Goal: Transaction & Acquisition: Purchase product/service

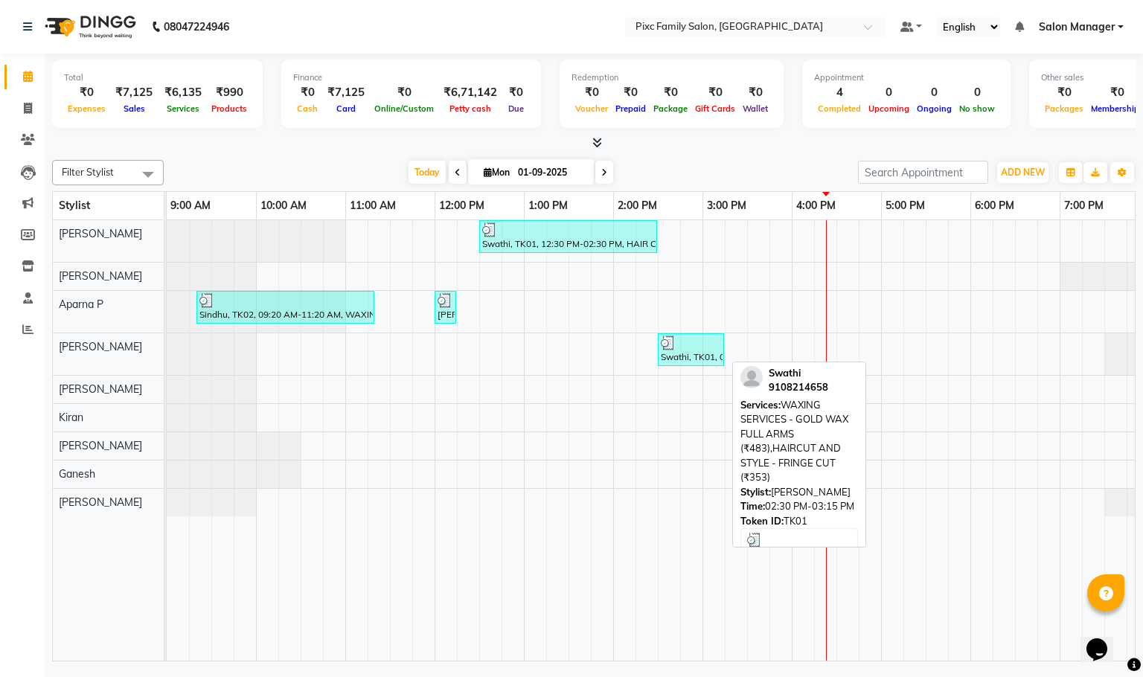
click at [697, 345] on div at bounding box center [691, 343] width 60 height 15
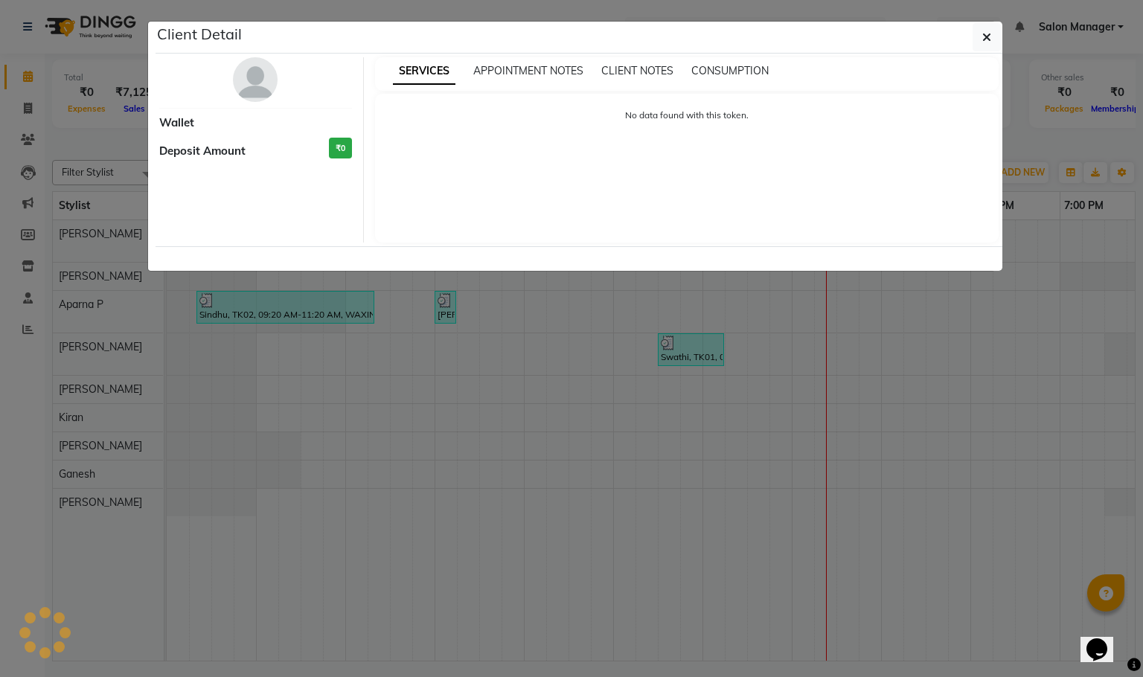
select select "3"
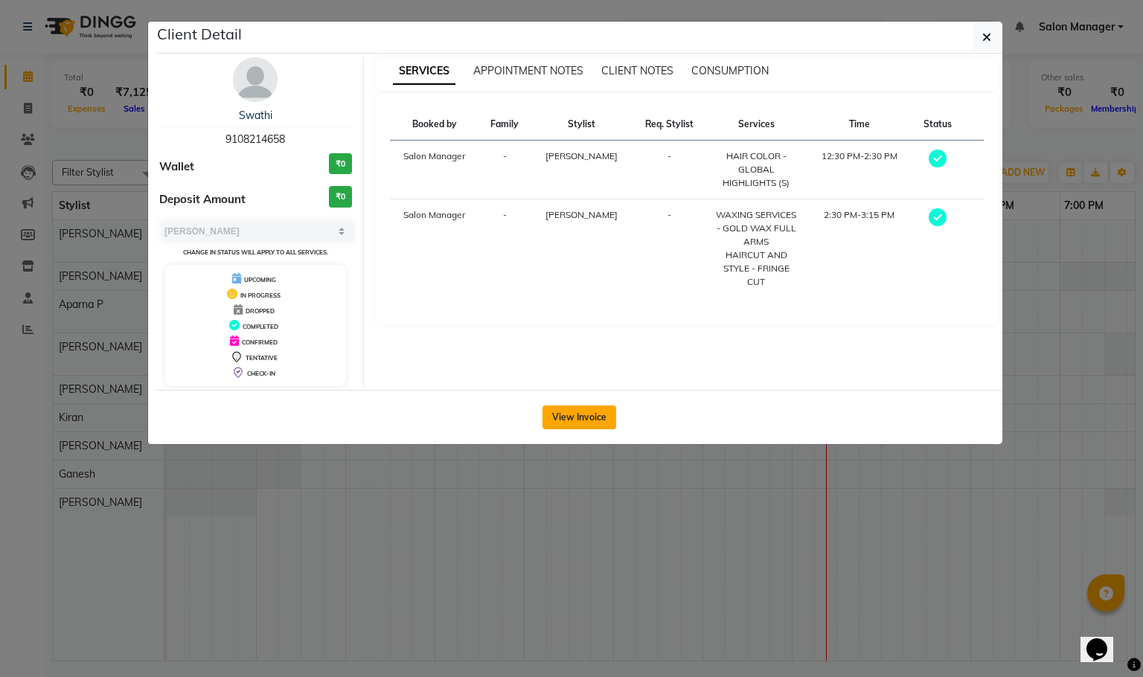
click at [598, 413] on button "View Invoice" at bounding box center [580, 418] width 74 height 24
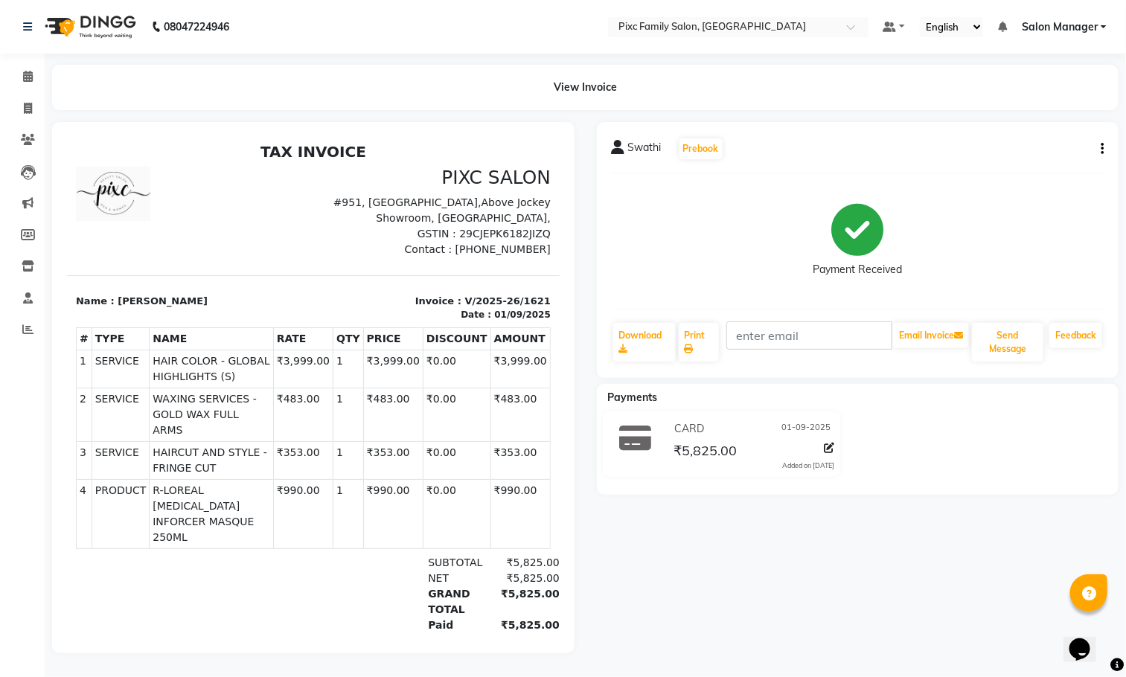
click at [1103, 150] on icon "button" at bounding box center [1102, 149] width 3 height 1
click at [1043, 157] on div "Edit Item Staff" at bounding box center [1028, 157] width 102 height 19
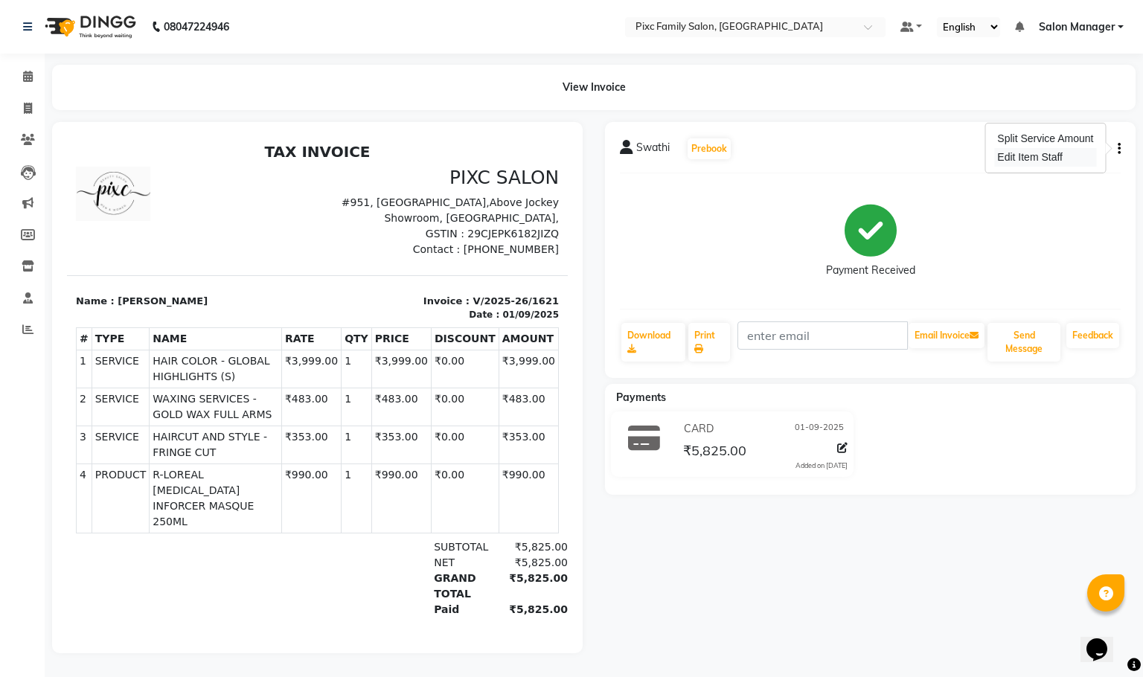
select select
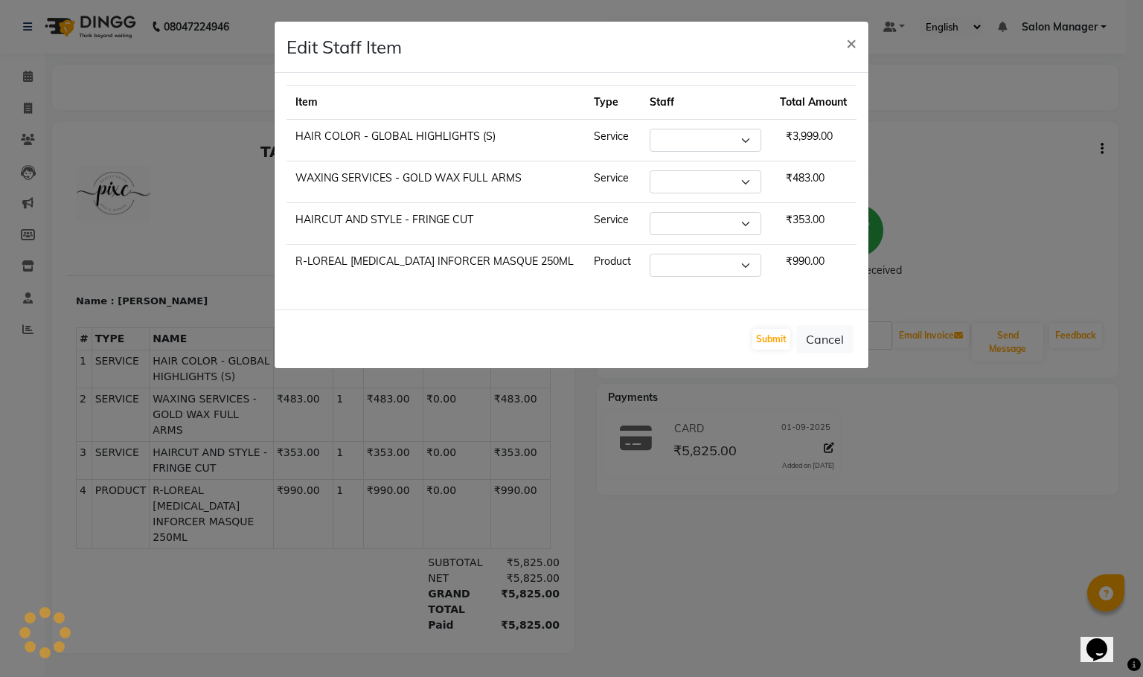
select select "16506"
select select "52979"
select select "16506"
click at [843, 42] on button "×" at bounding box center [851, 43] width 34 height 42
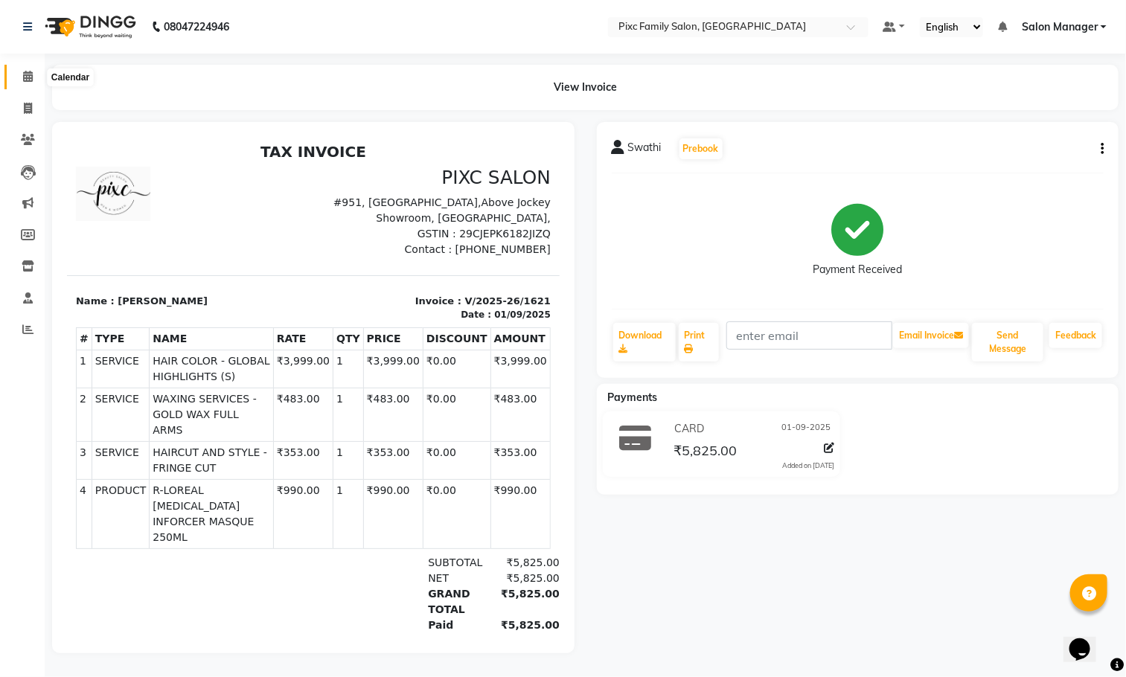
click at [25, 74] on icon at bounding box center [28, 76] width 10 height 11
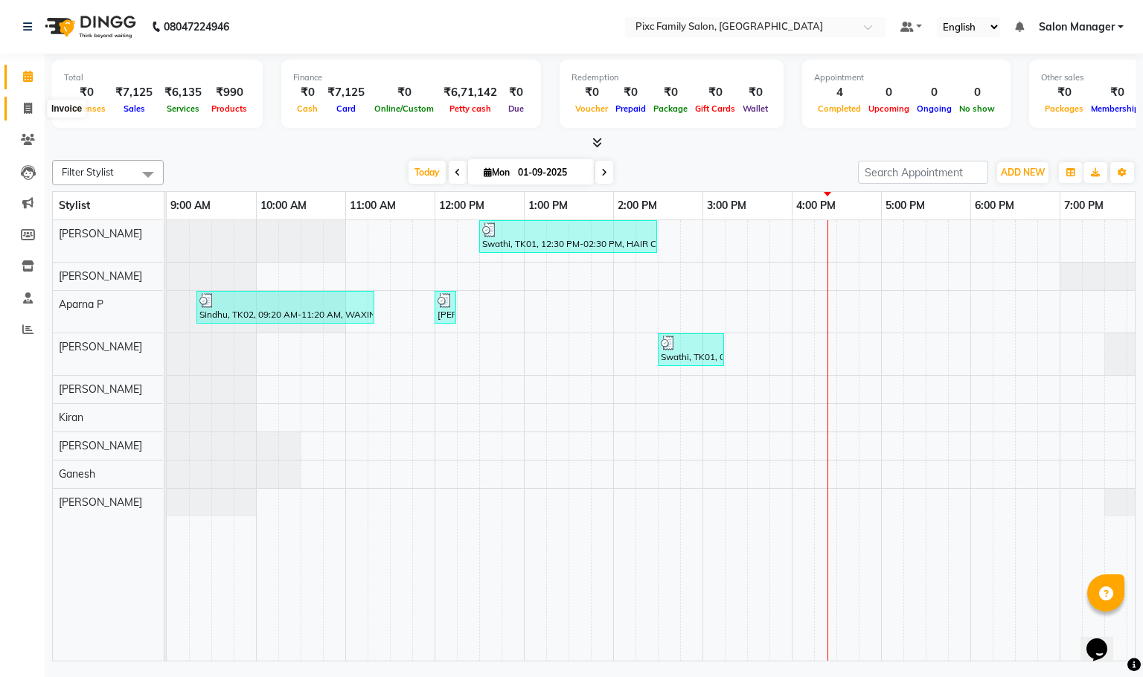
click at [33, 110] on span at bounding box center [28, 108] width 26 height 17
select select "service"
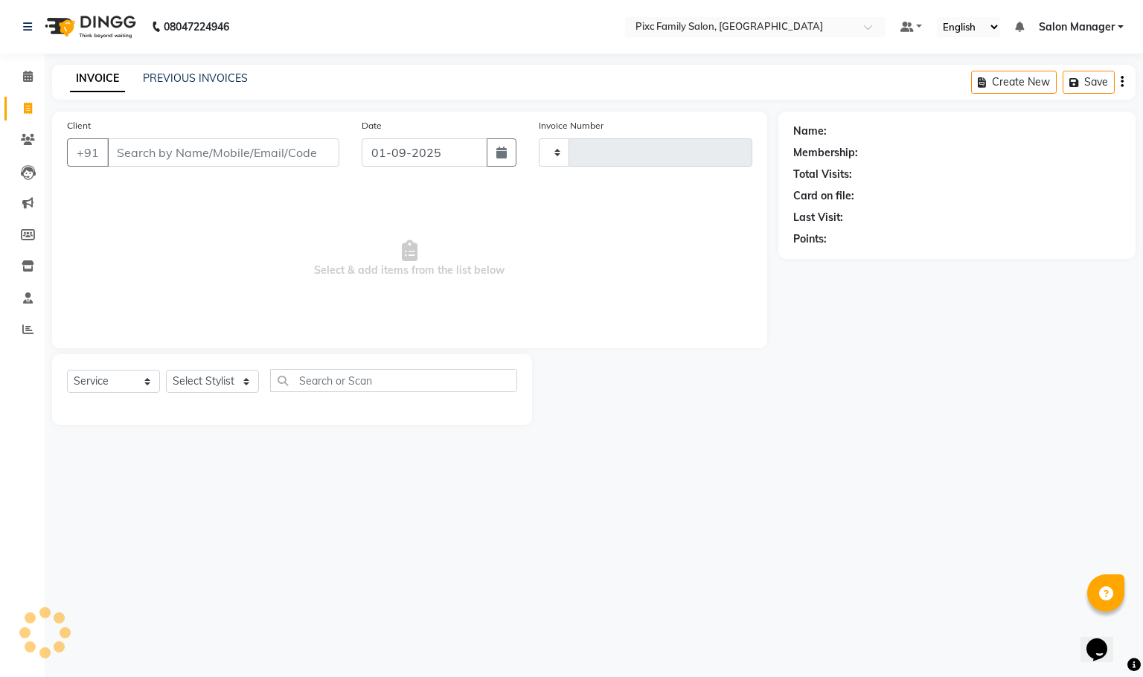
type input "1622"
select select "3509"
drag, startPoint x: 250, startPoint y: 383, endPoint x: 258, endPoint y: 376, distance: 10.0
click at [250, 383] on select "Select Stylist [PERSON_NAME] [PERSON_NAME] [PERSON_NAME] [PERSON_NAME] Kiran [P…" at bounding box center [212, 381] width 93 height 23
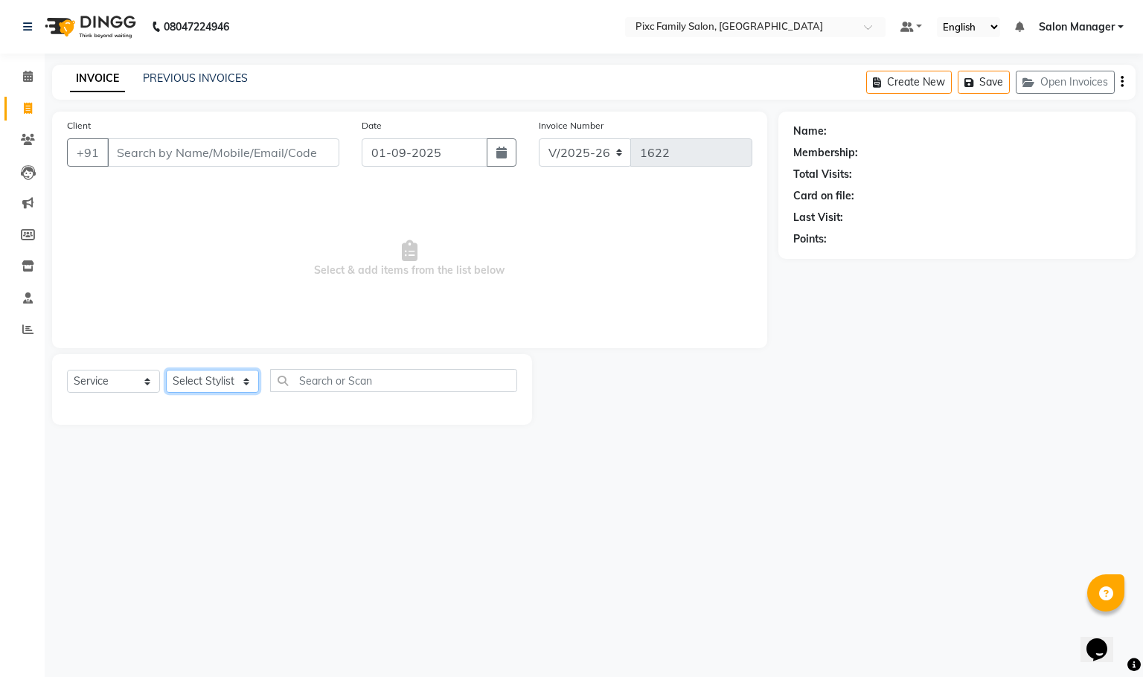
select select "39023"
click at [166, 371] on select "Select Stylist [PERSON_NAME] [PERSON_NAME] [PERSON_NAME] [PERSON_NAME] Kiran [P…" at bounding box center [212, 381] width 93 height 23
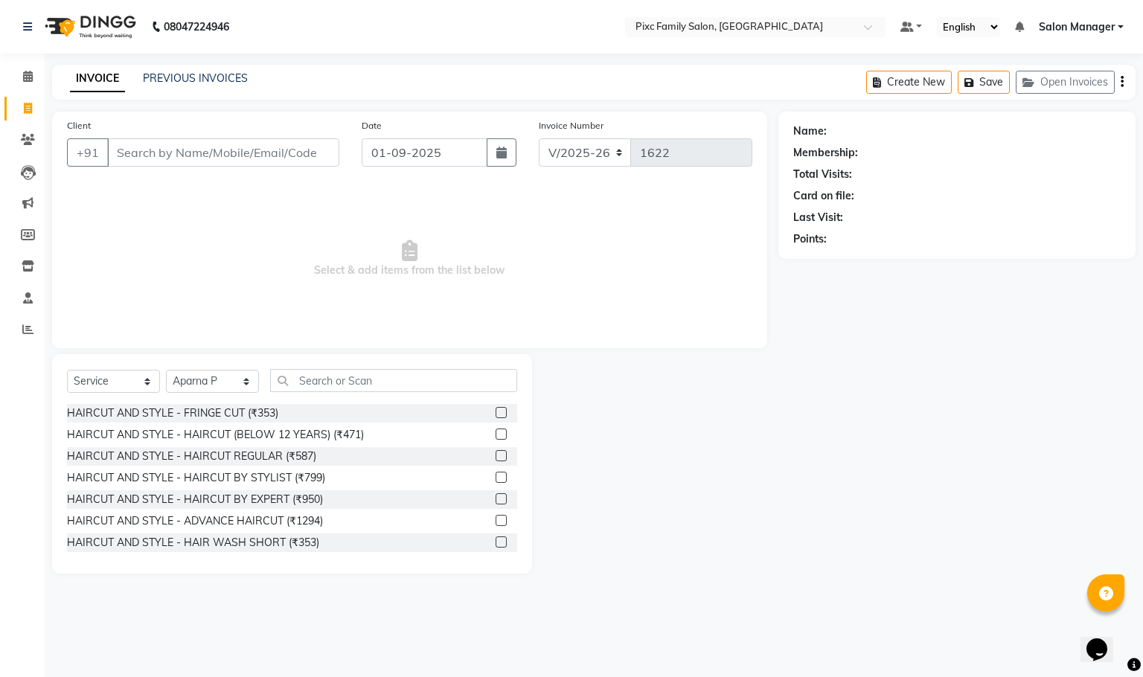
click at [485, 363] on div "Select Service Product Membership Package Voucher Prepaid Gift Card Select Styl…" at bounding box center [292, 464] width 480 height 220
click at [471, 389] on input "text" at bounding box center [393, 380] width 247 height 23
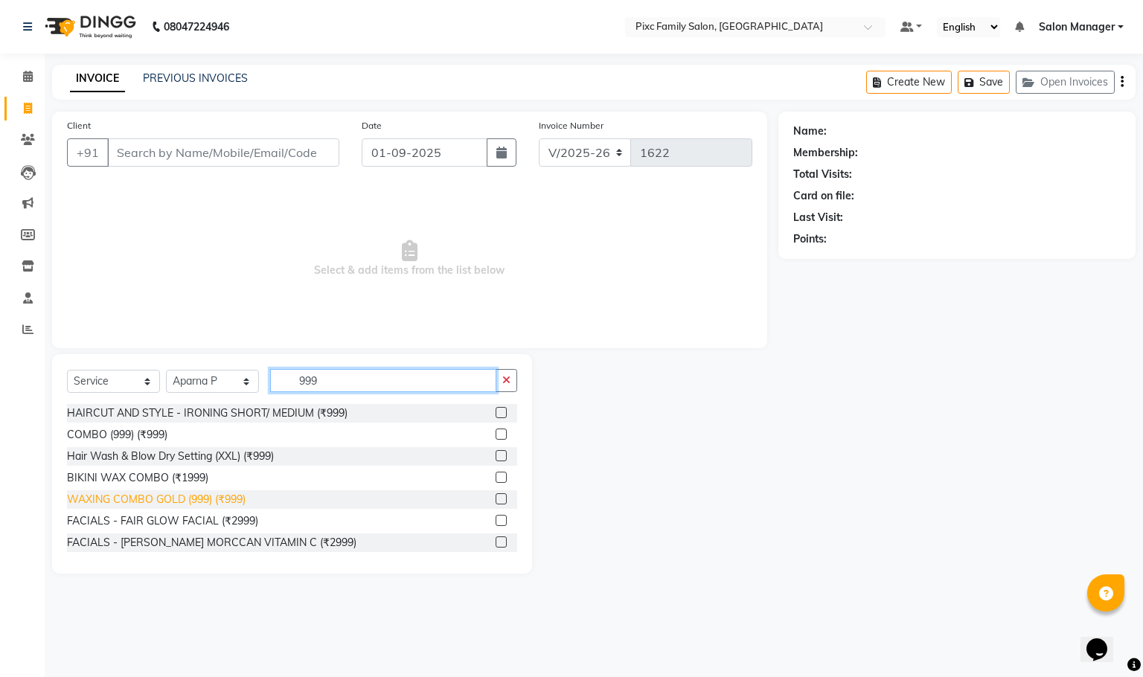
type input "999"
click at [240, 505] on div "WAXING COMBO GOLD (999) (₹999)" at bounding box center [156, 500] width 179 height 16
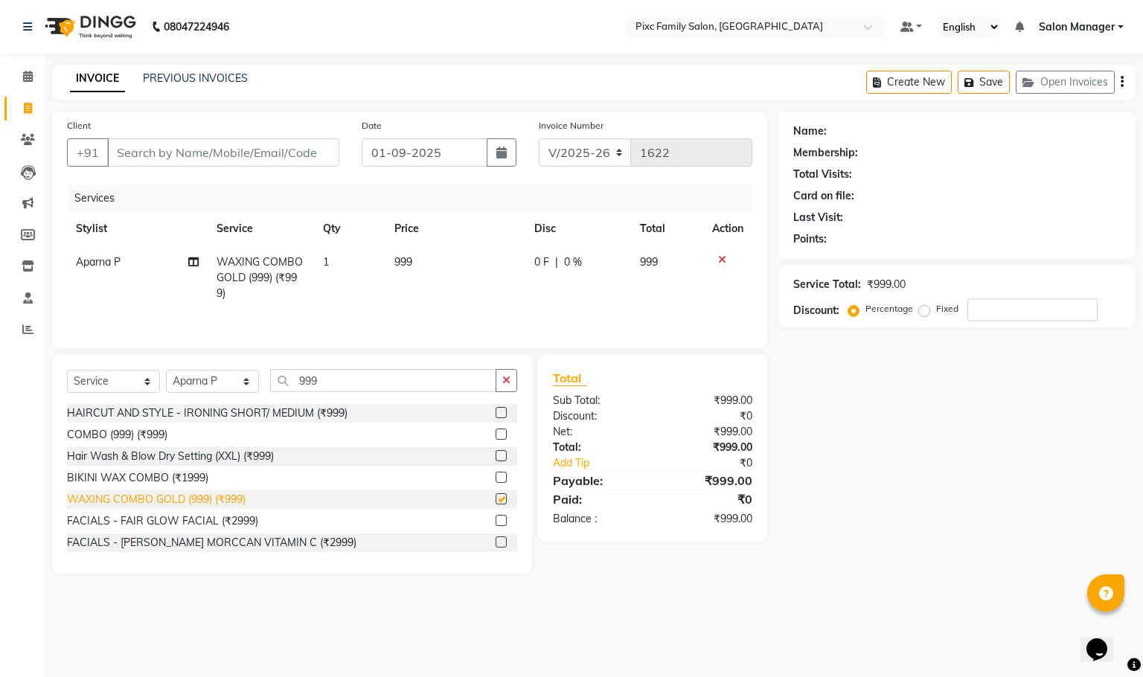
checkbox input "false"
click at [195, 148] on input "Client" at bounding box center [223, 152] width 232 height 28
click at [197, 148] on input "Client" at bounding box center [223, 152] width 232 height 28
type input "8"
type input "0"
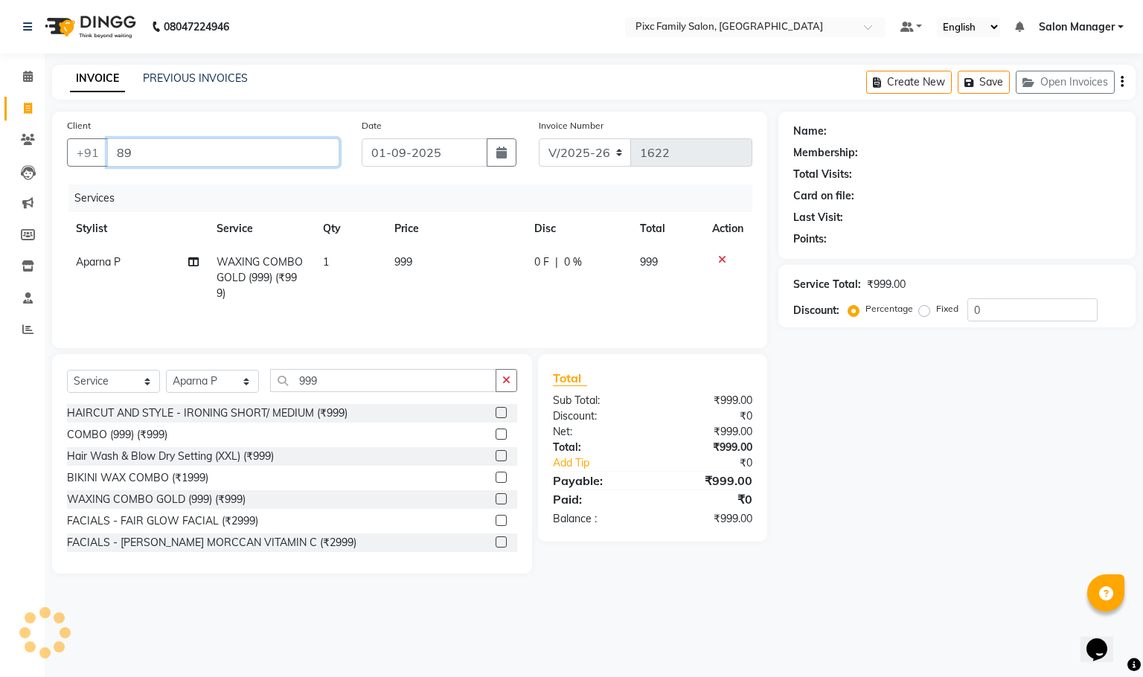
type input "8"
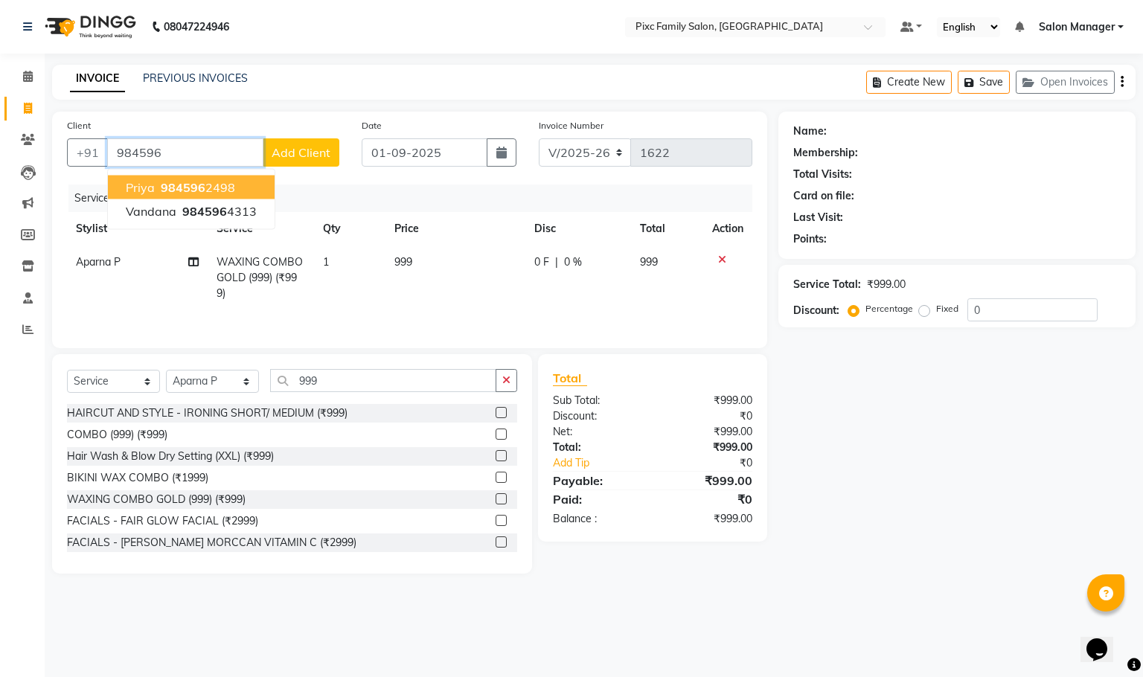
click at [217, 188] on ngb-highlight "984596 2498" at bounding box center [196, 187] width 77 height 15
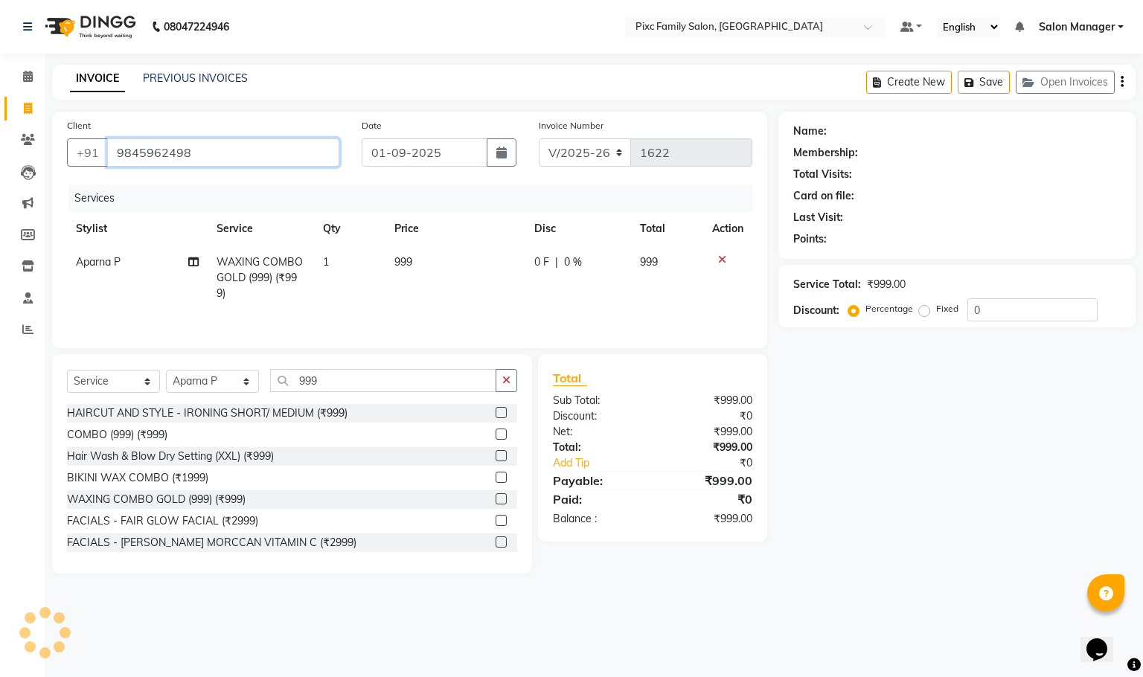
type input "9845962498"
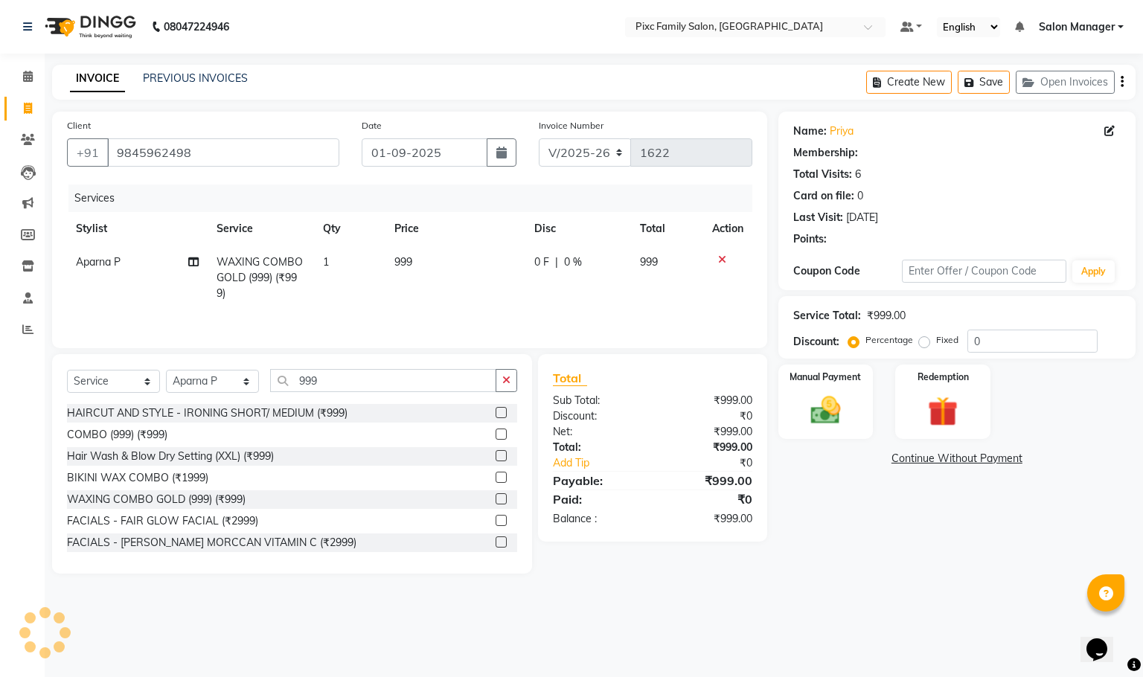
select select "1: Object"
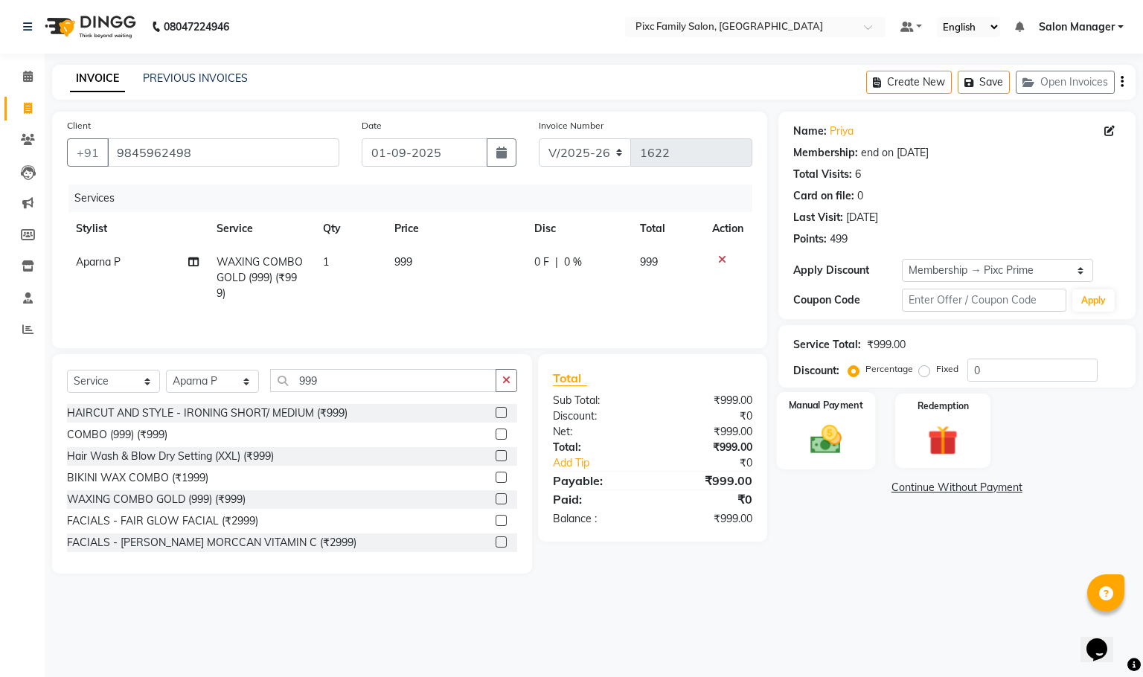
click at [817, 438] on img at bounding box center [825, 440] width 51 height 36
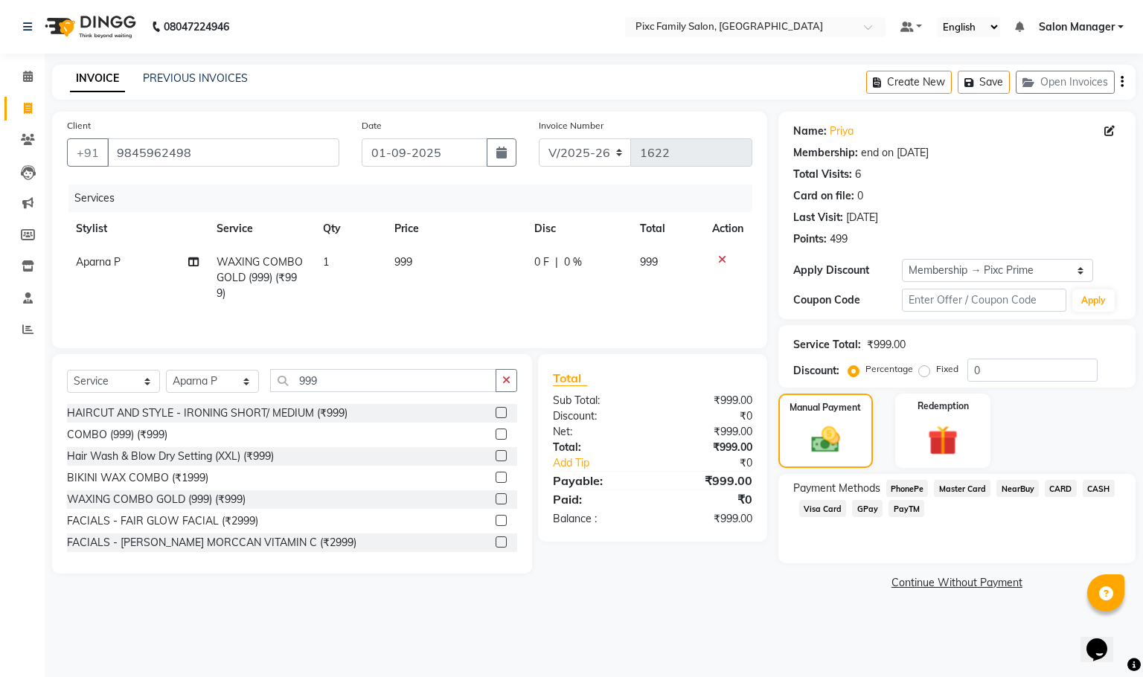
click at [1054, 490] on span "CARD" at bounding box center [1061, 488] width 32 height 17
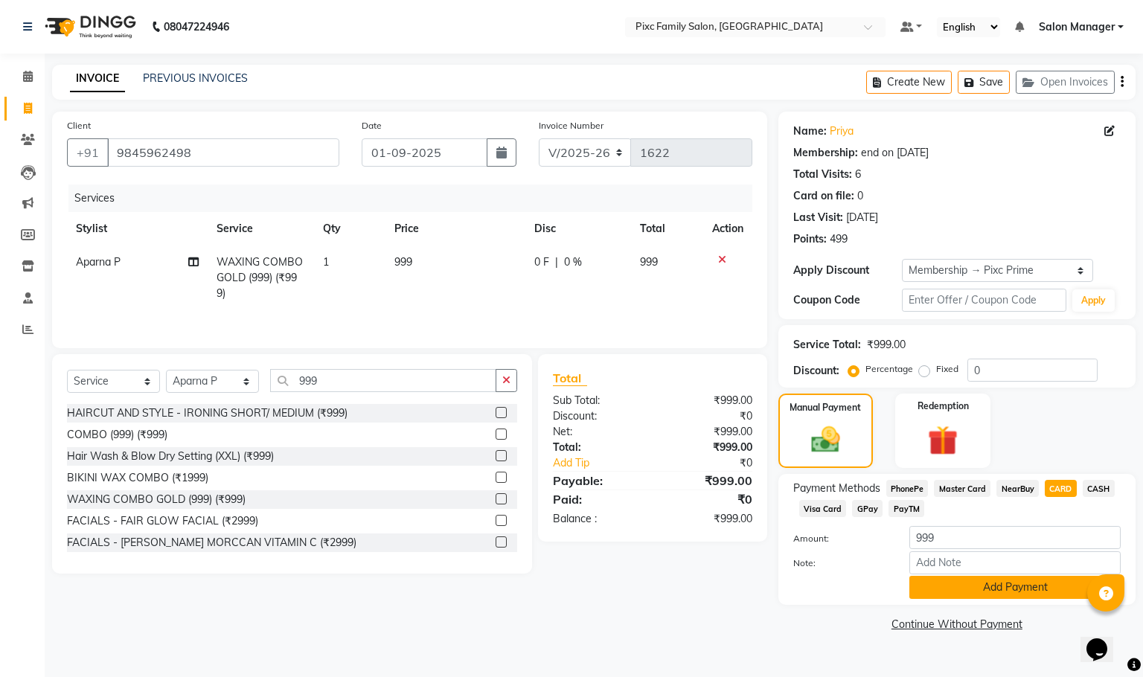
click at [1021, 584] on button "Add Payment" at bounding box center [1015, 587] width 211 height 23
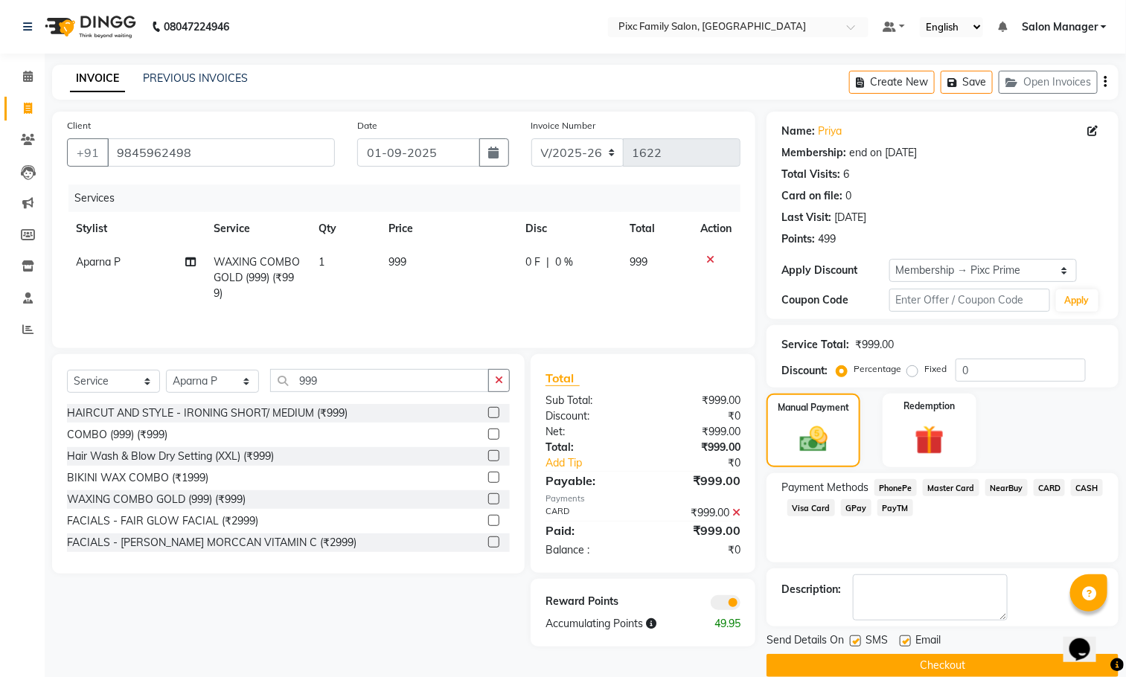
scroll to position [23, 0]
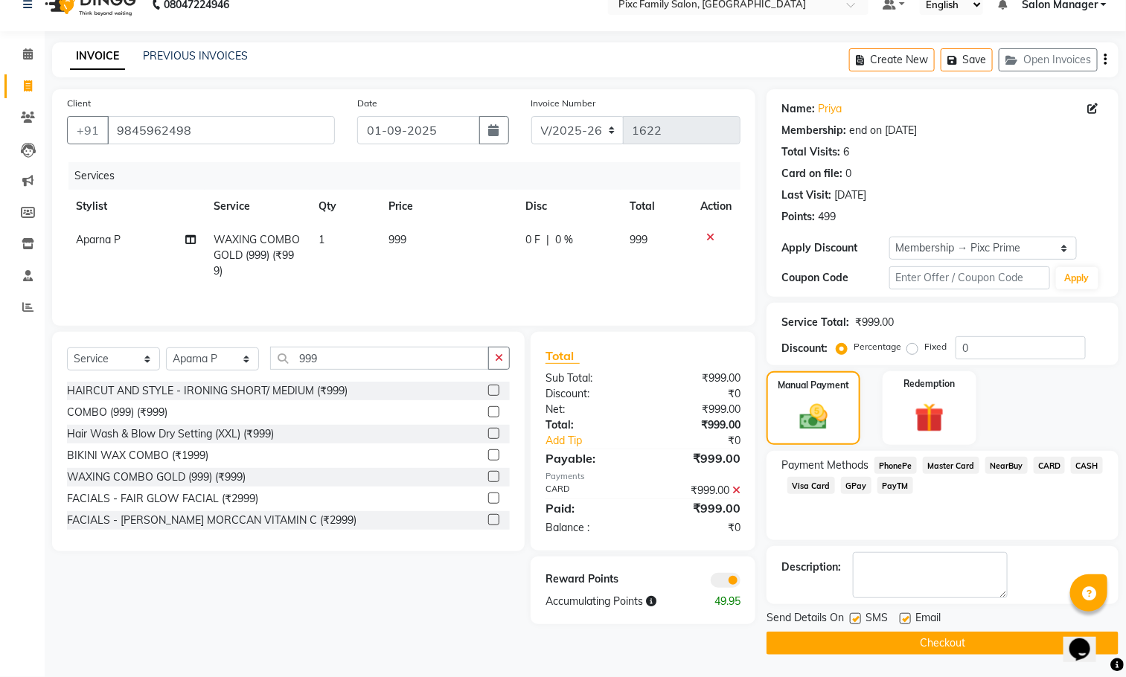
click at [959, 635] on button "Checkout" at bounding box center [943, 643] width 352 height 23
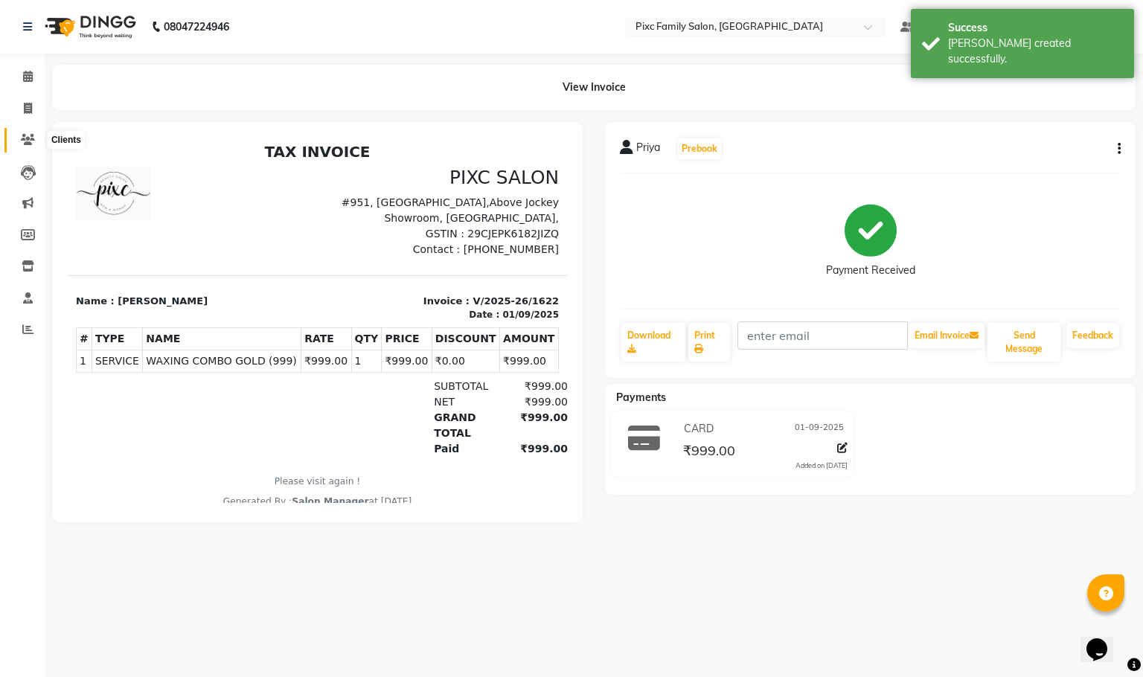
click at [22, 134] on icon at bounding box center [28, 139] width 14 height 11
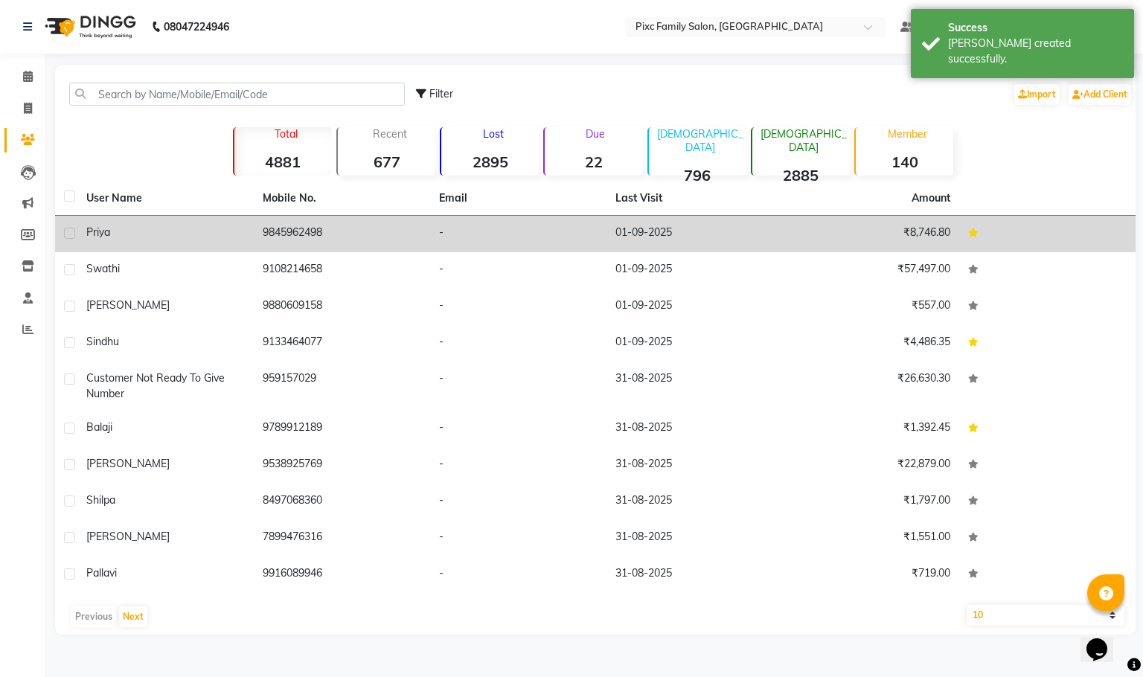
click at [264, 235] on td "9845962498" at bounding box center [342, 234] width 176 height 36
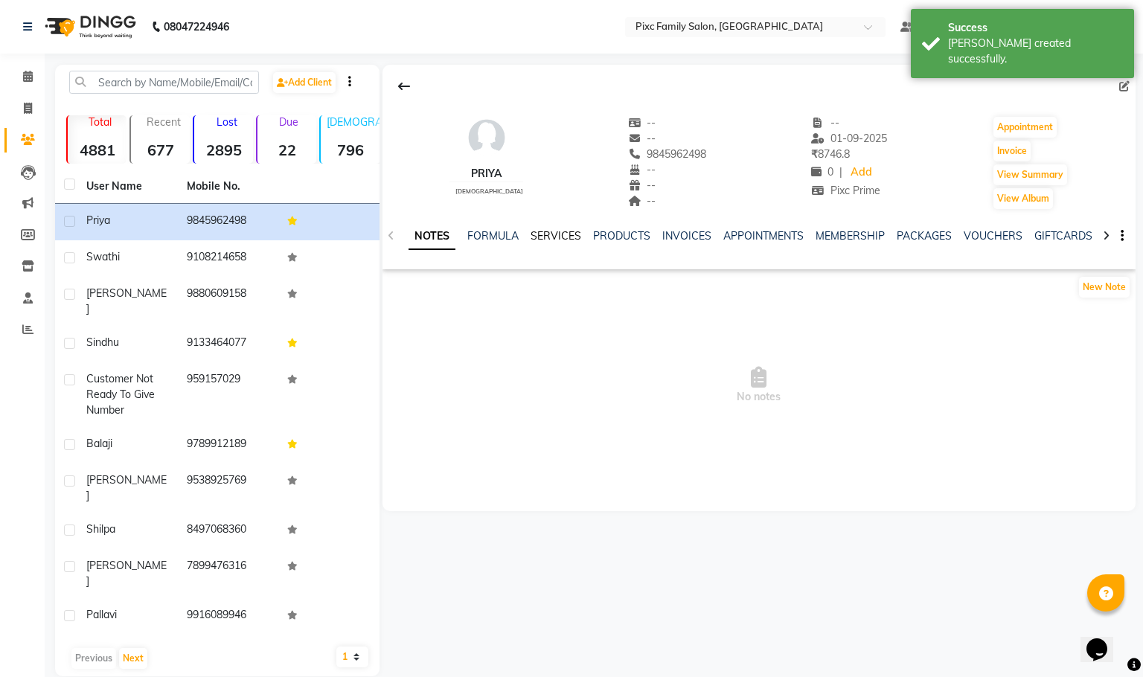
click at [577, 237] on link "SERVICES" at bounding box center [556, 235] width 51 height 13
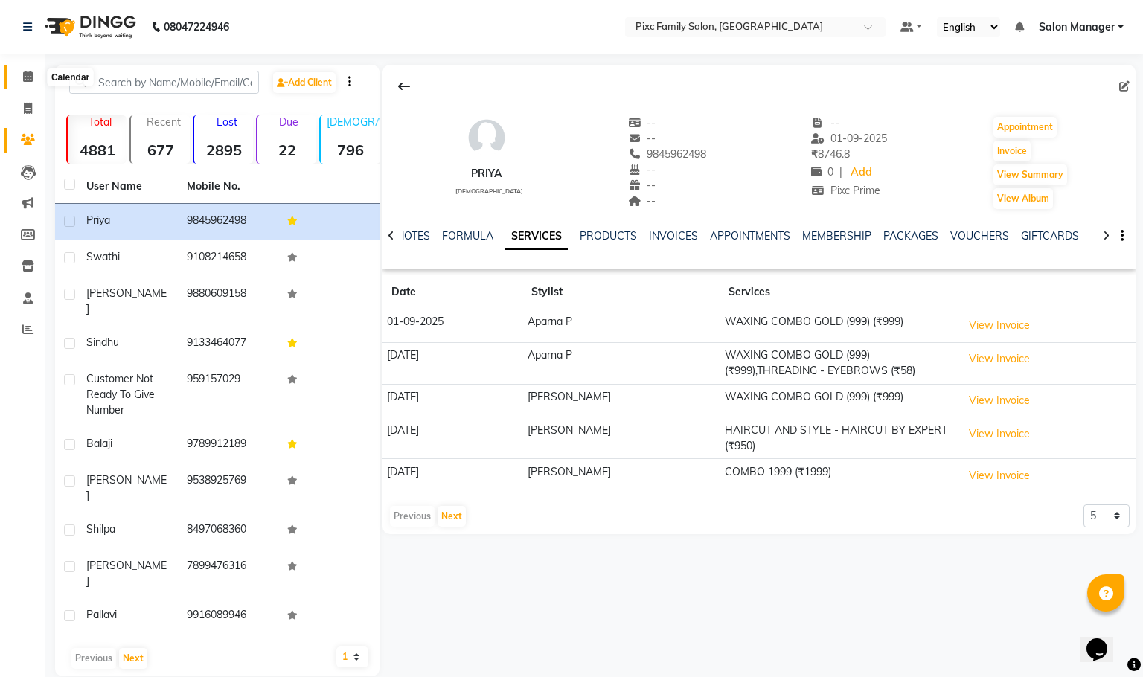
click at [27, 78] on icon at bounding box center [28, 76] width 10 height 11
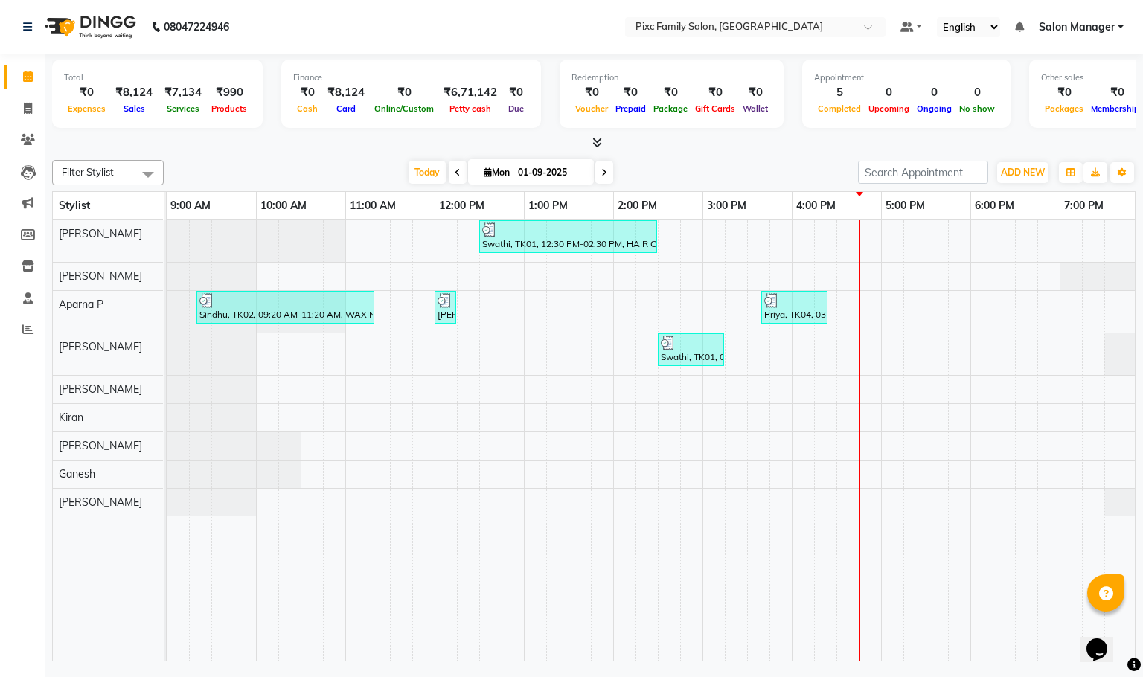
click at [304, 221] on div "Filter Stylist Select All [PERSON_NAME] [PERSON_NAME] [PERSON_NAME] [PERSON_NAM…" at bounding box center [594, 408] width 1084 height 508
click at [695, 139] on div at bounding box center [594, 143] width 1084 height 16
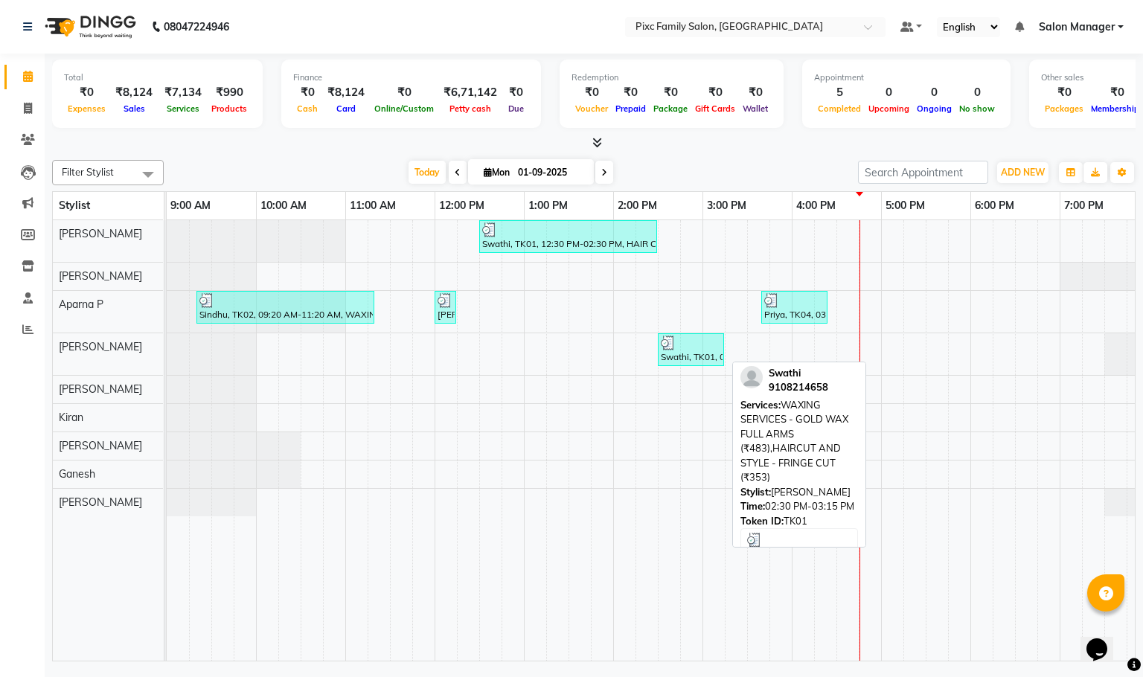
click at [706, 354] on div "Swathi, TK01, 02:30 PM-03:15 PM, WAXING SERVICES - GOLD WAX FULL ARMS (₹483),HA…" at bounding box center [691, 350] width 63 height 28
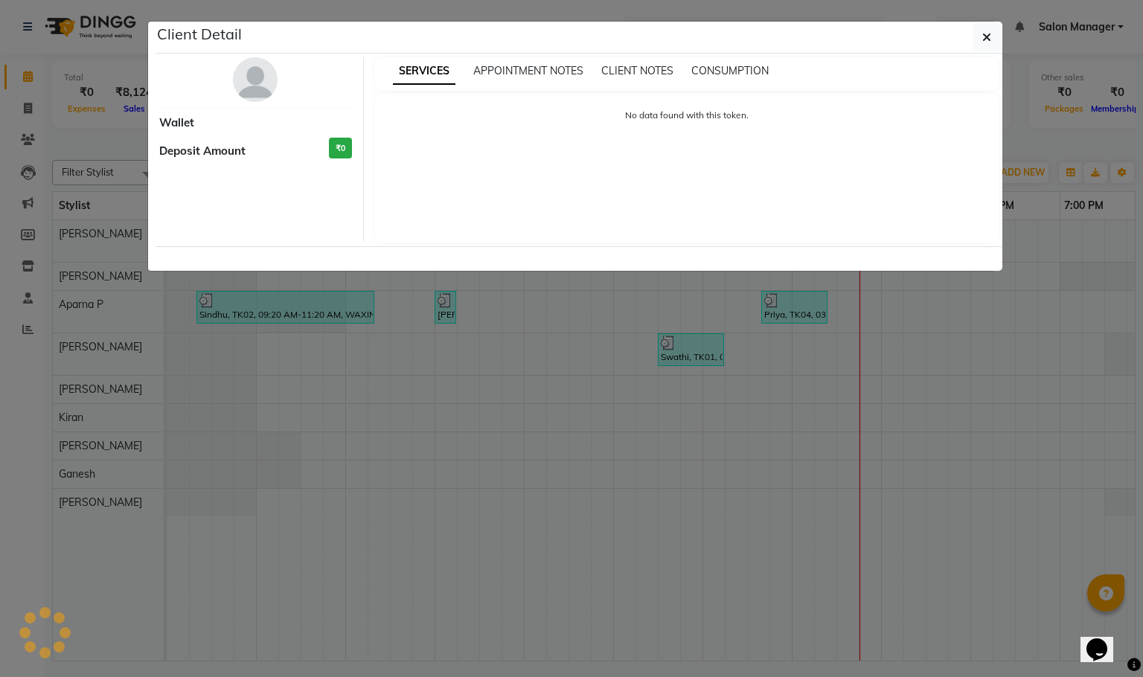
select select "3"
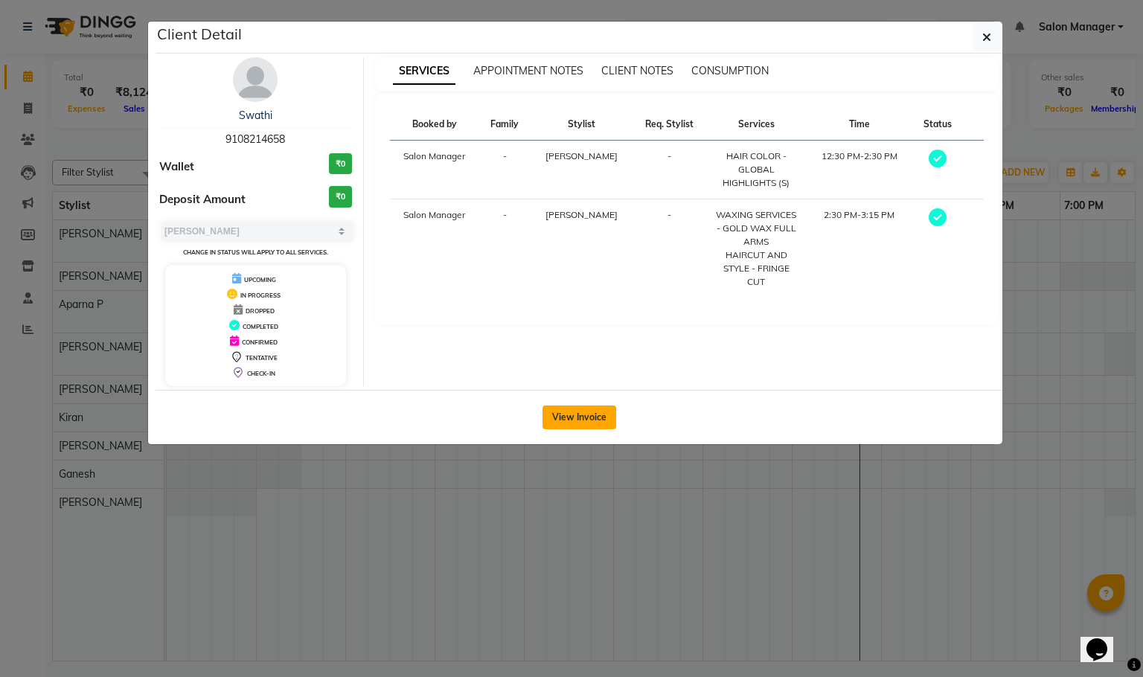
click at [586, 414] on button "View Invoice" at bounding box center [580, 418] width 74 height 24
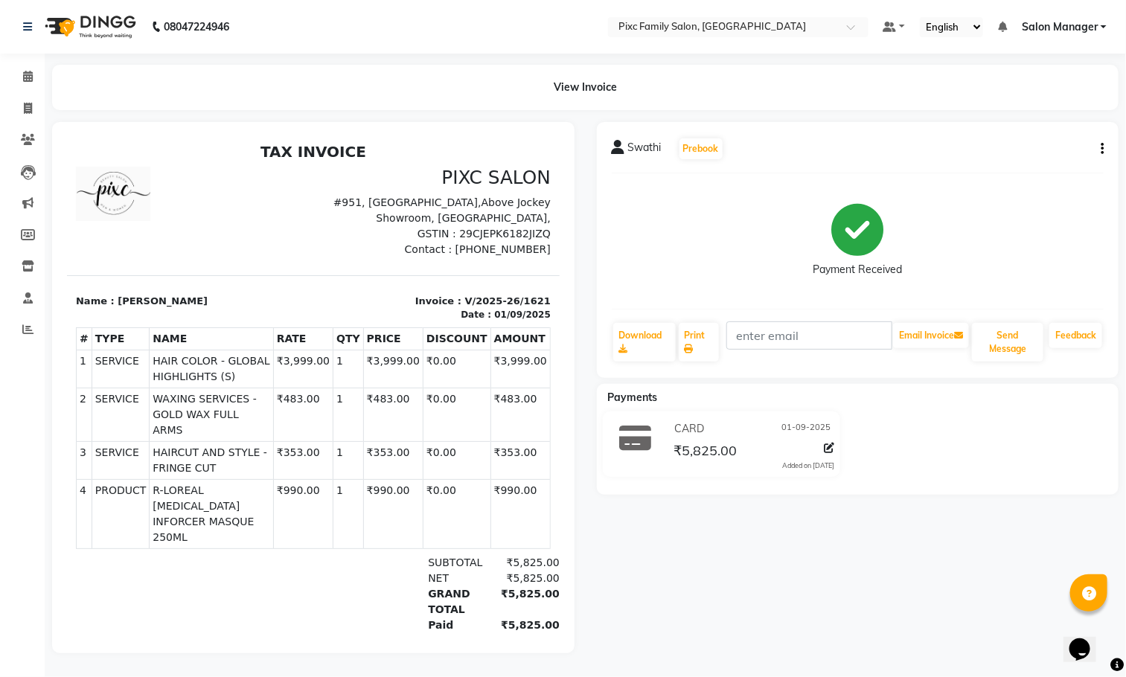
click at [1103, 149] on icon "button" at bounding box center [1102, 149] width 3 height 1
click at [1039, 159] on div "Edit Item Staff" at bounding box center [1028, 157] width 102 height 19
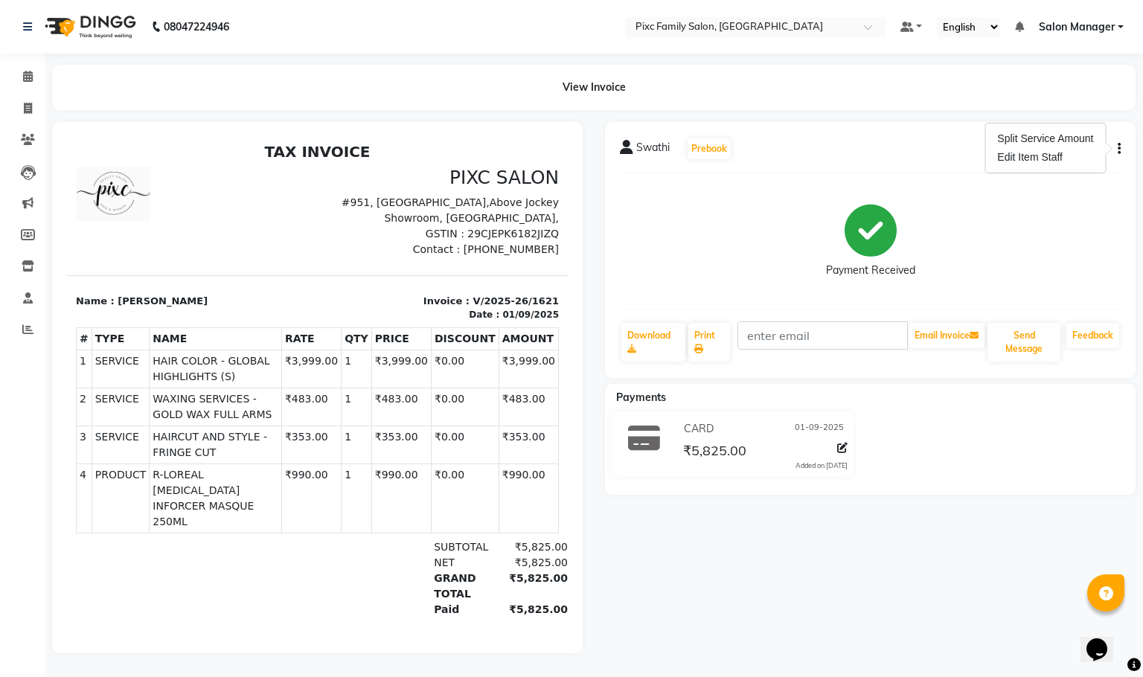
select select "16506"
select select "52979"
select select "16506"
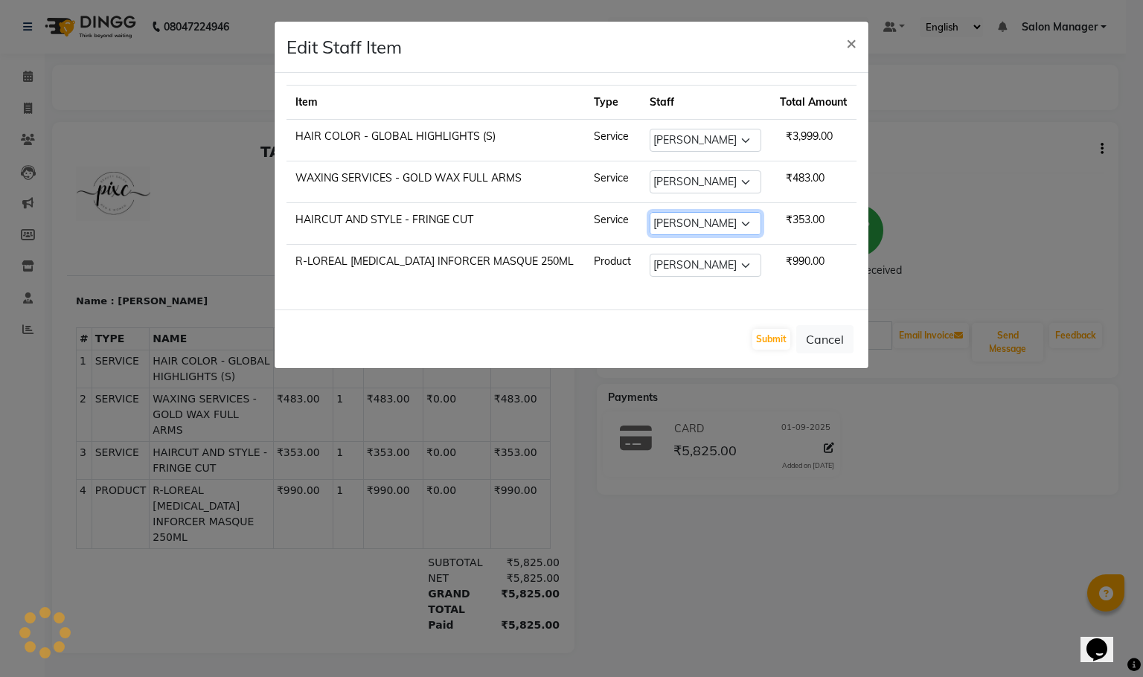
click at [682, 223] on select "Select [PERSON_NAME] [PERSON_NAME] [PERSON_NAME] [PERSON_NAME] Kiran [PERSON_NA…" at bounding box center [706, 223] width 112 height 23
select select "16506"
click at [650, 215] on select "Select [PERSON_NAME] [PERSON_NAME] [PERSON_NAME] [PERSON_NAME] Kiran [PERSON_NA…" at bounding box center [706, 223] width 112 height 23
click at [782, 348] on button "Submit" at bounding box center [772, 339] width 38 height 21
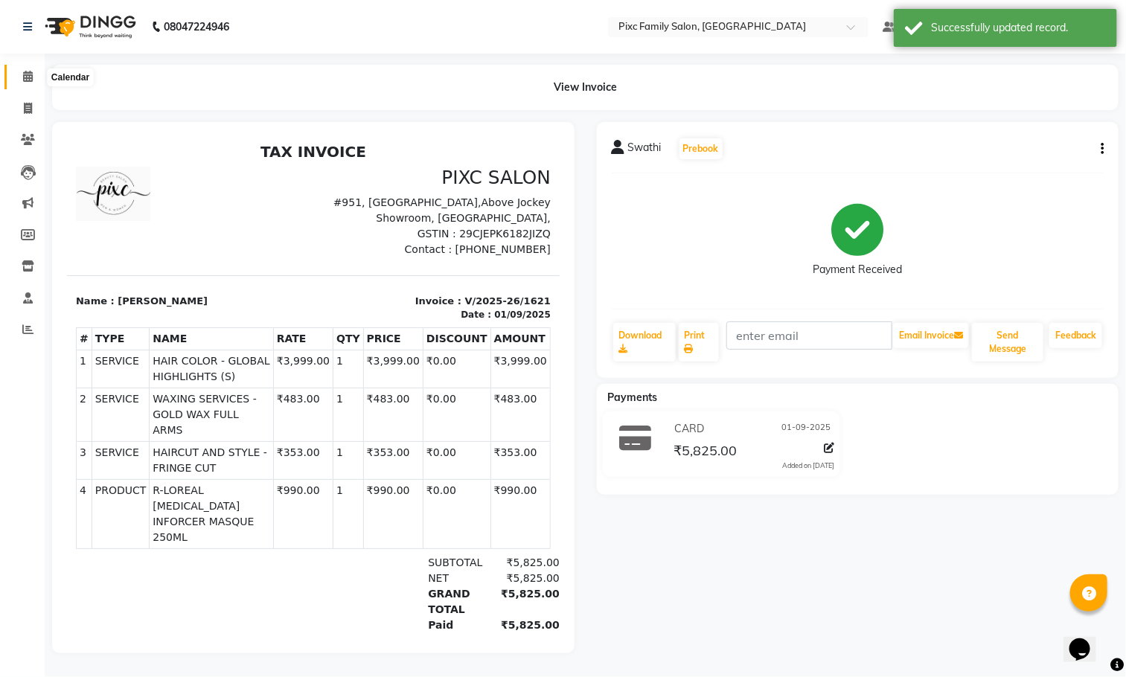
click at [25, 72] on icon at bounding box center [28, 76] width 10 height 11
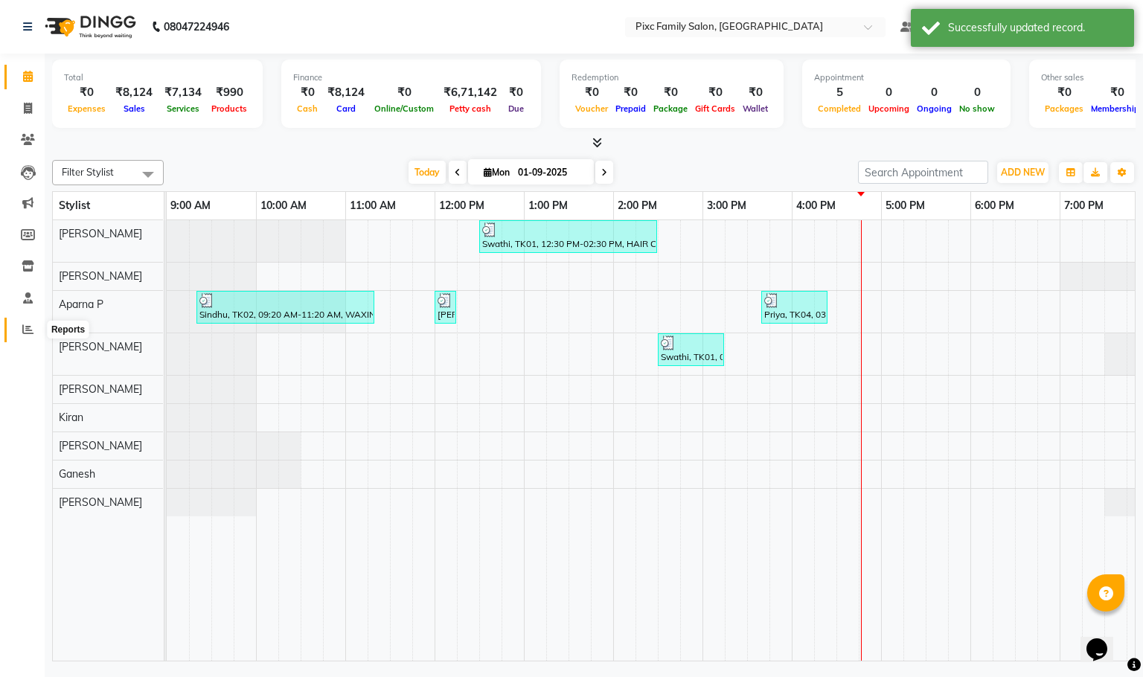
click at [19, 322] on span at bounding box center [28, 330] width 26 height 17
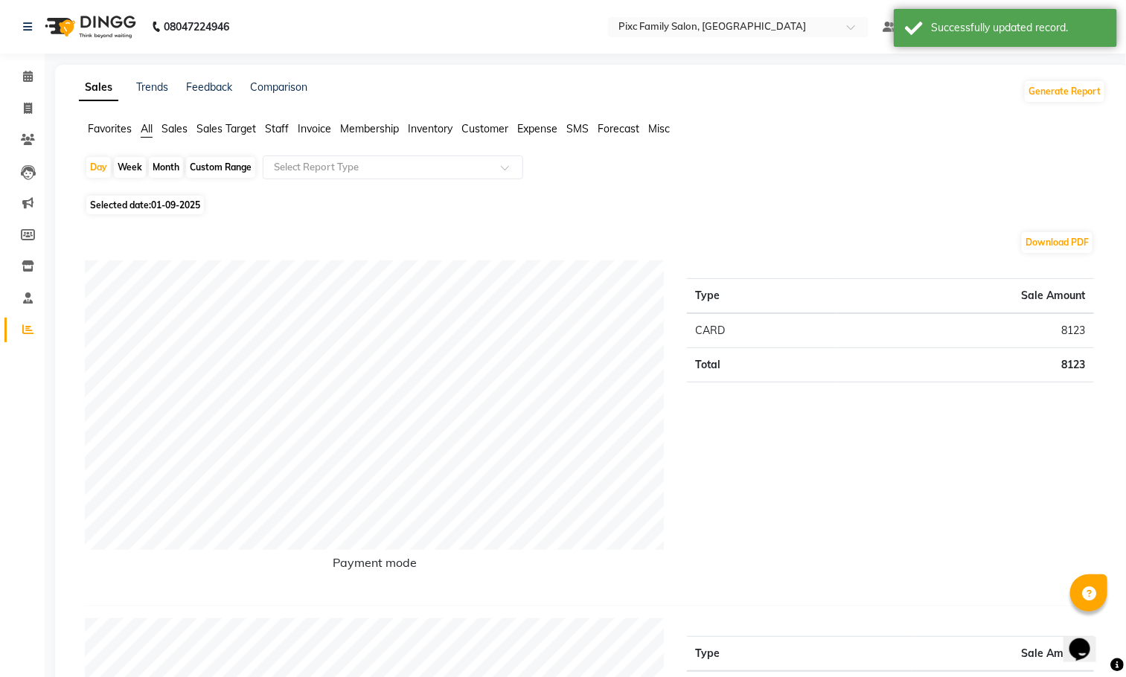
click at [275, 130] on span "Staff" at bounding box center [277, 128] width 24 height 13
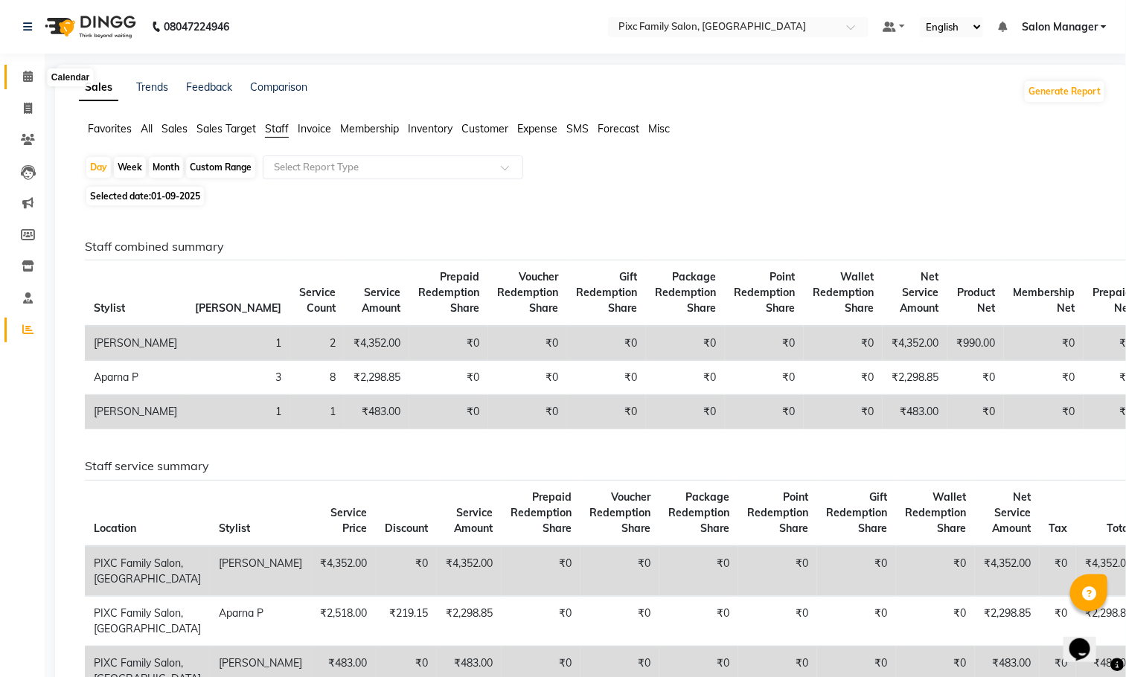
click at [32, 74] on icon at bounding box center [28, 76] width 10 height 11
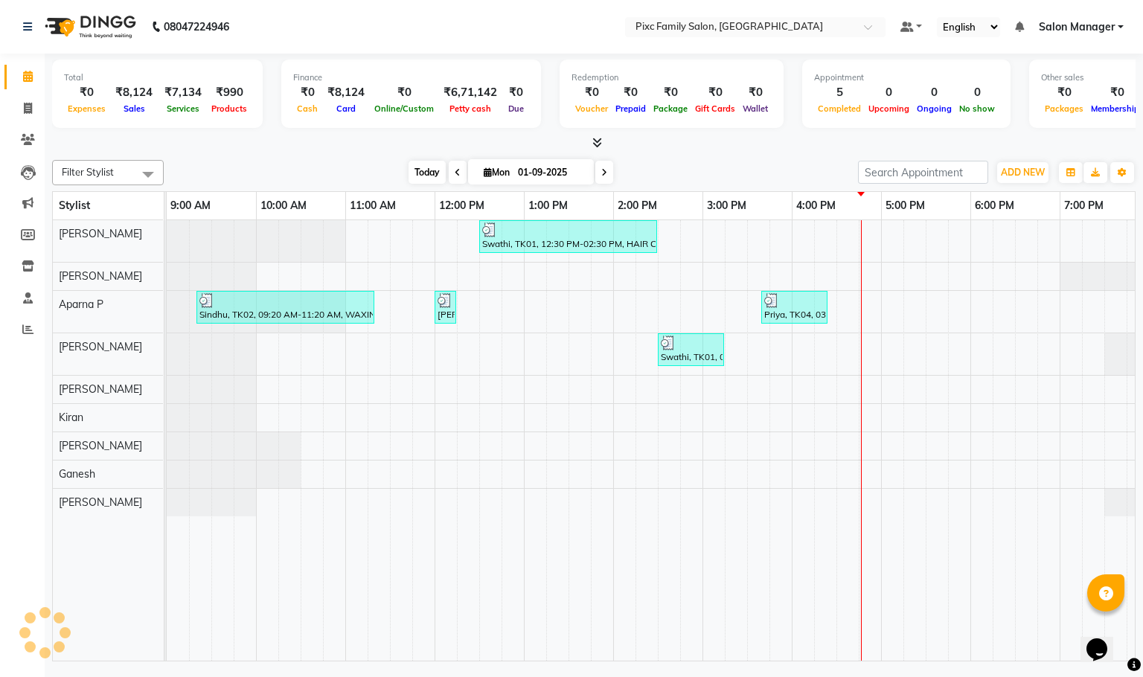
click at [425, 176] on span "Today" at bounding box center [427, 172] width 37 height 23
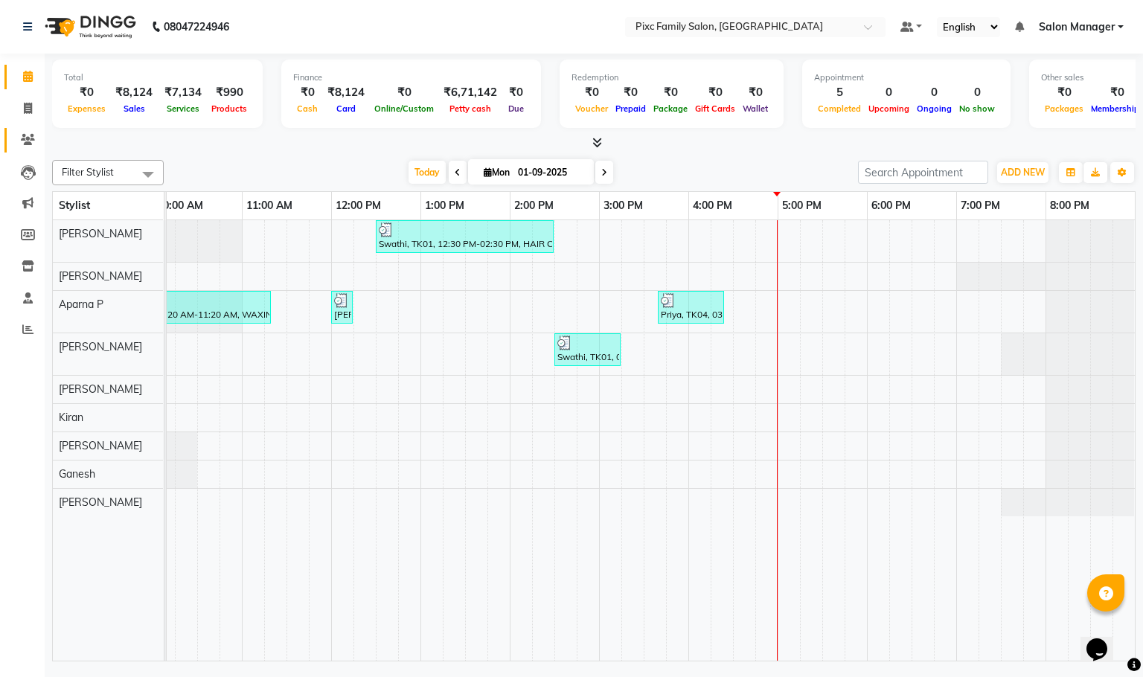
click at [9, 141] on link "Clients" at bounding box center [22, 140] width 36 height 25
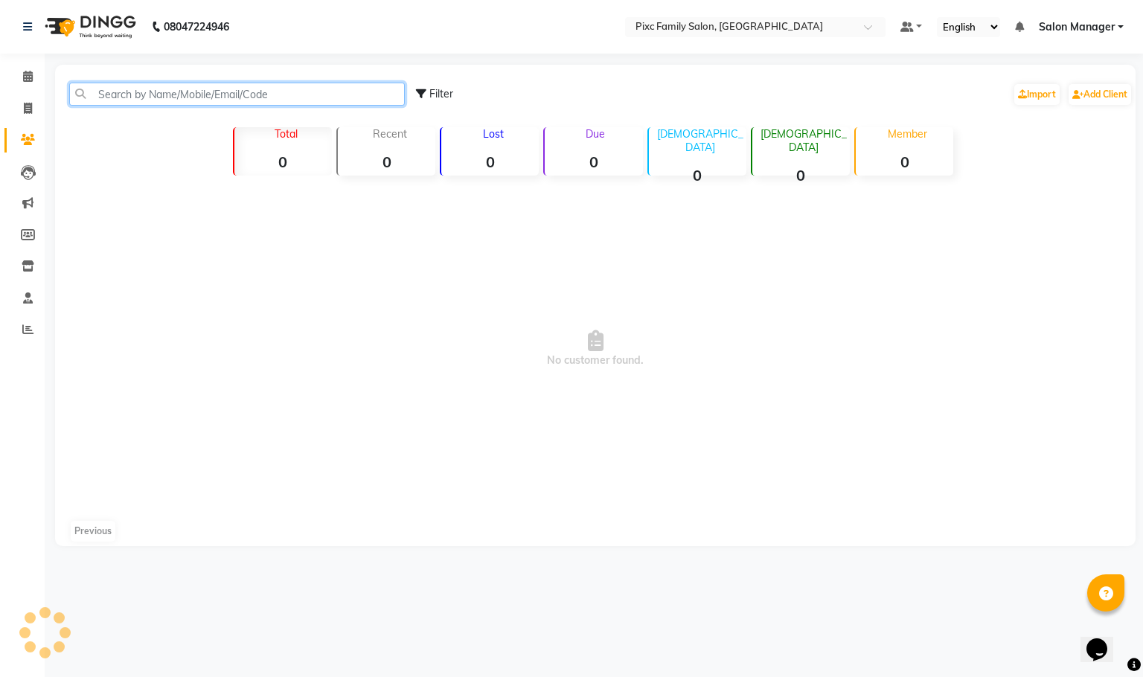
click at [304, 88] on input "text" at bounding box center [237, 94] width 336 height 23
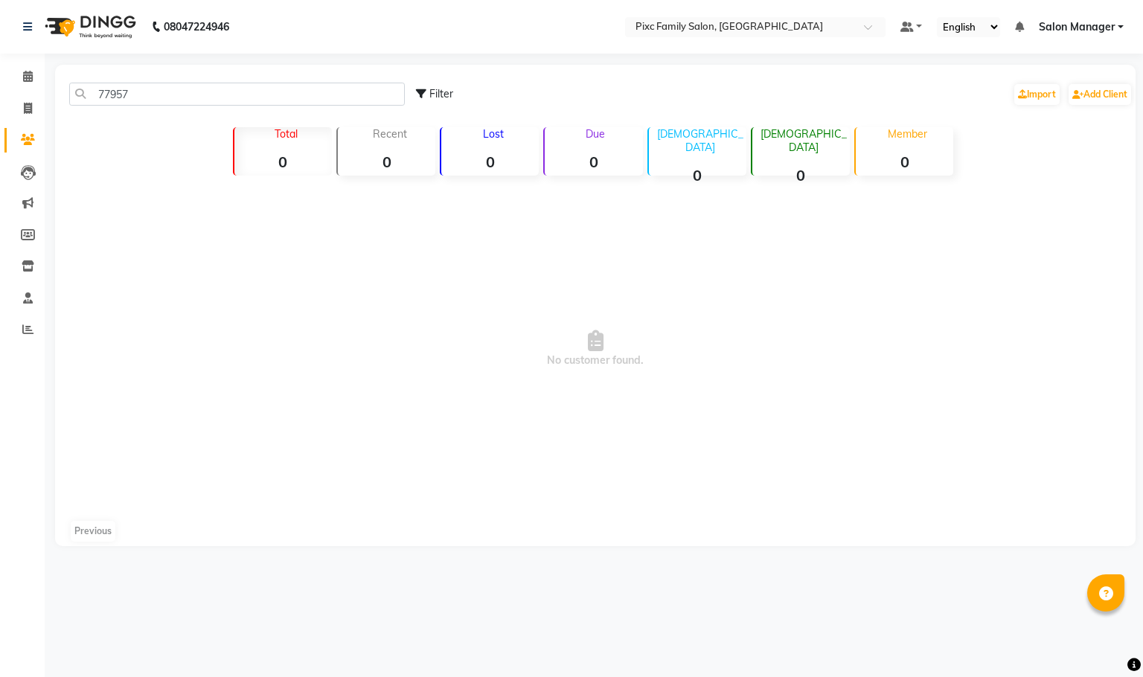
click at [177, 80] on div "77957 Filter Import Add Client" at bounding box center [595, 94] width 1075 height 47
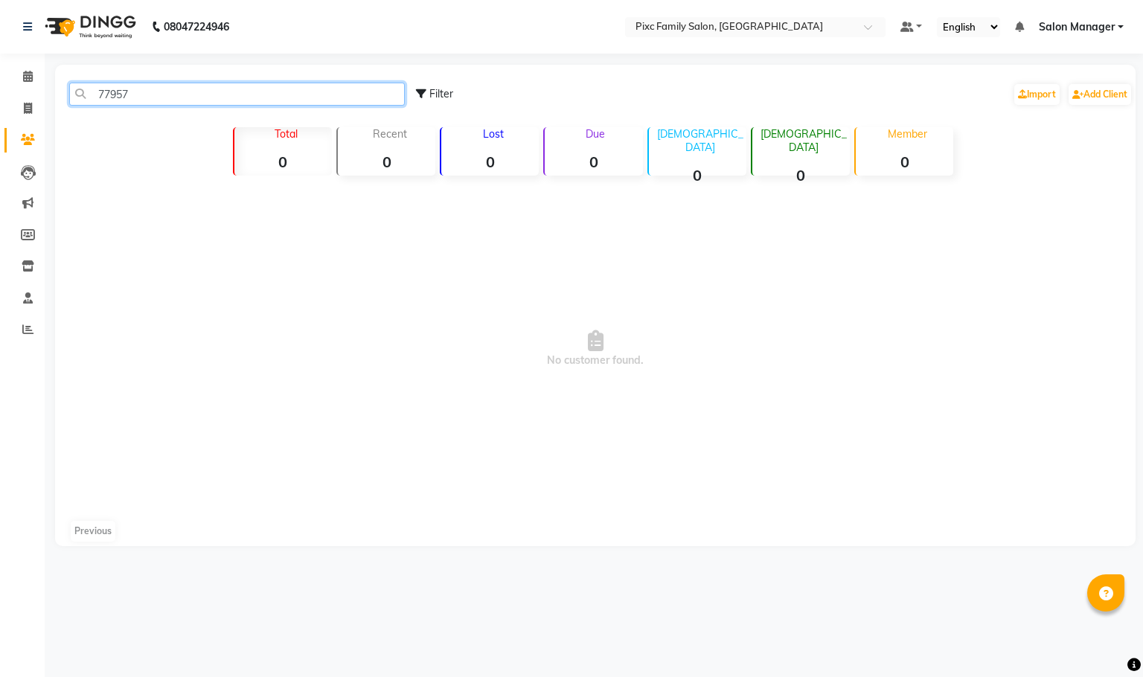
click at [179, 95] on input "77957" at bounding box center [237, 94] width 336 height 23
type input "7"
click at [293, 92] on input "text" at bounding box center [237, 94] width 336 height 23
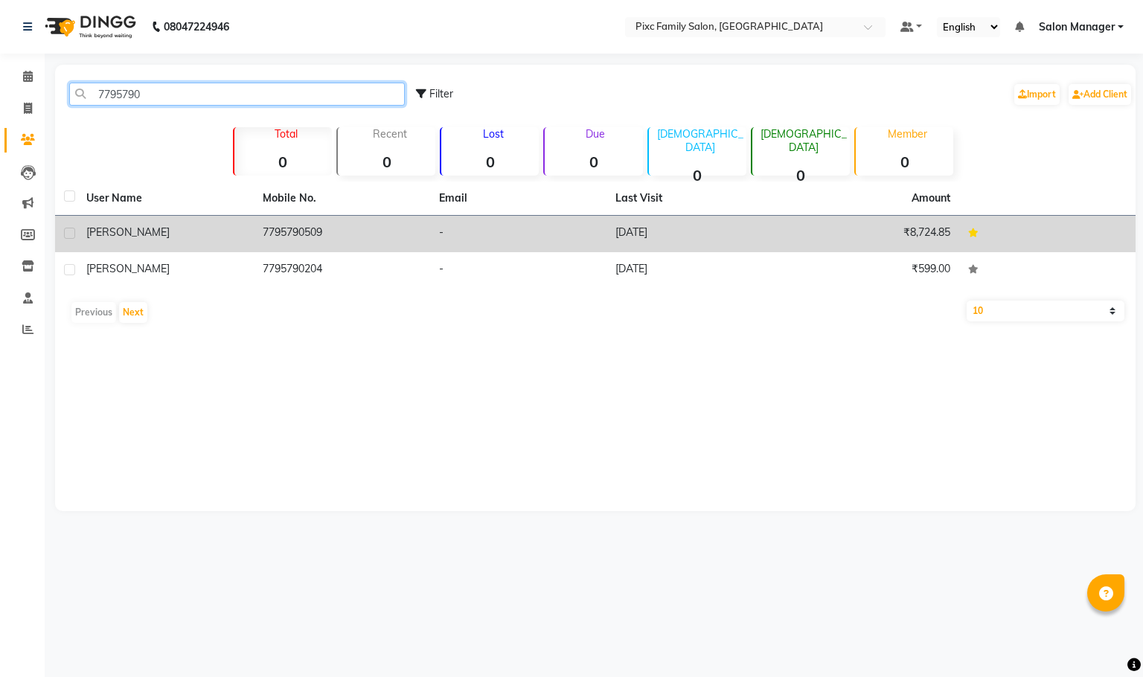
type input "7795790"
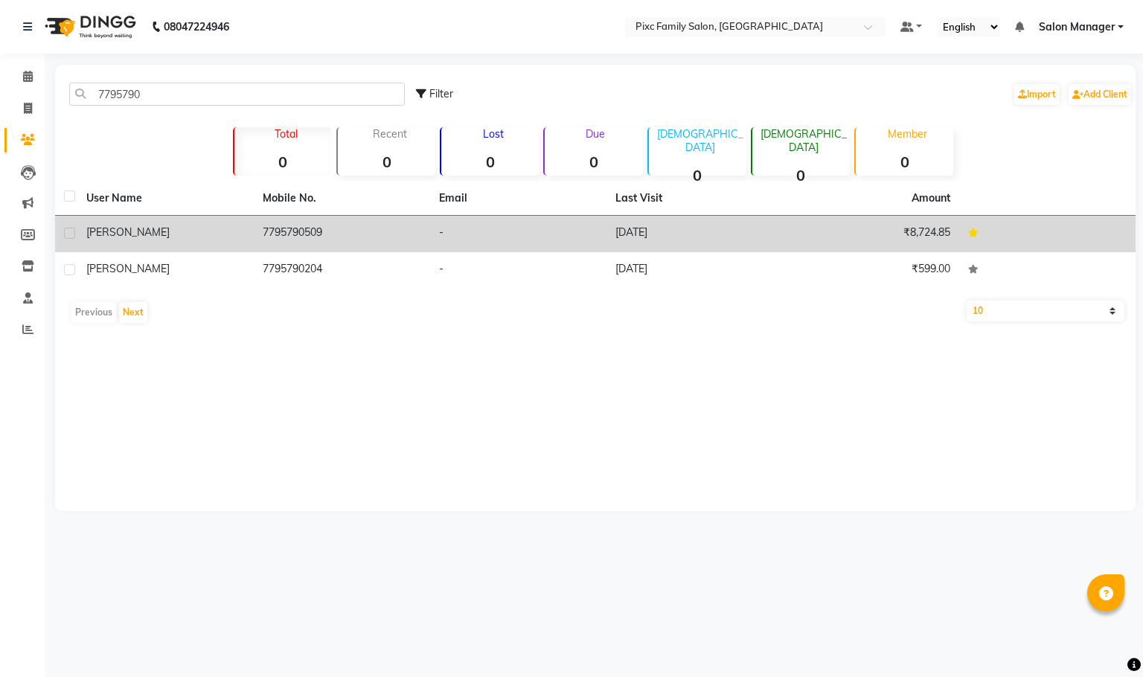
click at [316, 237] on td "7795790509" at bounding box center [342, 234] width 176 height 36
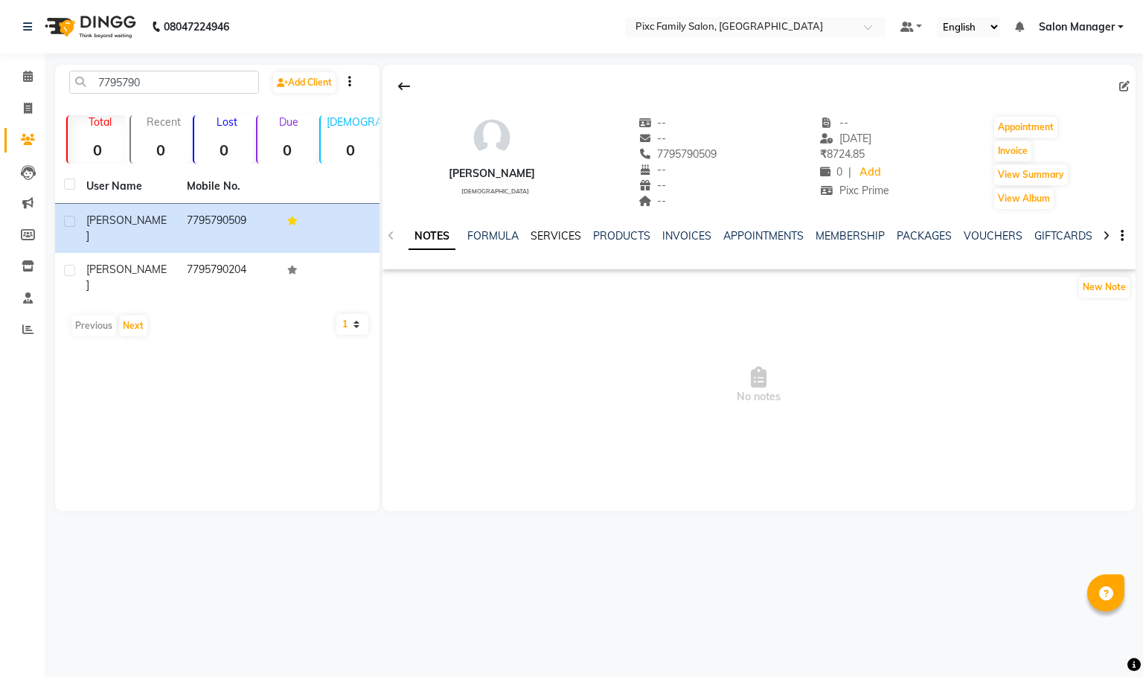
click at [554, 237] on link "SERVICES" at bounding box center [556, 235] width 51 height 13
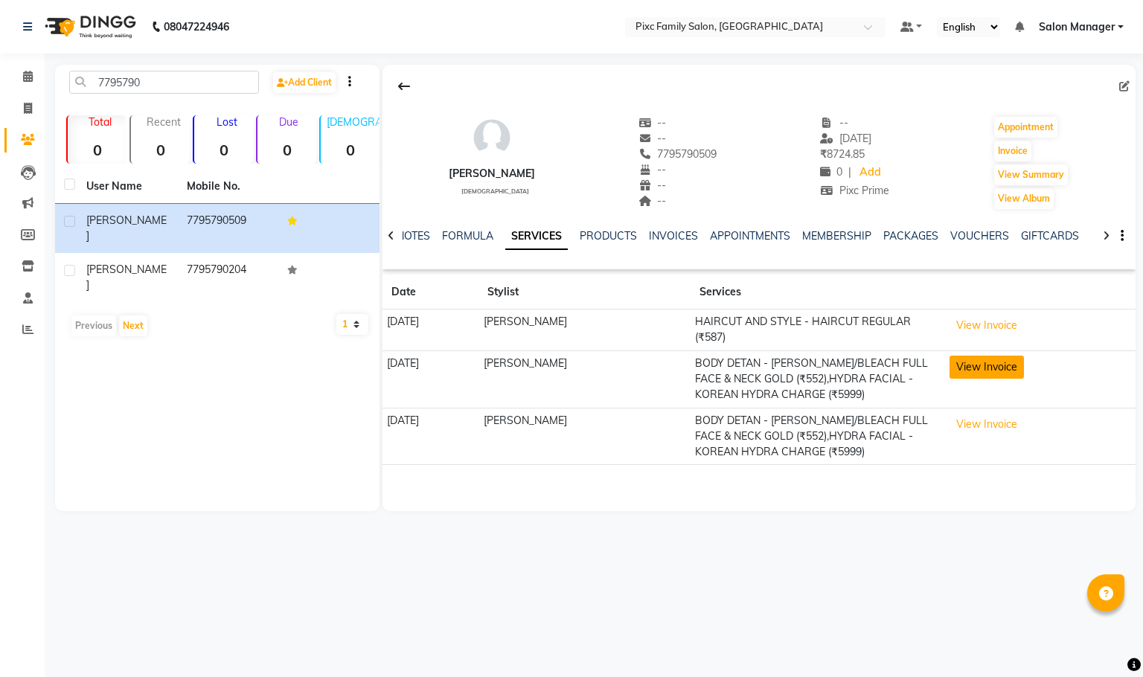
click at [986, 367] on button "View Invoice" at bounding box center [987, 367] width 74 height 23
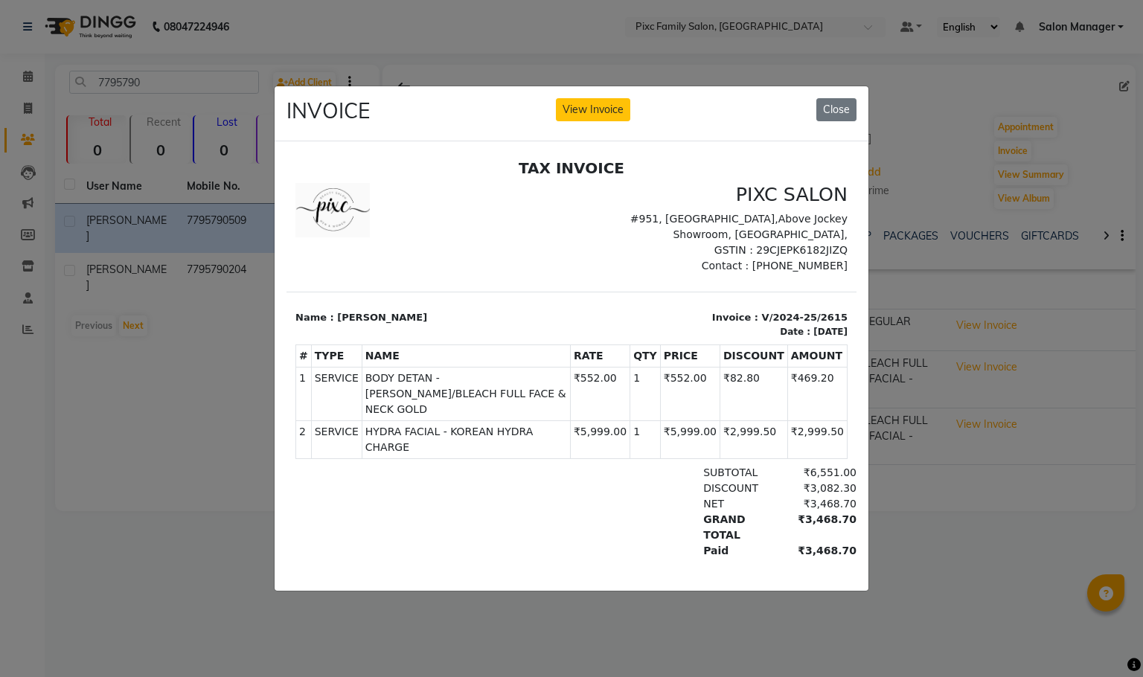
click at [814, 99] on div "INVOICE View Invoice Close" at bounding box center [572, 114] width 594 height 56
click at [827, 99] on button "Close" at bounding box center [837, 109] width 40 height 23
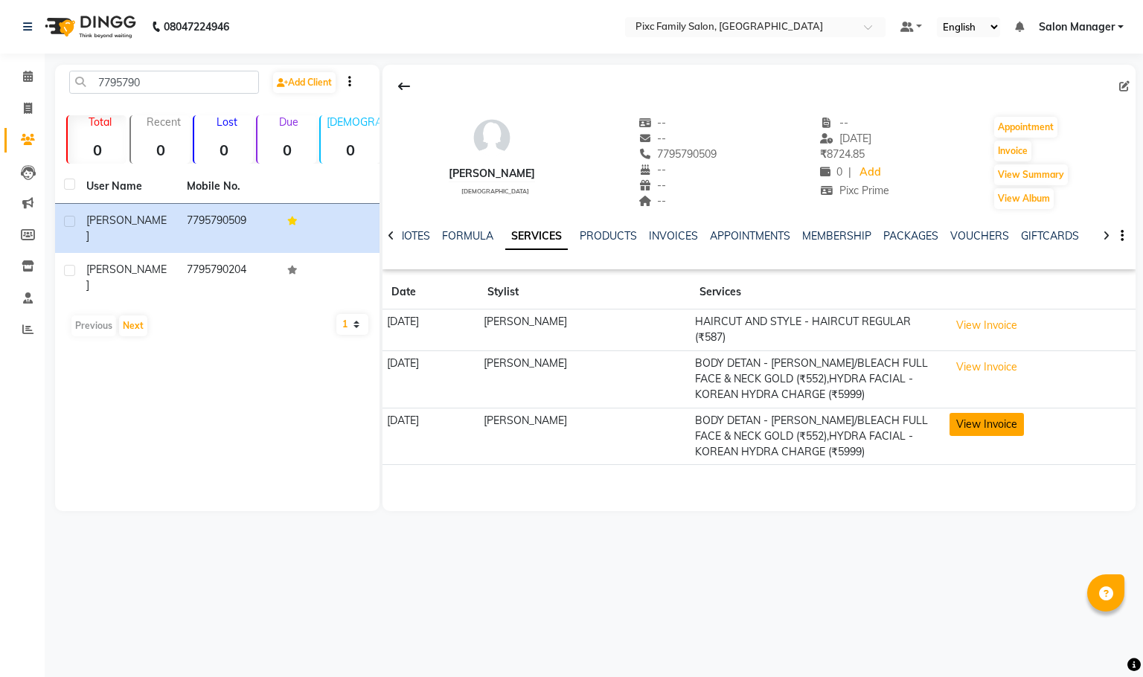
click at [997, 423] on button "View Invoice" at bounding box center [987, 424] width 74 height 23
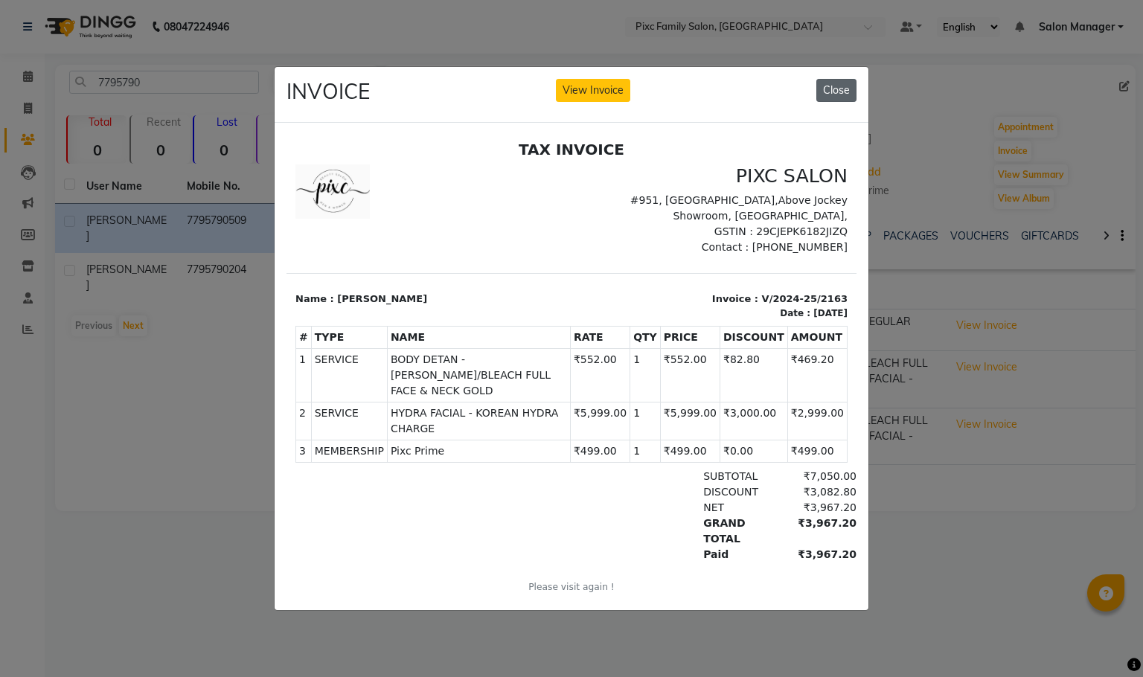
click at [838, 79] on button "Close" at bounding box center [837, 90] width 40 height 23
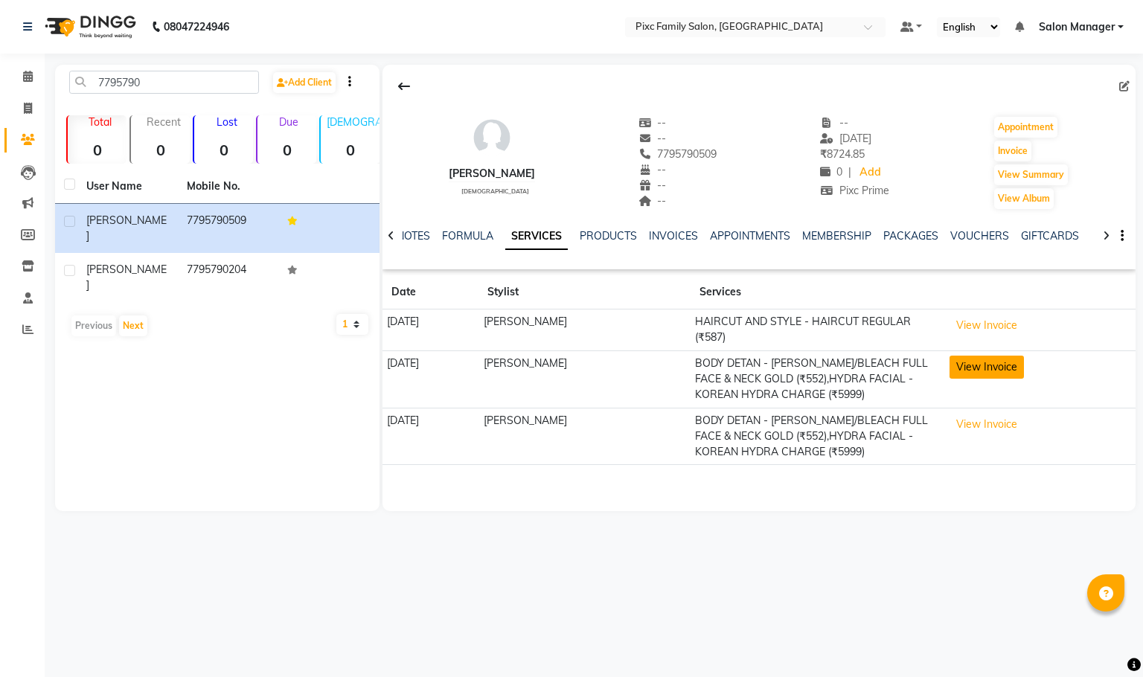
click at [996, 365] on button "View Invoice" at bounding box center [987, 367] width 74 height 23
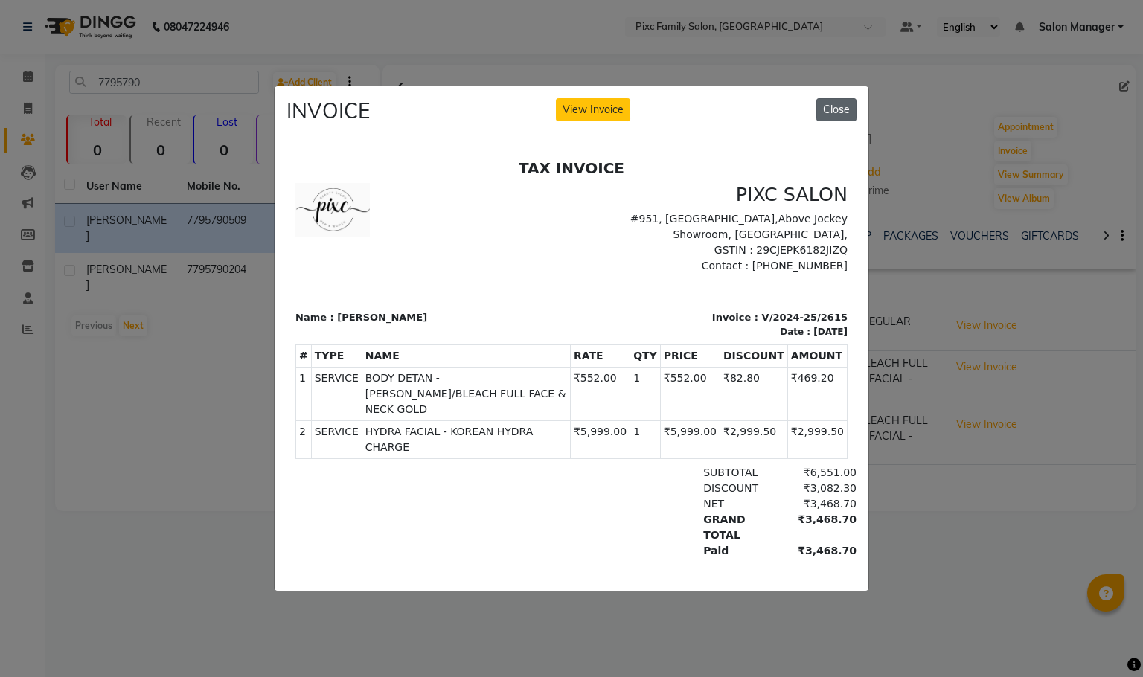
click at [840, 103] on button "Close" at bounding box center [837, 109] width 40 height 23
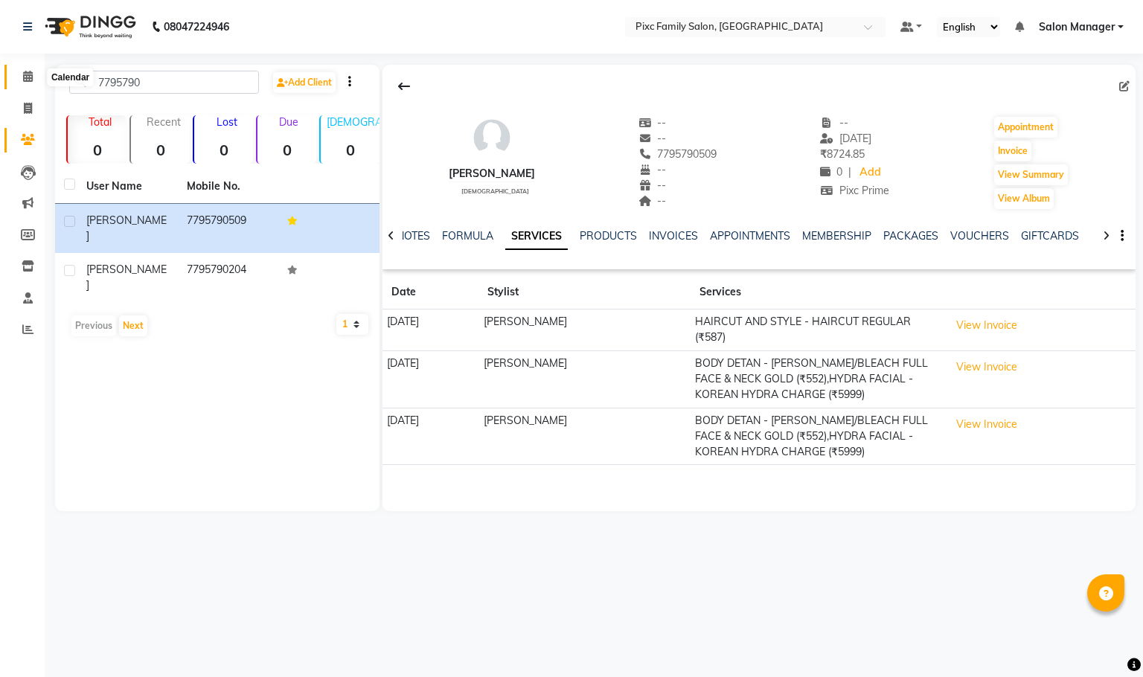
click at [23, 74] on icon at bounding box center [28, 76] width 10 height 11
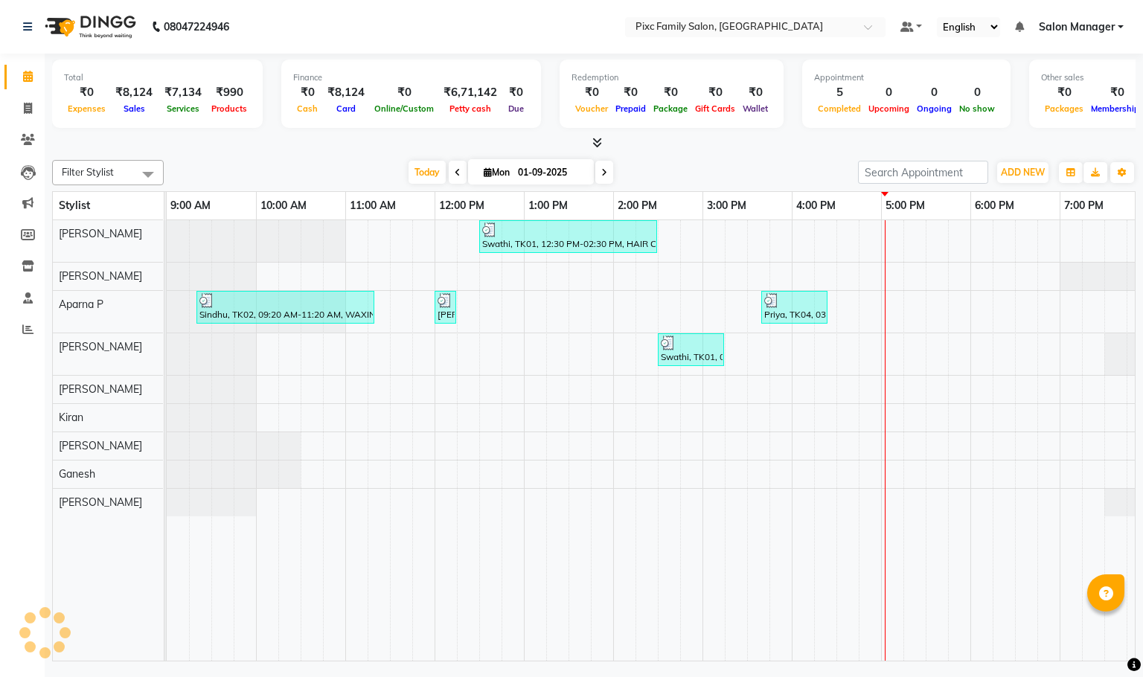
click at [608, 175] on span at bounding box center [604, 172] width 18 height 23
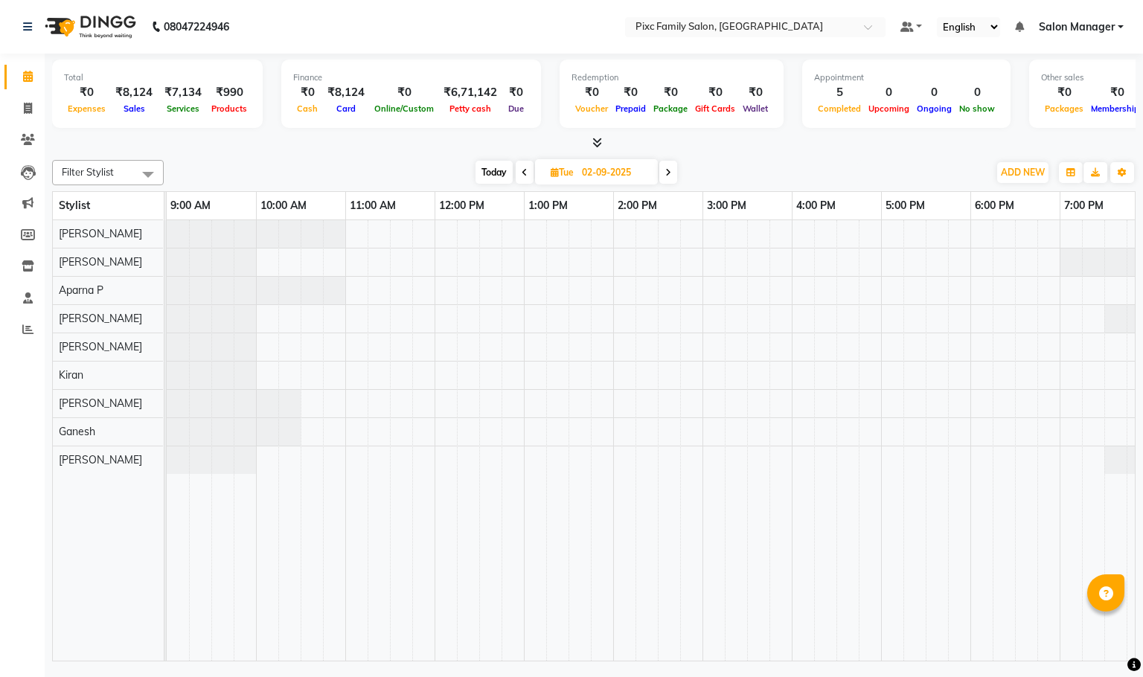
scroll to position [0, 103]
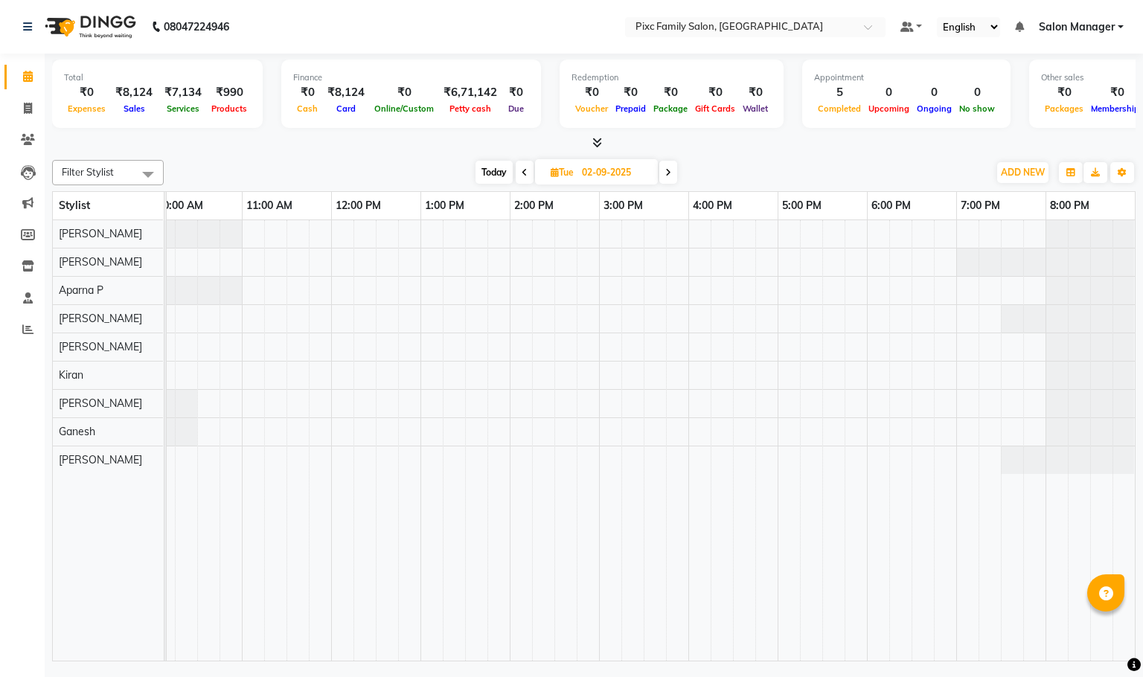
click at [526, 174] on icon at bounding box center [525, 172] width 6 height 9
type input "01-09-2025"
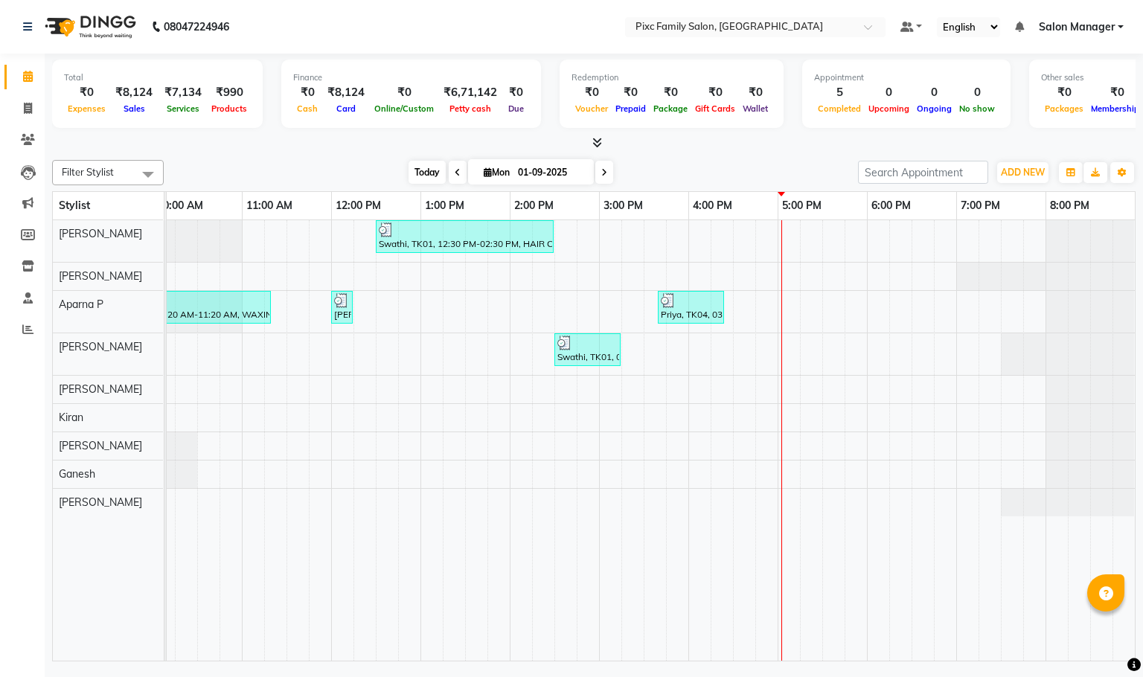
click at [427, 174] on span "Today" at bounding box center [427, 172] width 37 height 23
click at [570, 526] on td at bounding box center [566, 440] width 22 height 441
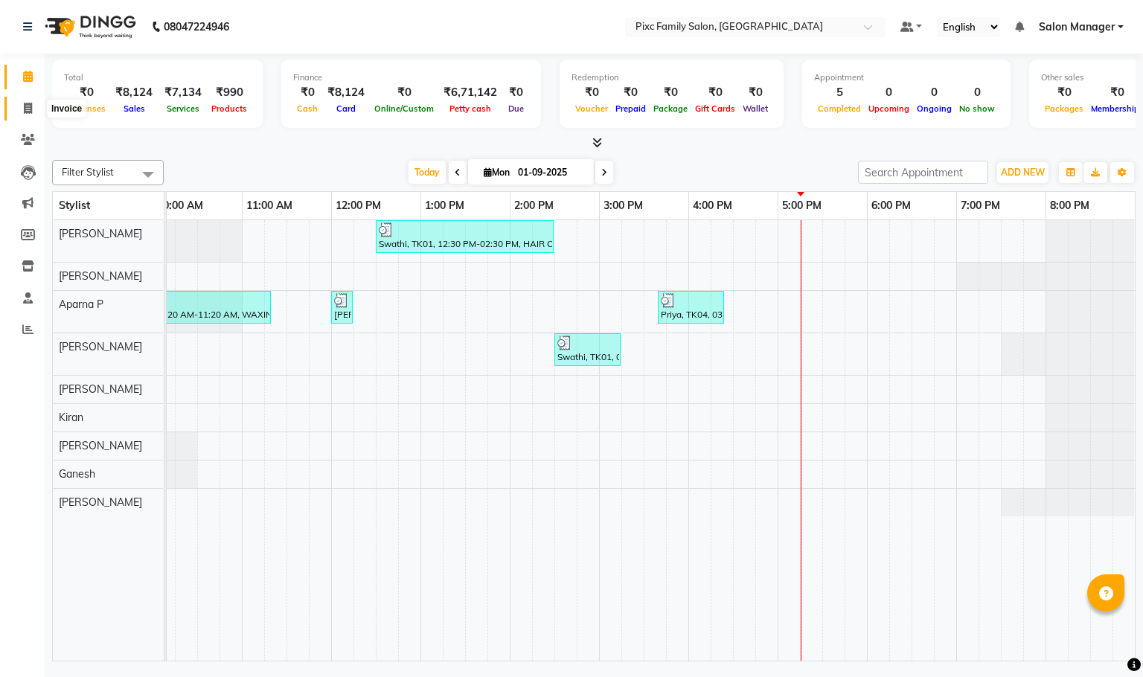
click at [18, 112] on span at bounding box center [28, 108] width 26 height 17
select select "service"
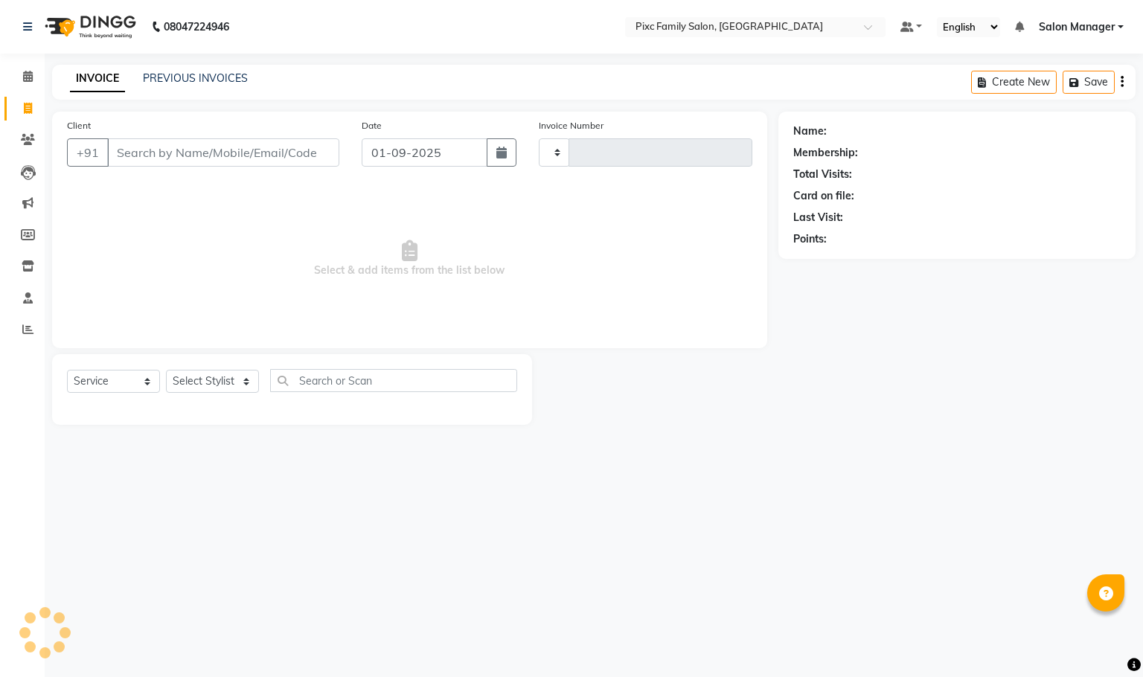
type input "1623"
select select "3509"
click at [175, 154] on input "Client" at bounding box center [223, 152] width 232 height 28
click at [29, 69] on span at bounding box center [28, 76] width 26 height 17
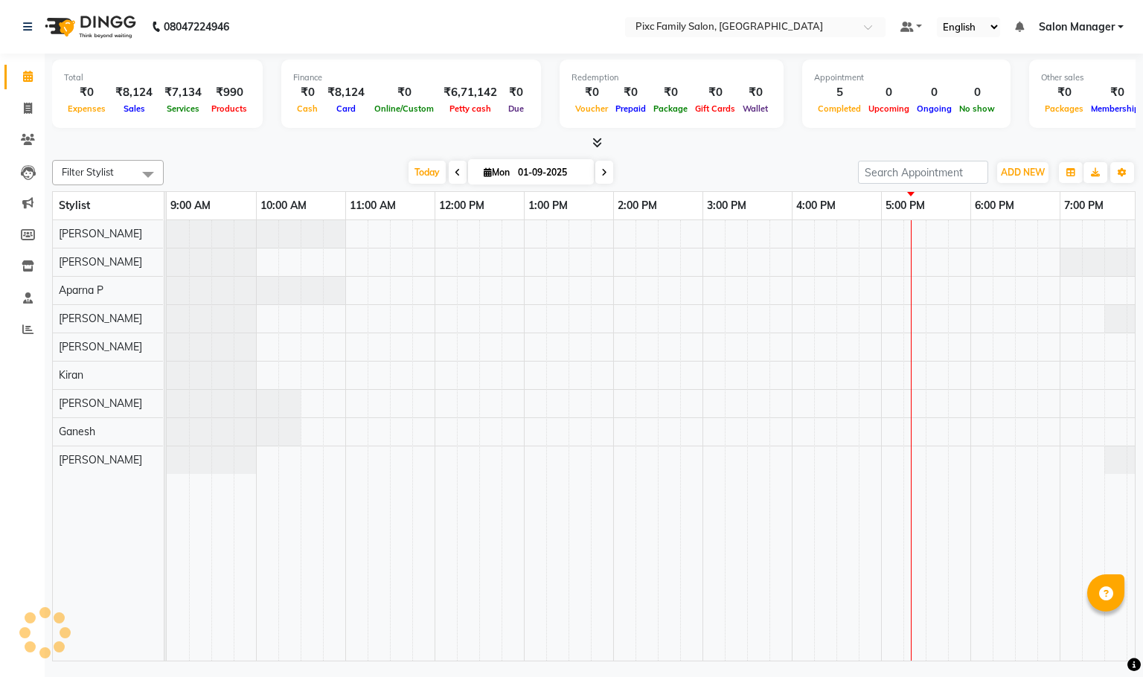
click at [29, 69] on span at bounding box center [28, 76] width 26 height 17
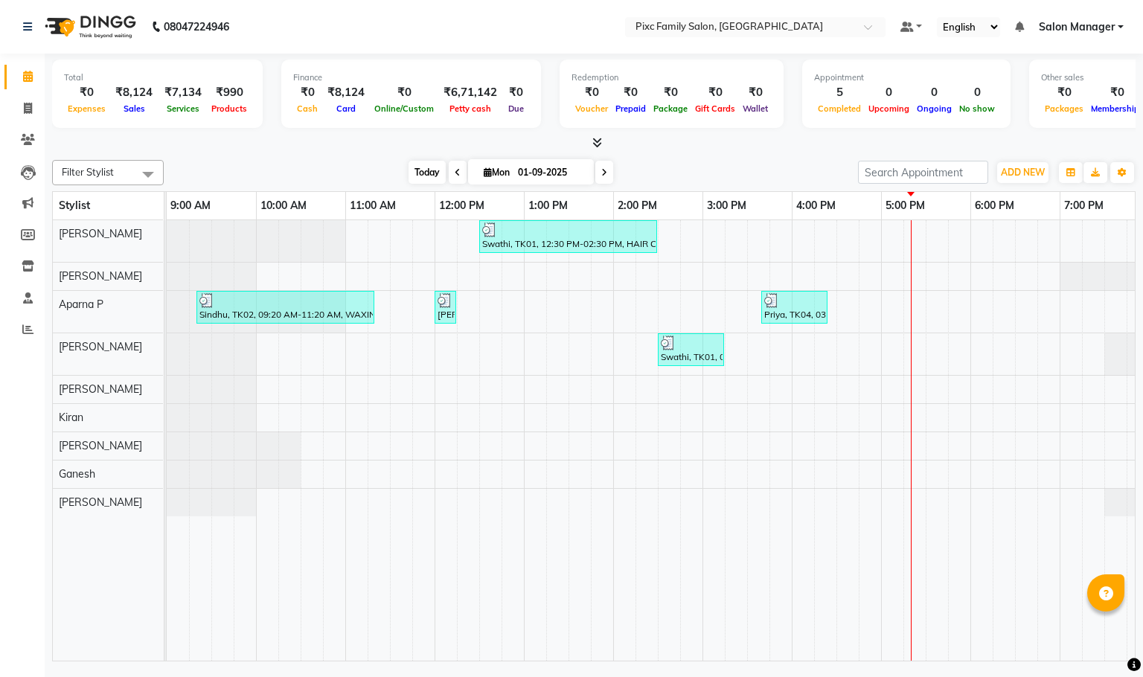
click at [409, 168] on span "Today" at bounding box center [427, 172] width 37 height 23
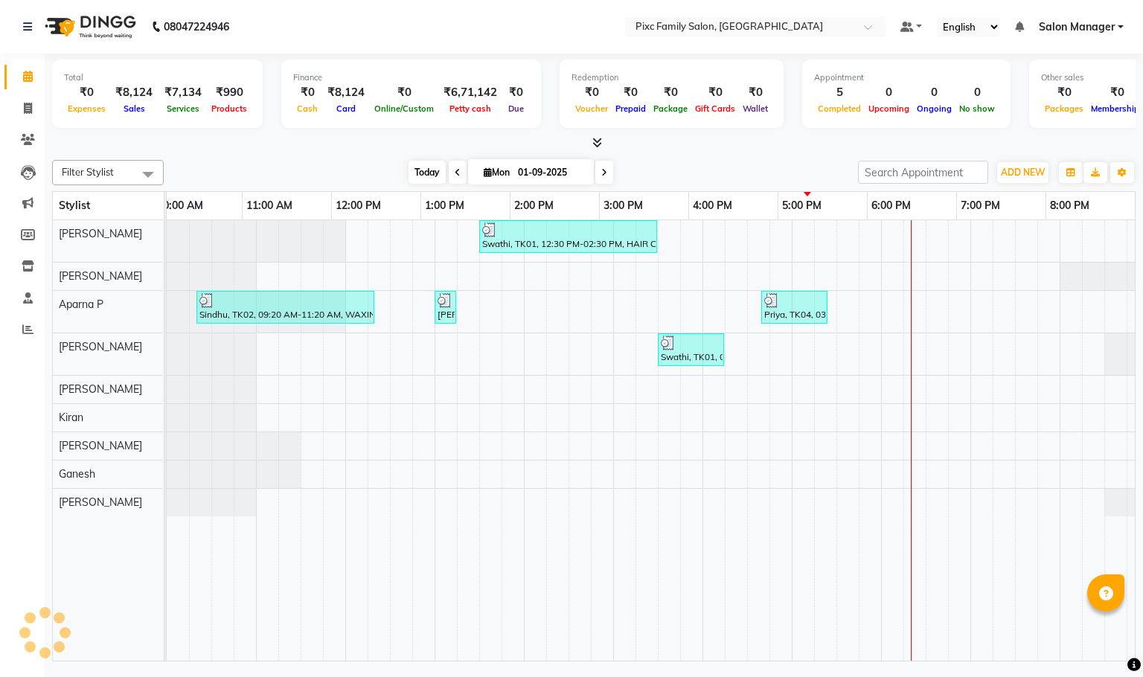
scroll to position [0, 103]
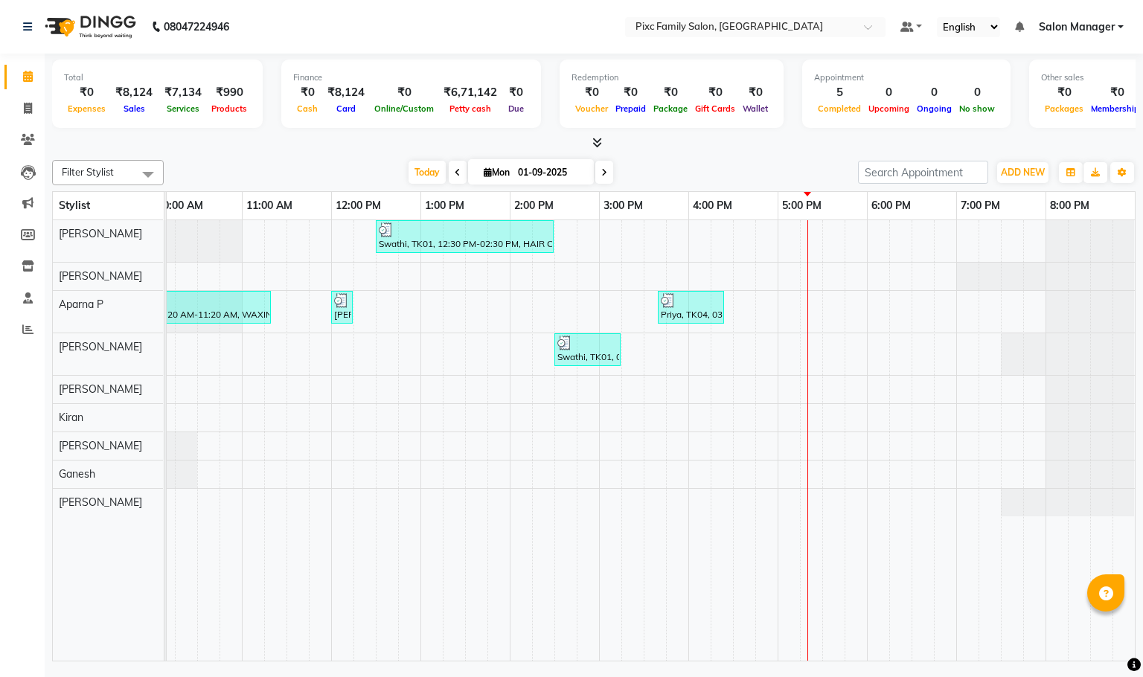
click at [605, 173] on icon at bounding box center [604, 172] width 6 height 9
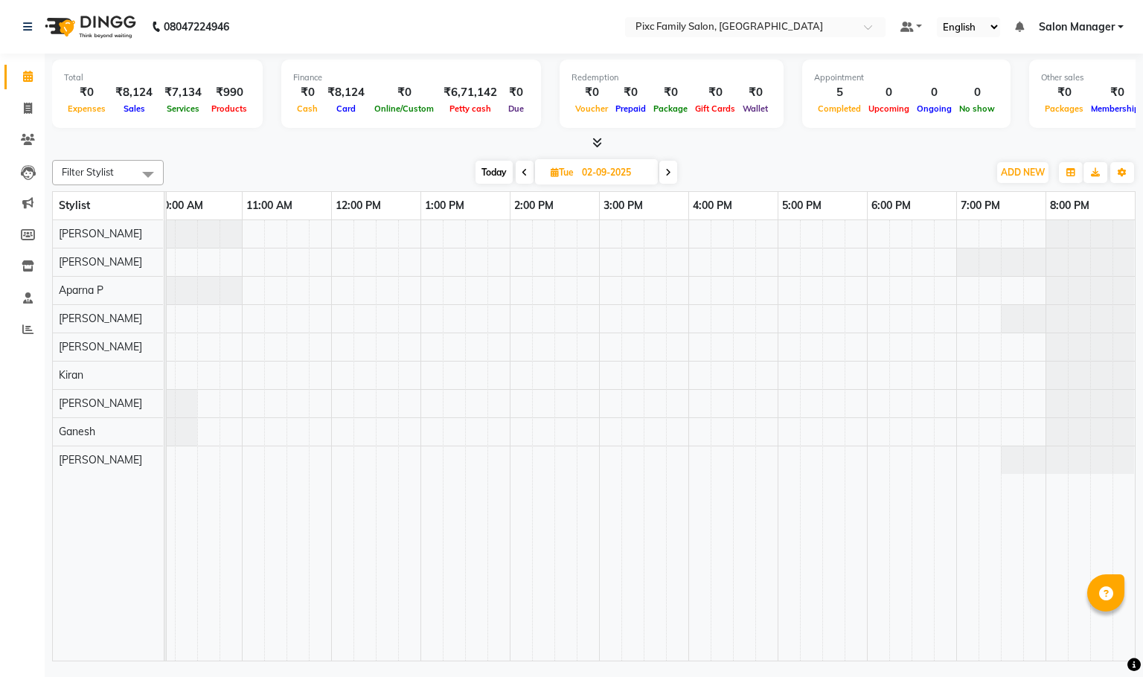
click at [489, 170] on span "Today" at bounding box center [494, 172] width 37 height 23
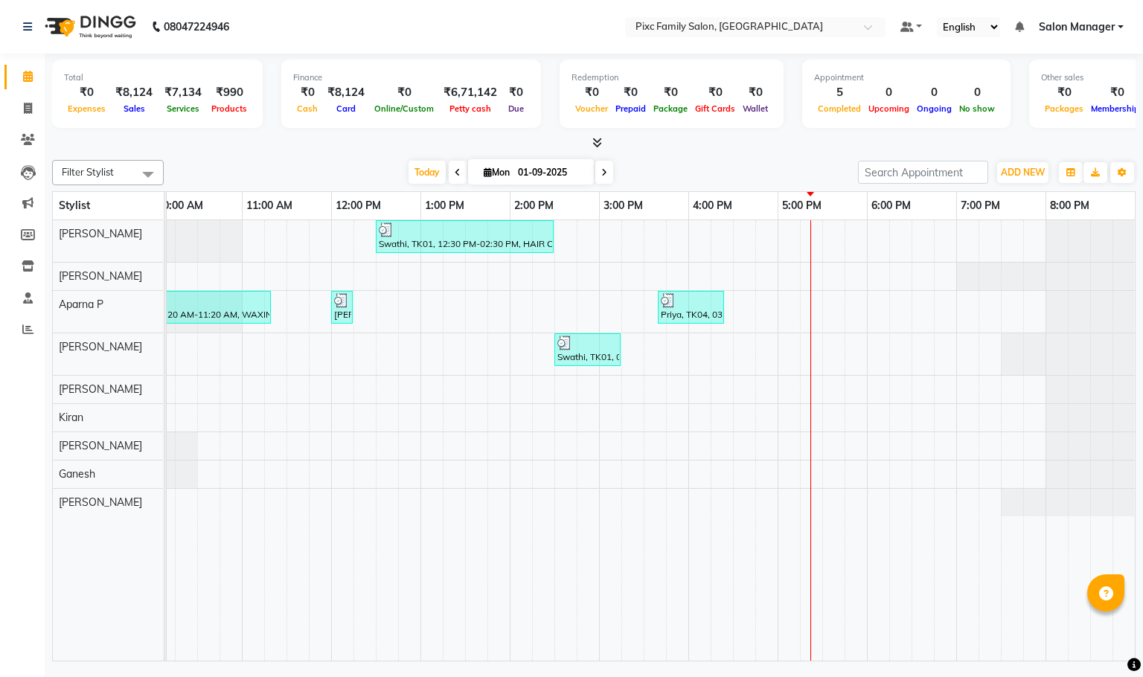
click at [595, 175] on span at bounding box center [604, 172] width 18 height 23
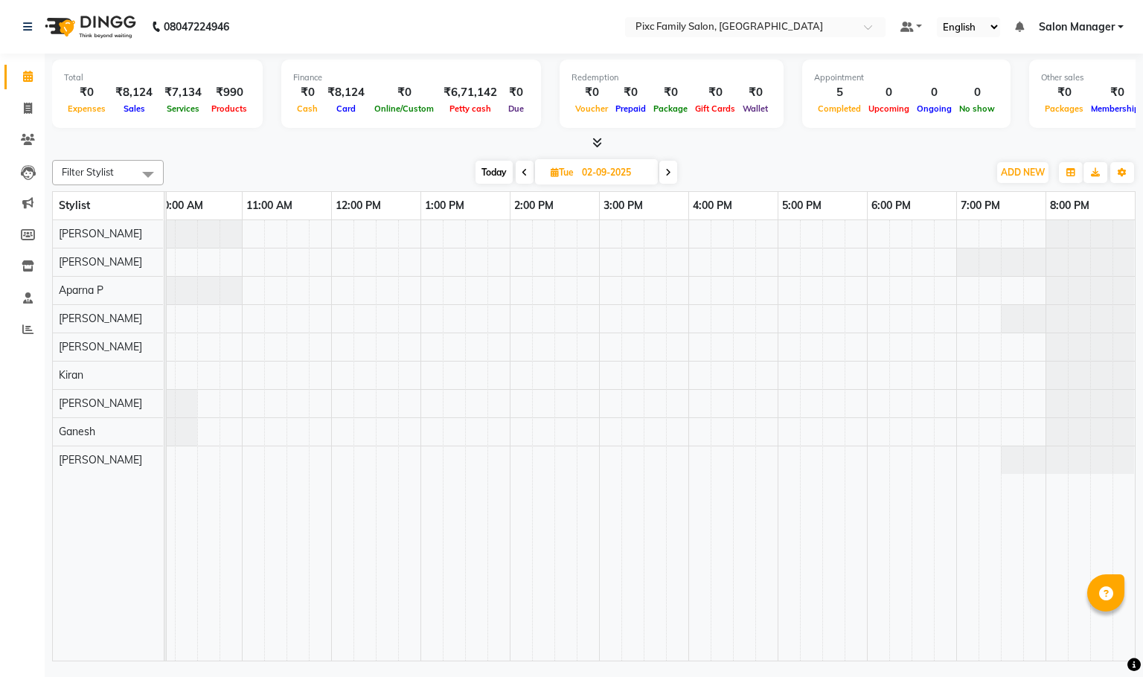
click at [499, 165] on span "Today" at bounding box center [494, 172] width 37 height 23
type input "01-09-2025"
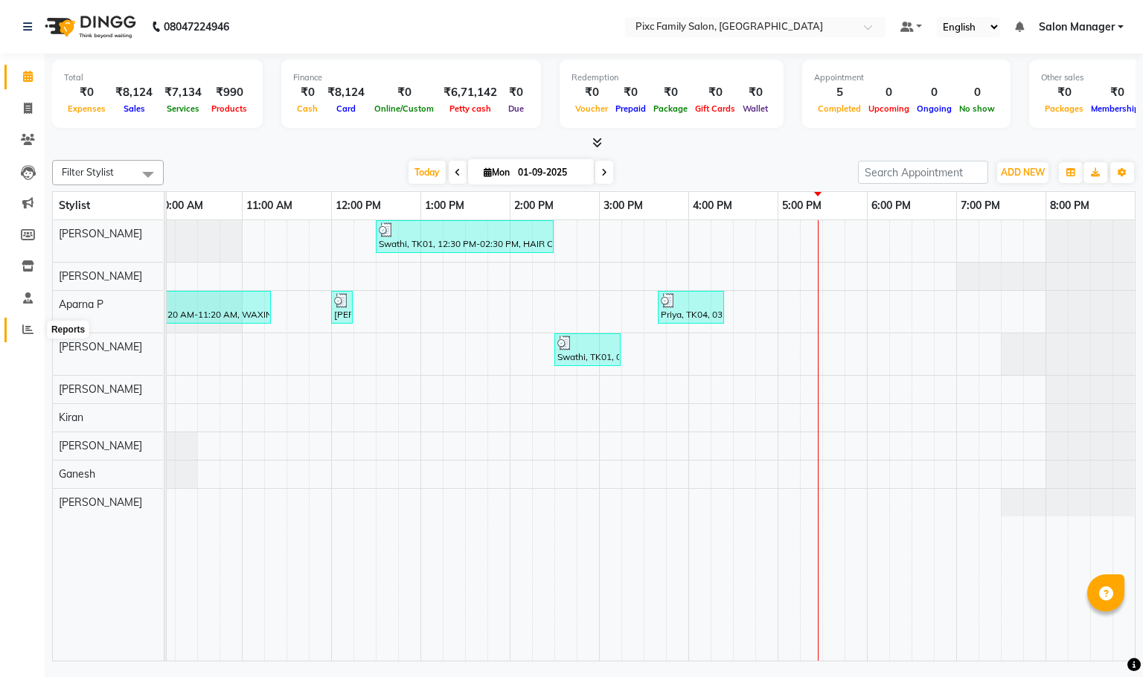
click at [23, 329] on icon at bounding box center [27, 329] width 11 height 11
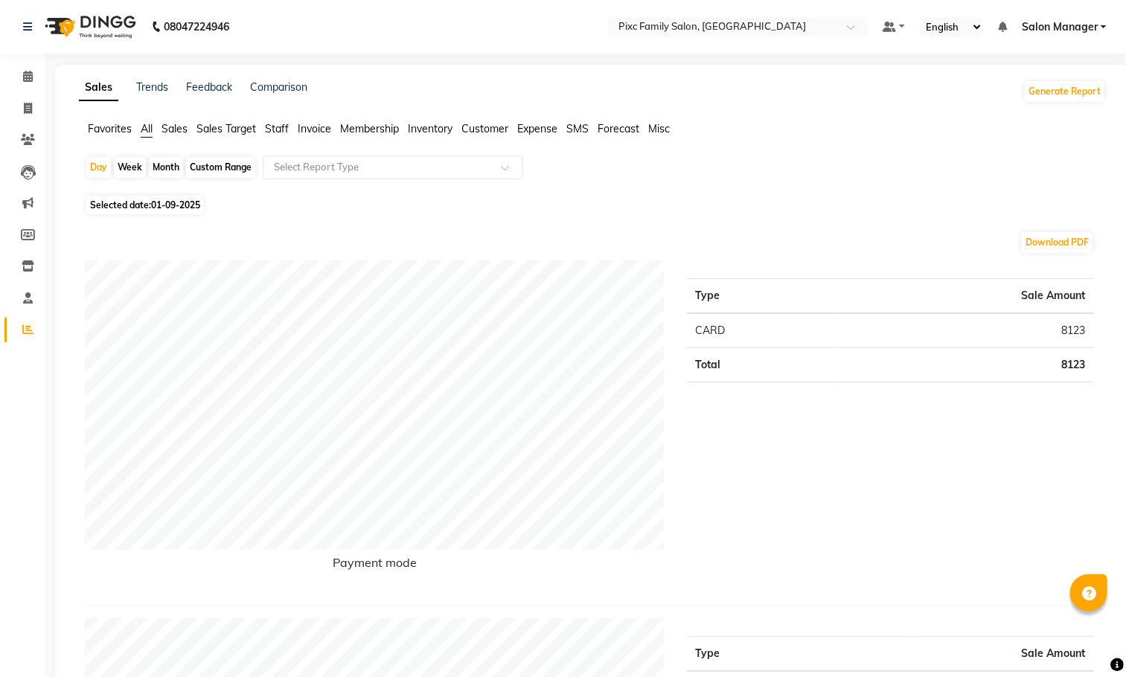
click at [159, 168] on div "Month" at bounding box center [166, 167] width 34 height 21
select select "9"
select select "2025"
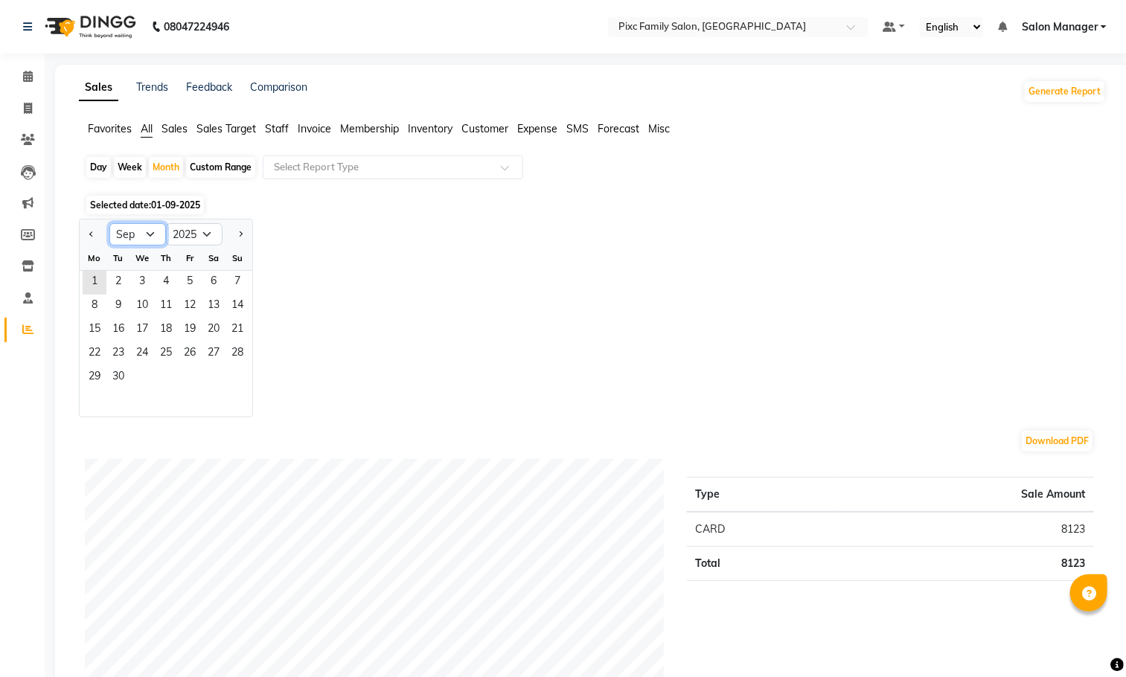
click at [135, 237] on select "Jan Feb Mar Apr May Jun [DATE] Aug Sep Oct Nov Dec" at bounding box center [137, 234] width 57 height 22
select select "8"
click at [109, 224] on select "Jan Feb Mar Apr May Jun [DATE] Aug Sep Oct Nov Dec" at bounding box center [137, 234] width 57 height 22
click at [188, 282] on span "1" at bounding box center [190, 283] width 24 height 24
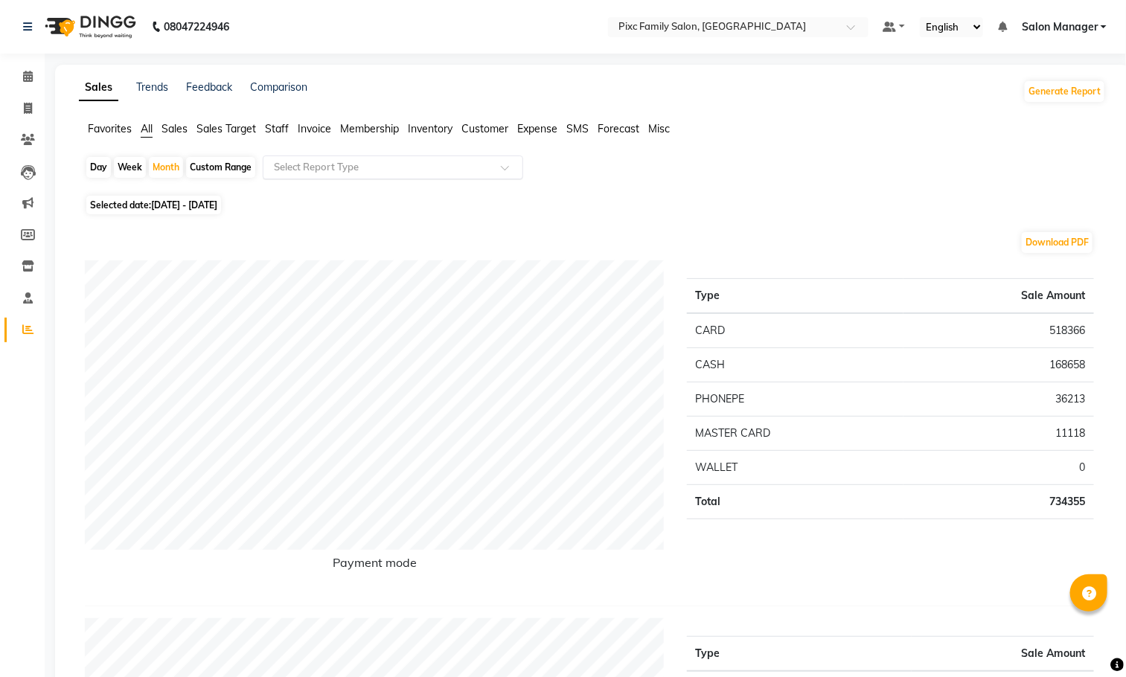
click at [313, 163] on input "text" at bounding box center [378, 167] width 214 height 15
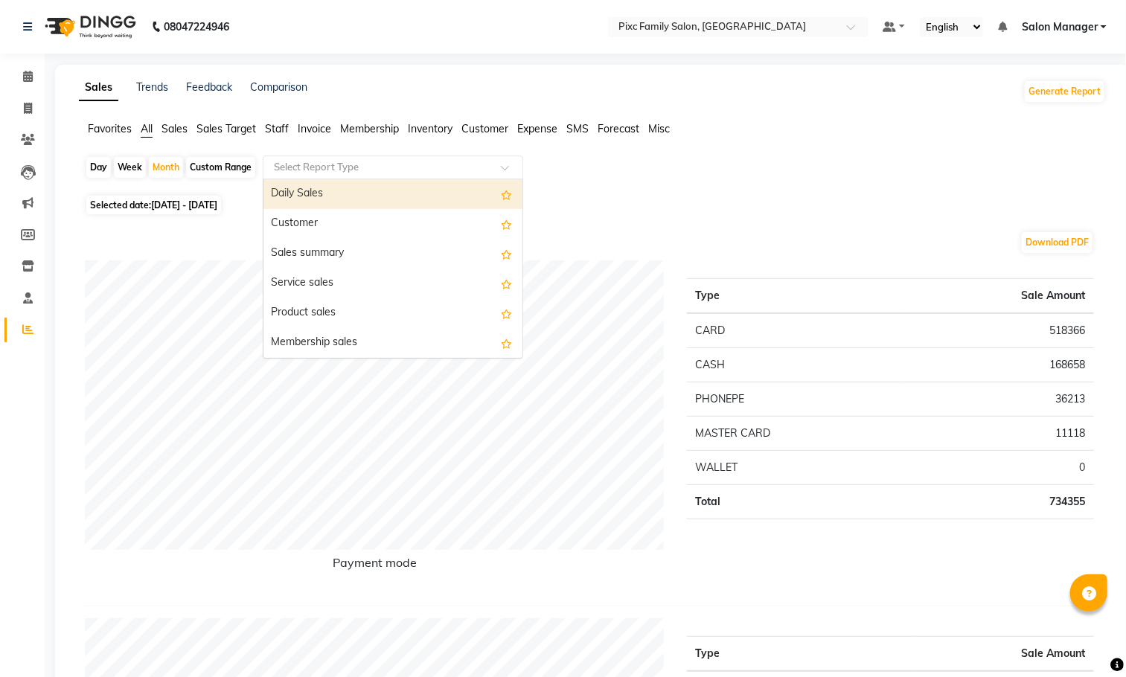
click at [360, 170] on input "text" at bounding box center [378, 167] width 214 height 15
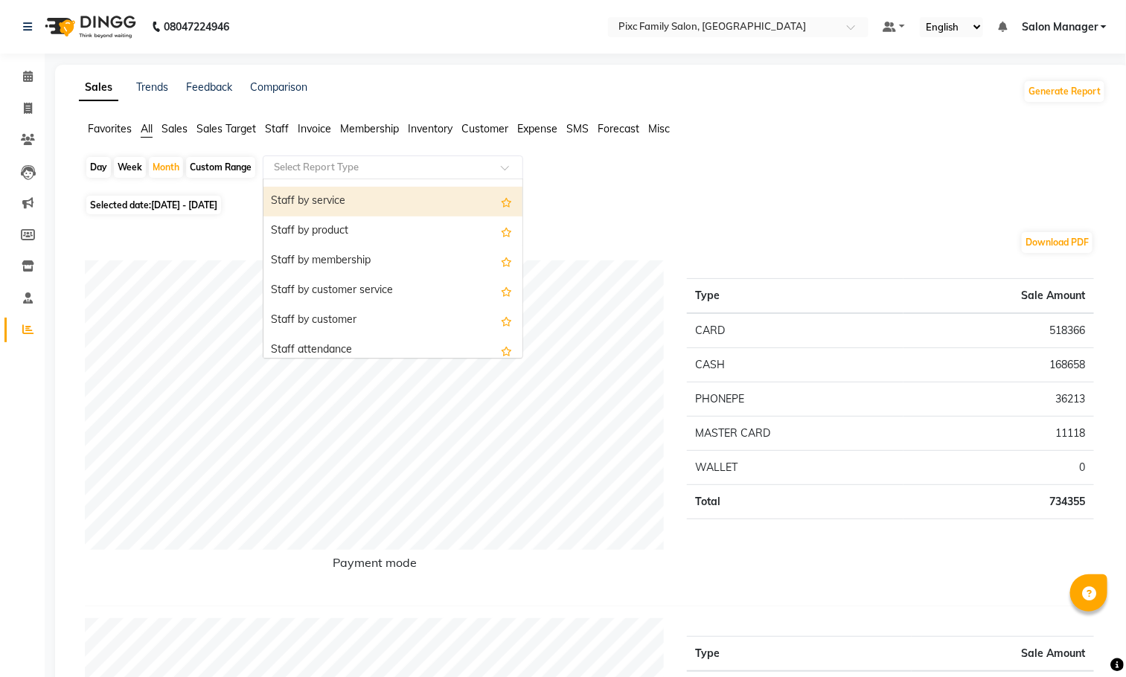
scroll to position [447, 0]
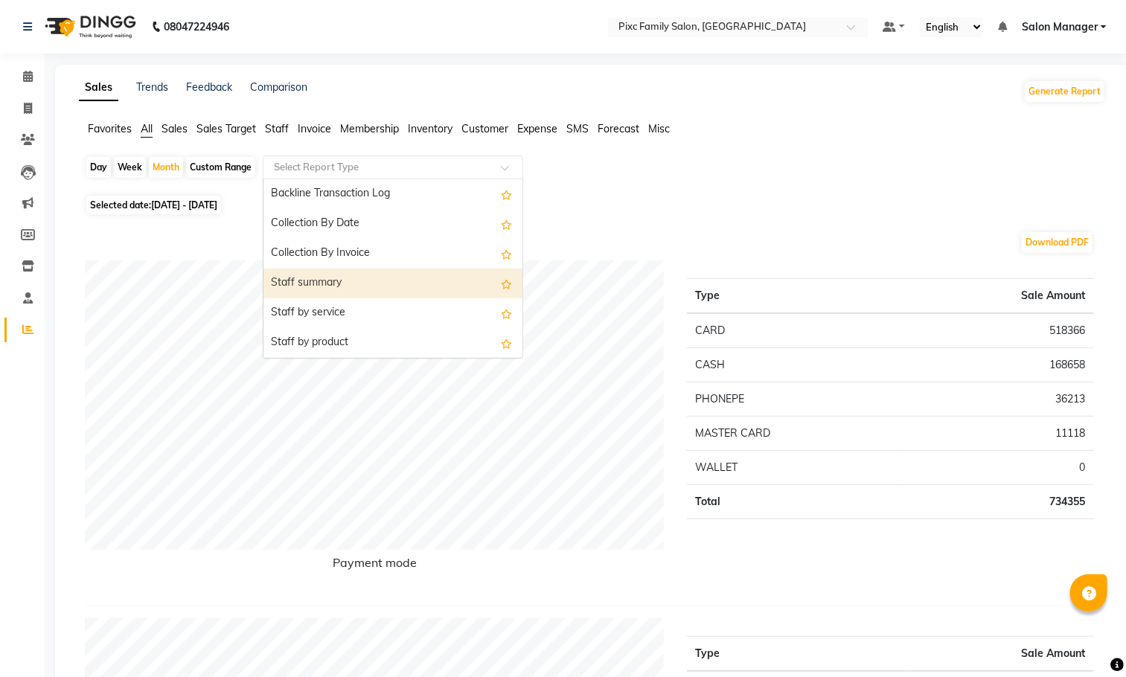
click at [354, 290] on div "Staff summary" at bounding box center [393, 284] width 259 height 30
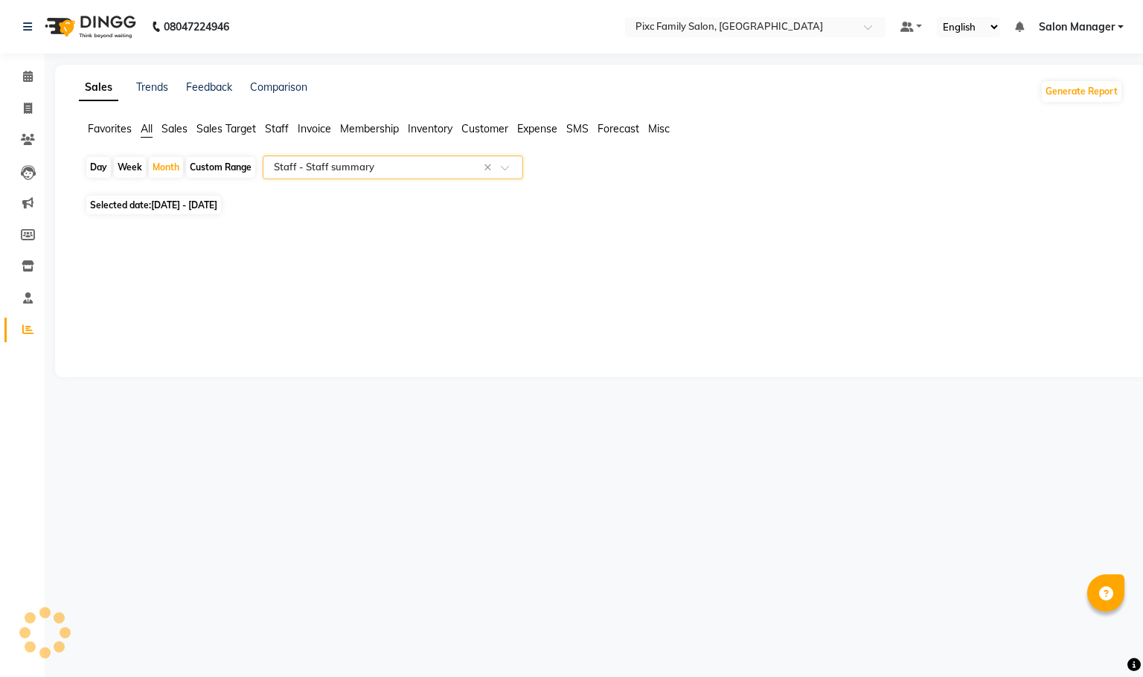
select select "full_report"
select select "csv"
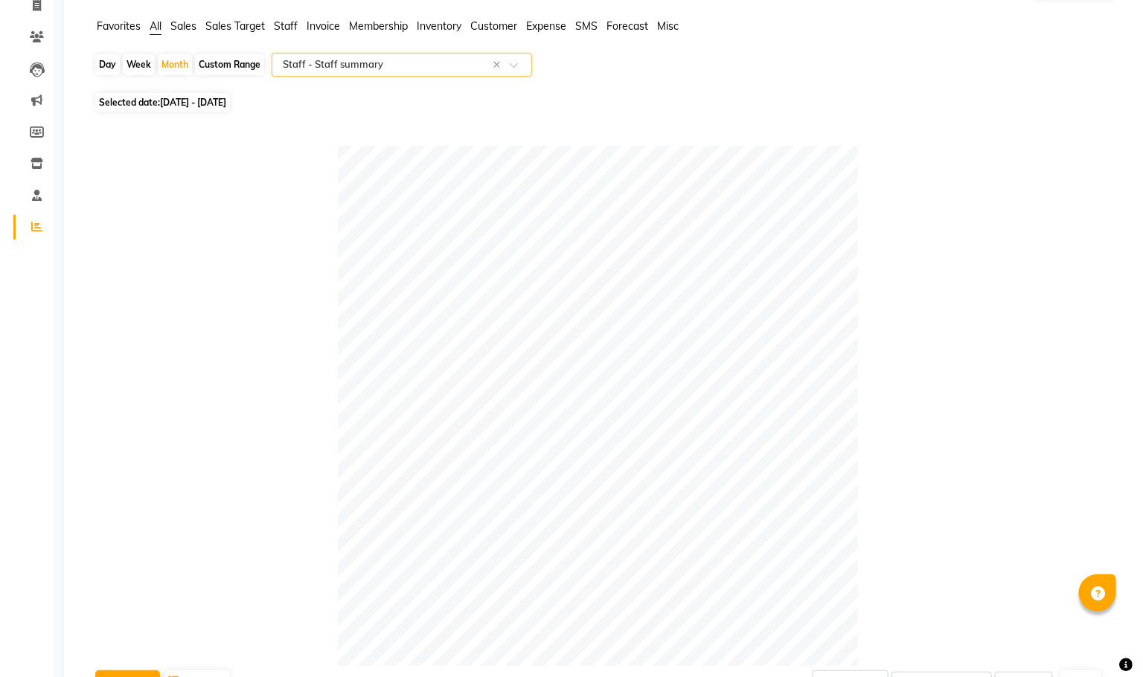
scroll to position [0, 0]
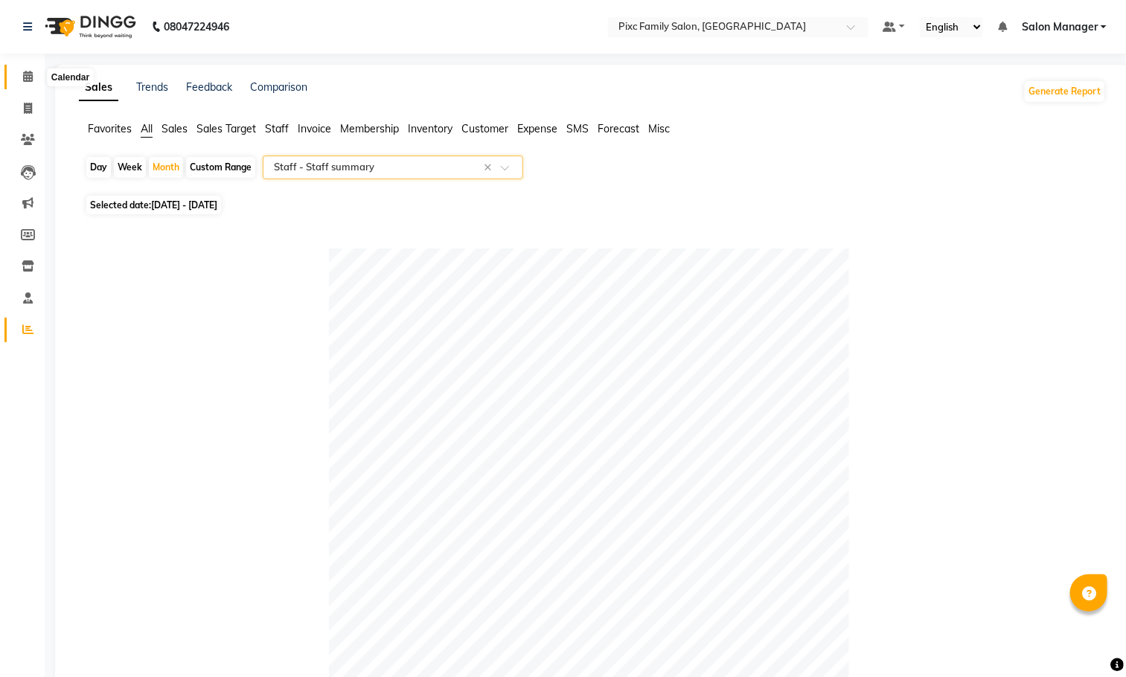
click at [25, 79] on icon at bounding box center [28, 76] width 10 height 11
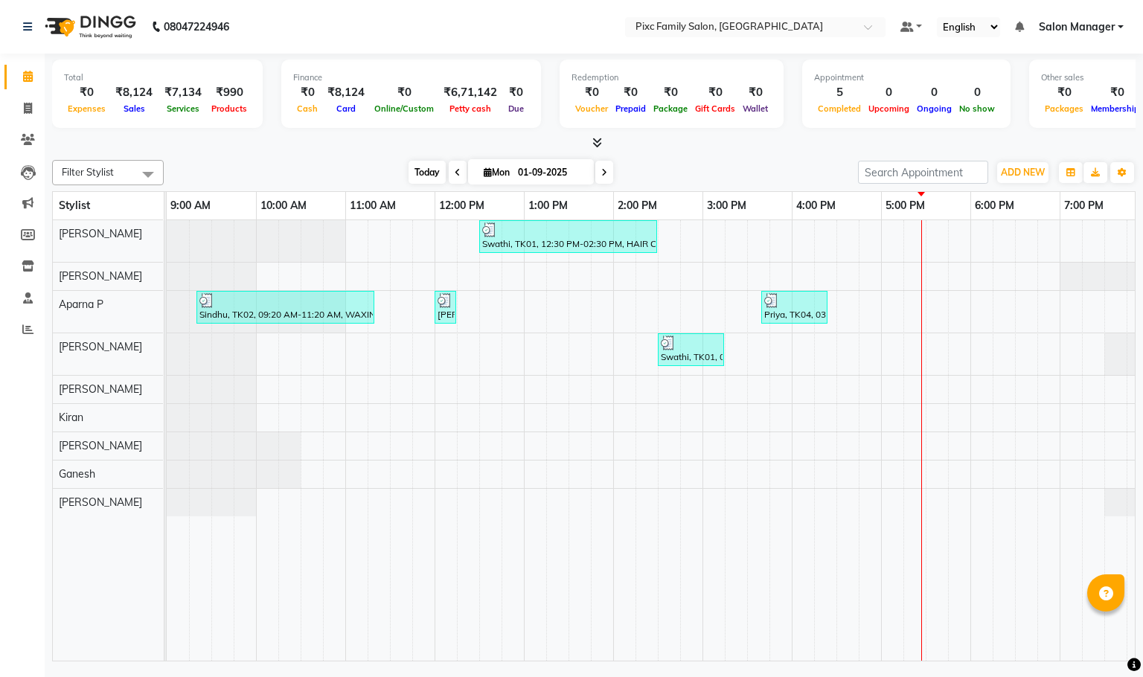
click at [433, 173] on span "Today" at bounding box center [427, 172] width 37 height 23
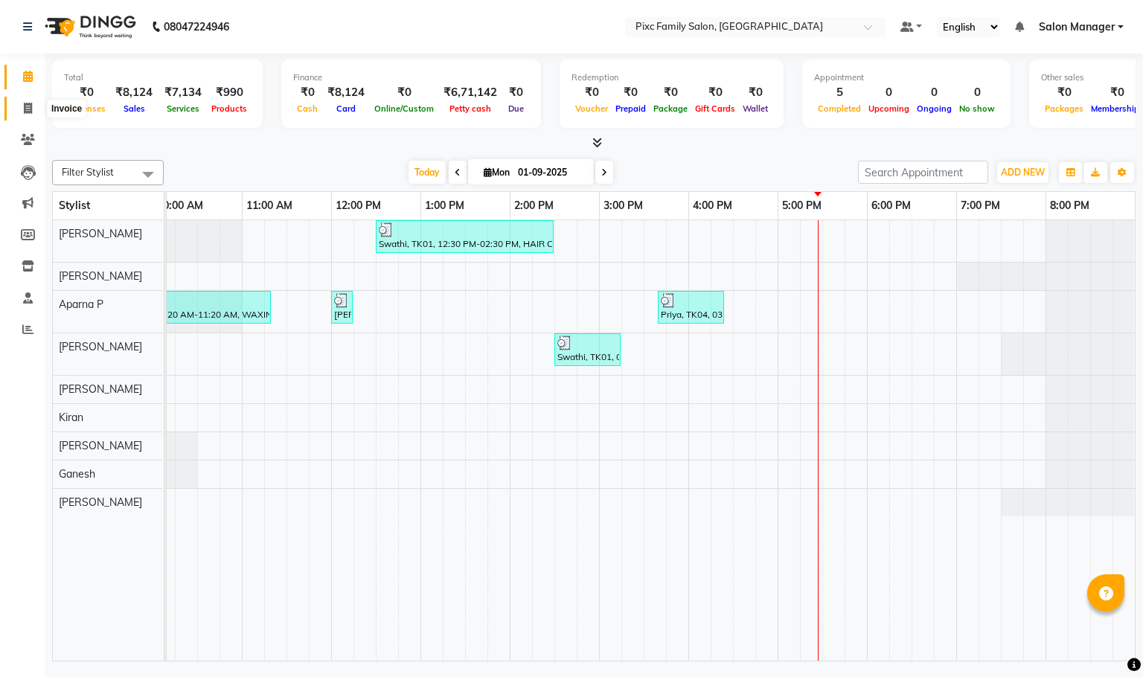
click at [25, 107] on icon at bounding box center [28, 108] width 8 height 11
select select "service"
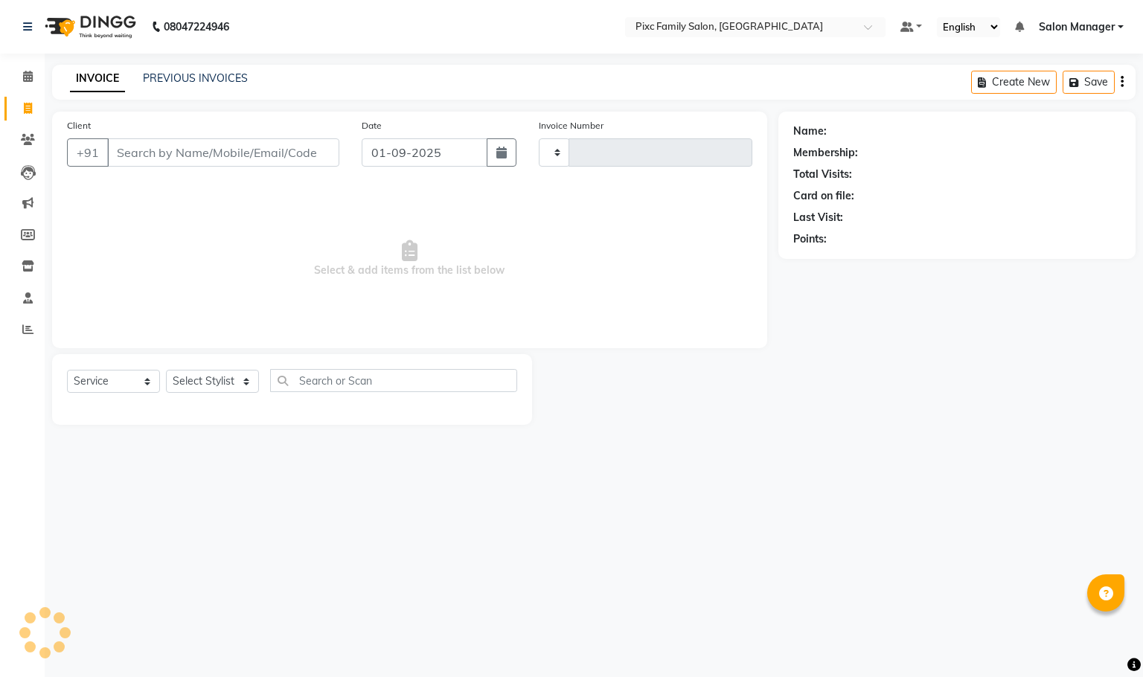
type input "1623"
select select "3509"
click at [174, 145] on input "Client" at bounding box center [223, 152] width 232 height 28
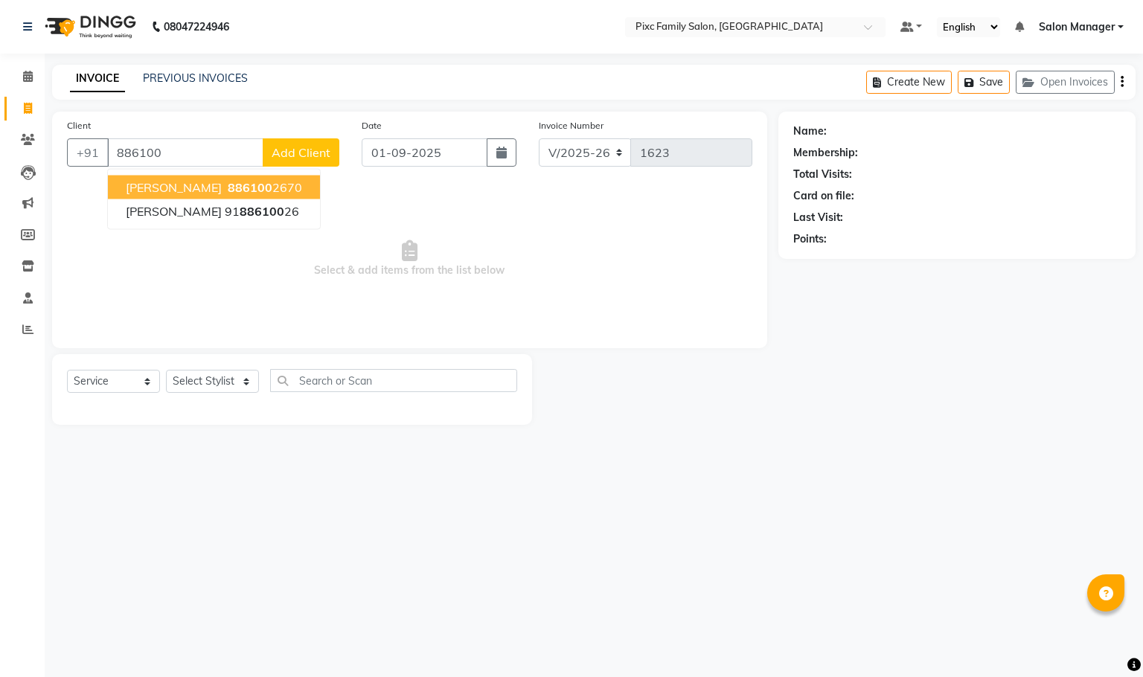
click at [228, 184] on span "886100" at bounding box center [250, 187] width 45 height 15
type input "8861002670"
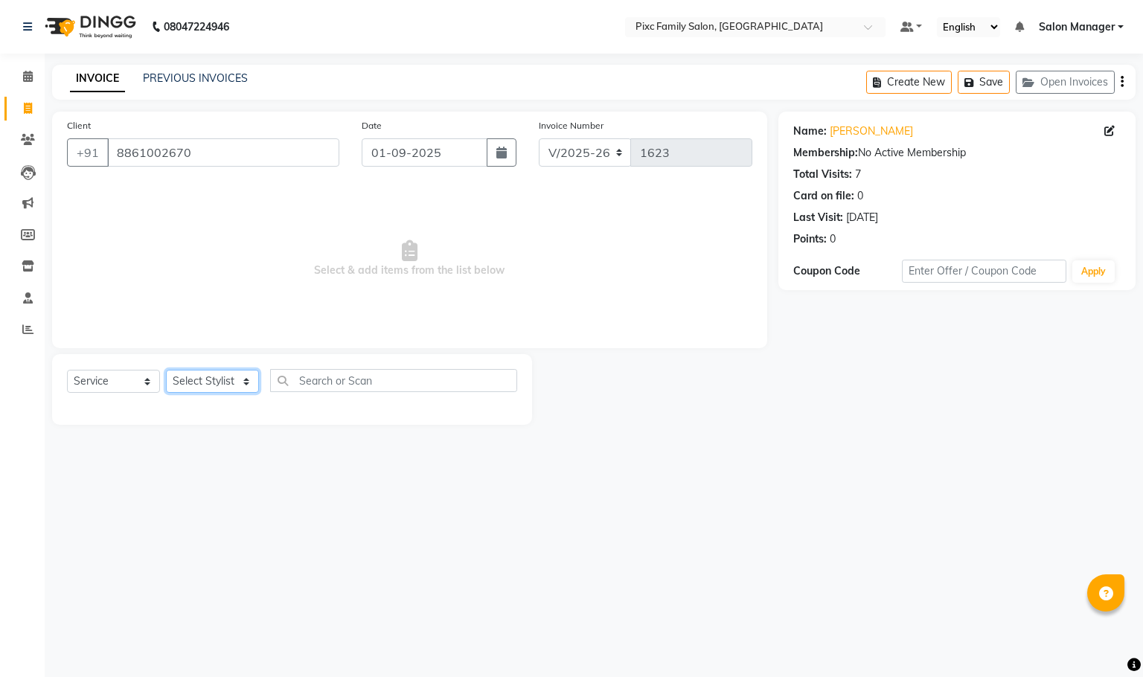
click at [213, 377] on select "Select Stylist [PERSON_NAME] [PERSON_NAME] [PERSON_NAME] [PERSON_NAME] Kiran [P…" at bounding box center [212, 381] width 93 height 23
select select "39023"
click at [166, 371] on select "Select Stylist [PERSON_NAME] [PERSON_NAME] [PERSON_NAME] [PERSON_NAME] Kiran [P…" at bounding box center [212, 381] width 93 height 23
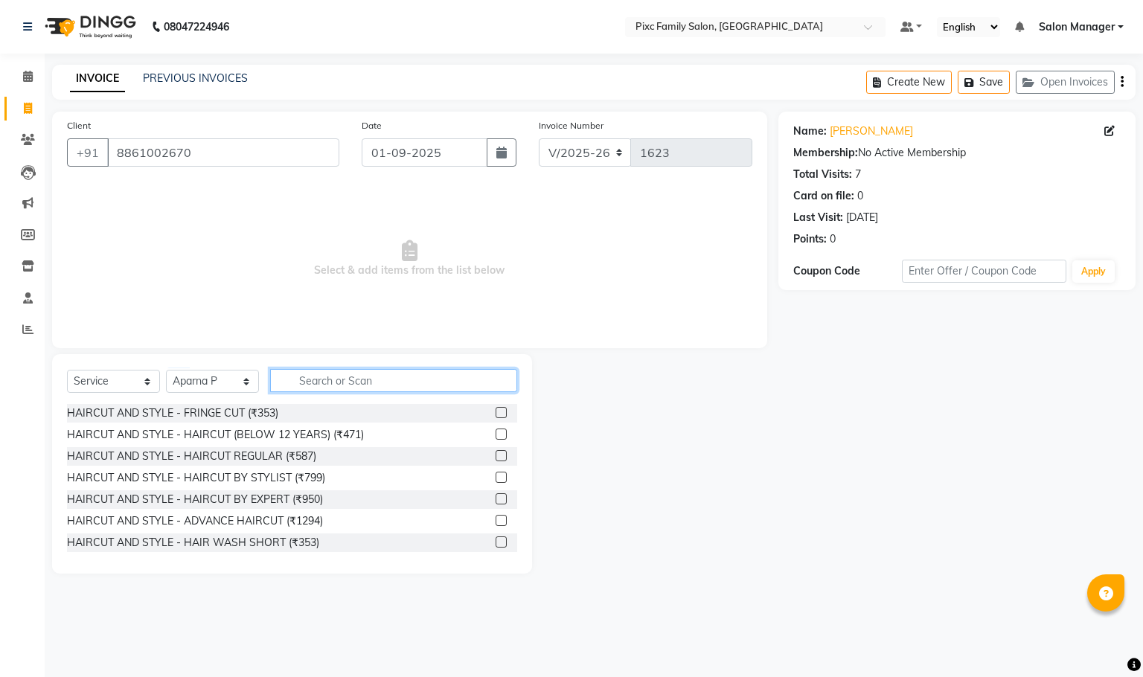
click at [394, 392] on input "text" at bounding box center [393, 380] width 247 height 23
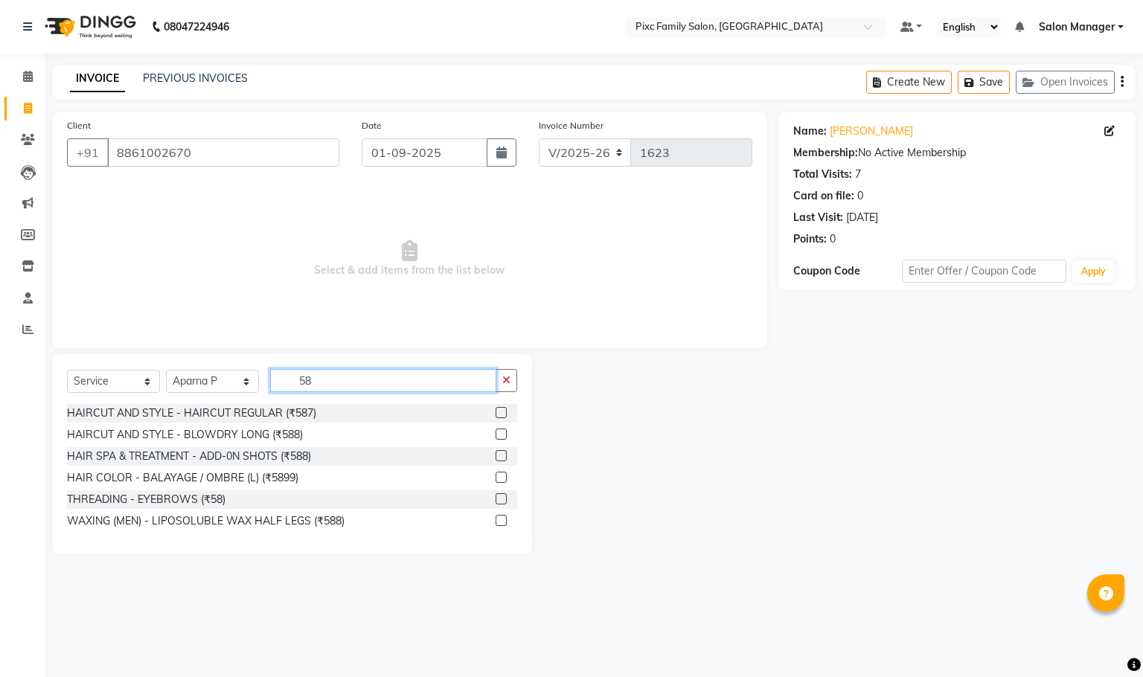
type input "5"
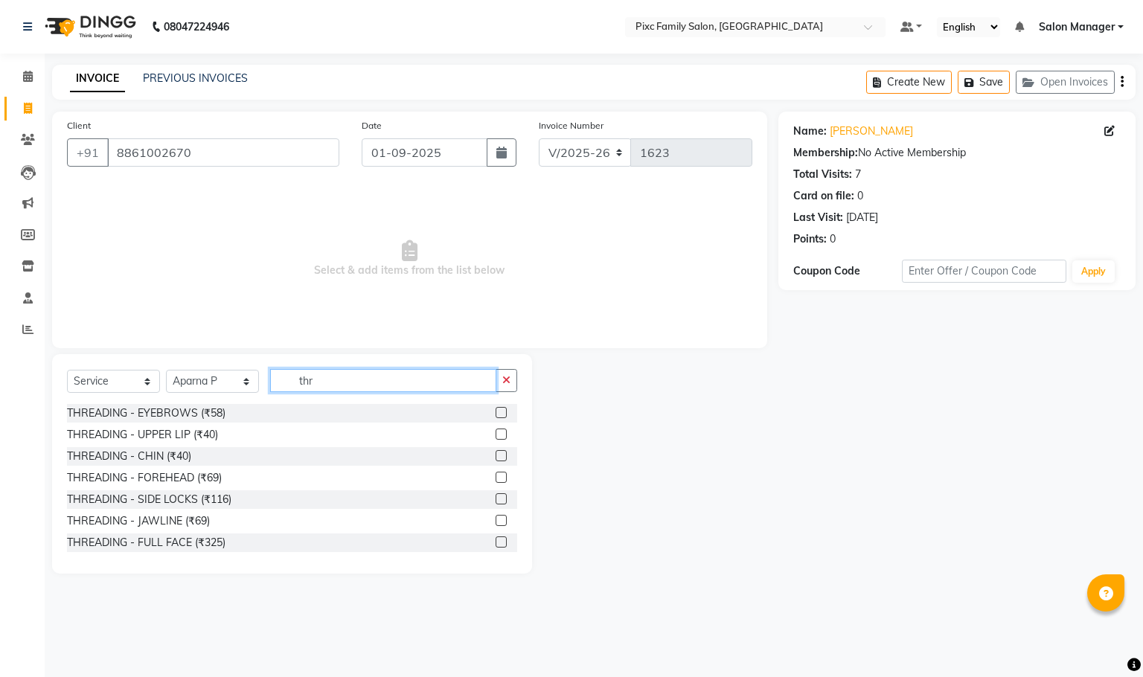
type input "thr"
click at [496, 412] on label at bounding box center [501, 412] width 11 height 11
click at [496, 412] on input "checkbox" at bounding box center [501, 414] width 10 height 10
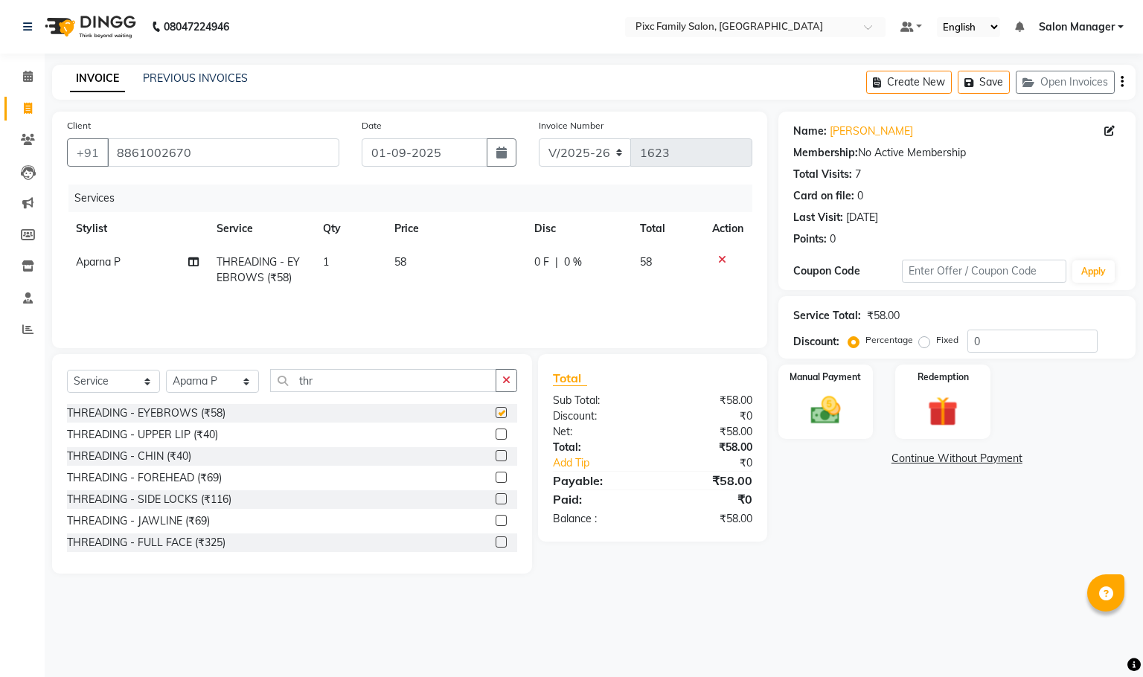
checkbox input "false"
click at [496, 433] on label at bounding box center [501, 434] width 11 height 11
click at [496, 433] on input "checkbox" at bounding box center [501, 435] width 10 height 10
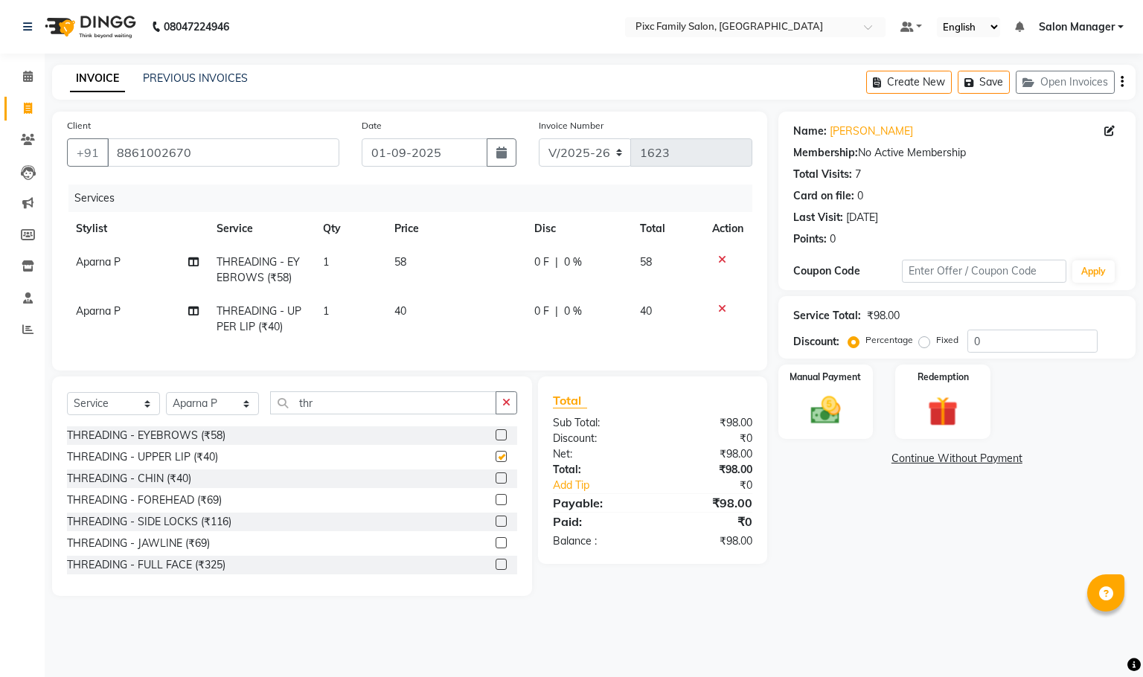
checkbox input "false"
click at [339, 415] on input "thr" at bounding box center [383, 403] width 226 height 23
type input "t"
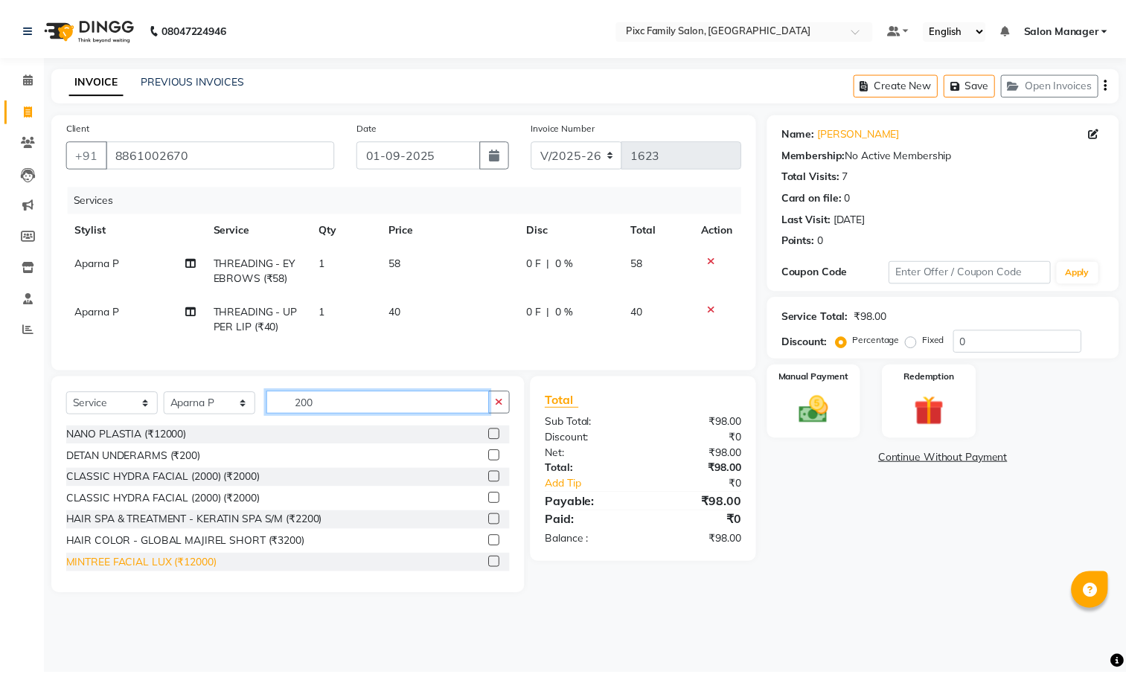
scroll to position [88, 0]
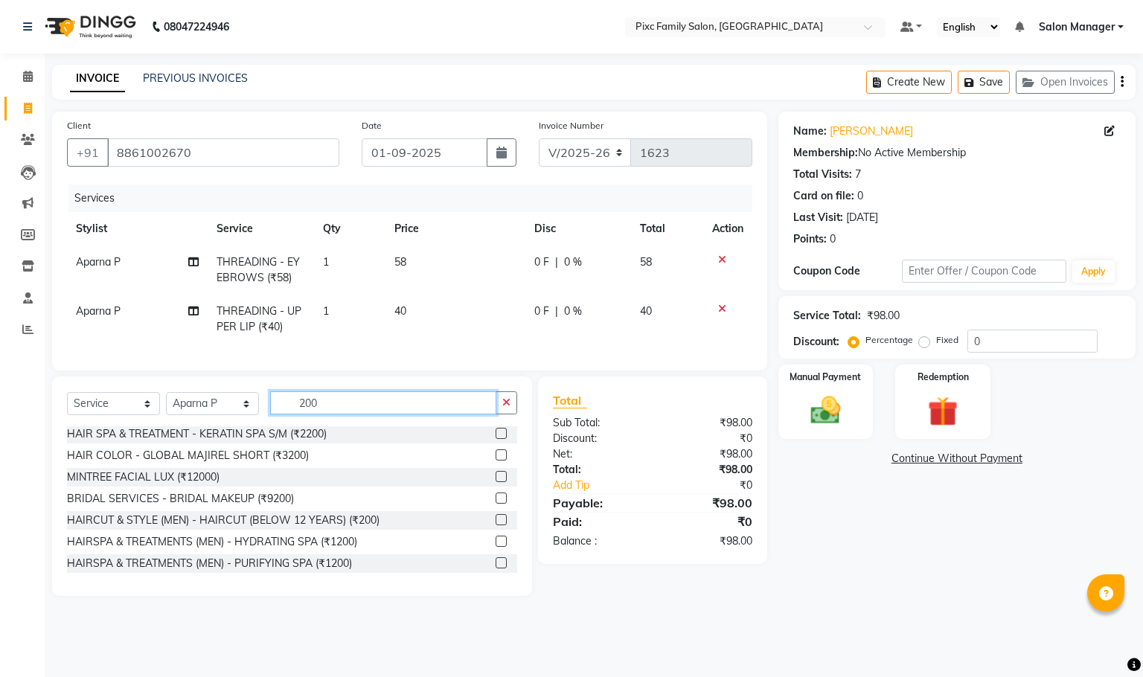
type input "200"
click at [496, 526] on label at bounding box center [501, 519] width 11 height 11
click at [496, 526] on input "checkbox" at bounding box center [501, 521] width 10 height 10
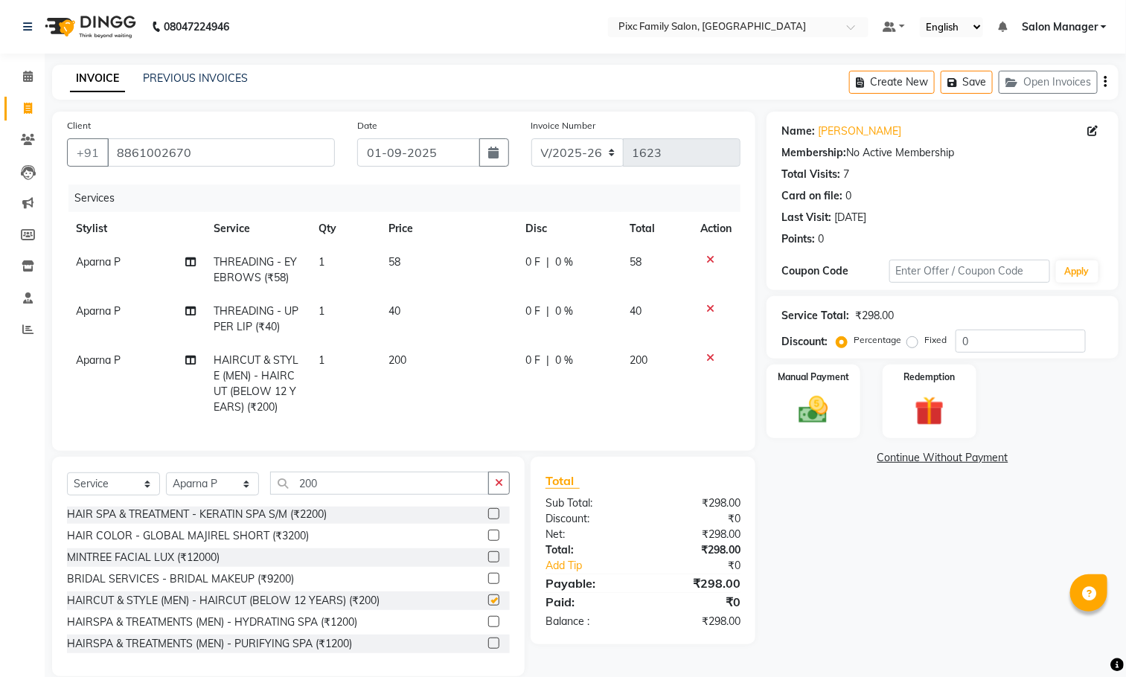
checkbox input "false"
click at [820, 403] on img at bounding box center [814, 410] width 50 height 35
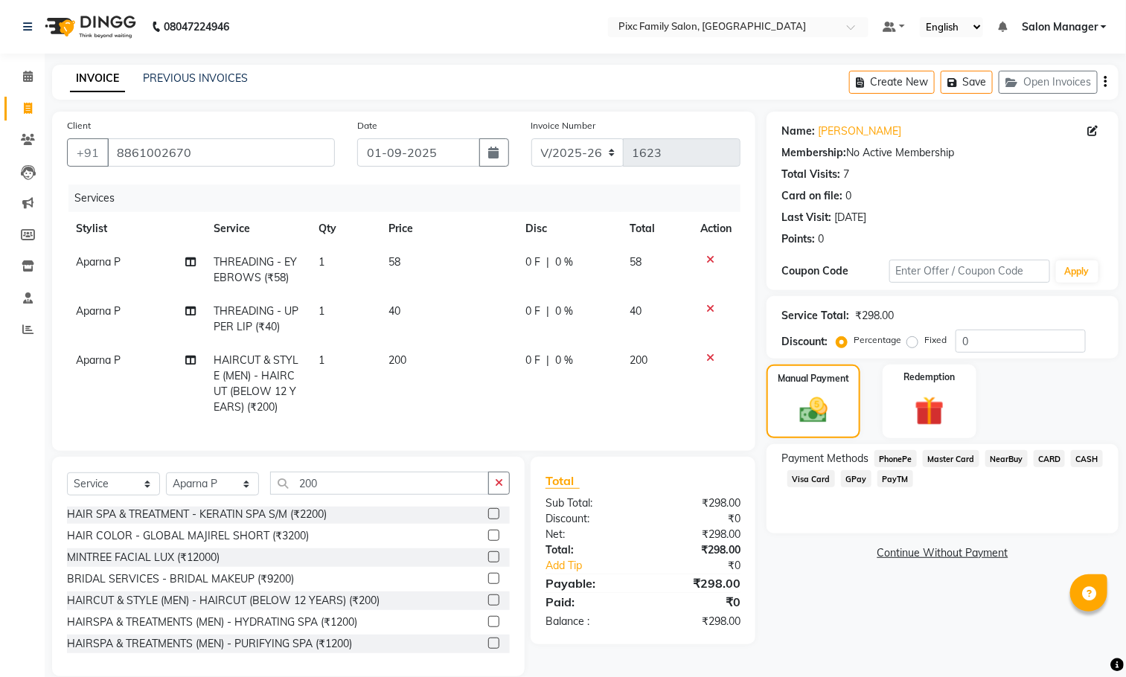
click at [1056, 458] on span "CARD" at bounding box center [1050, 458] width 32 height 17
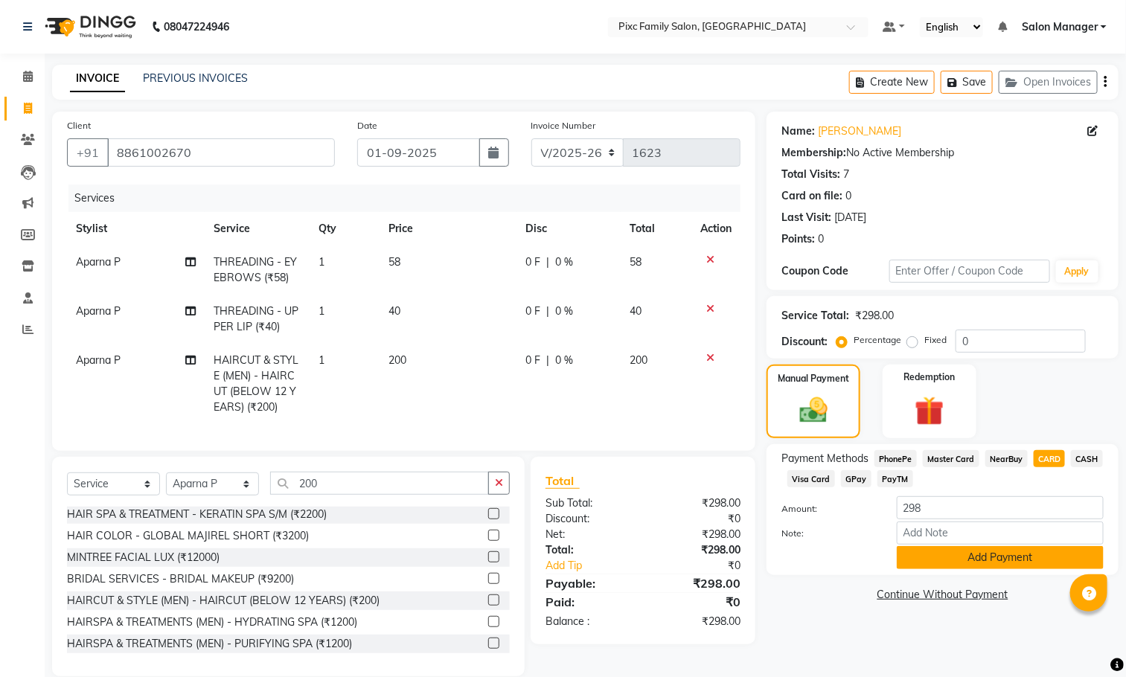
click at [1027, 552] on button "Add Payment" at bounding box center [1000, 557] width 207 height 23
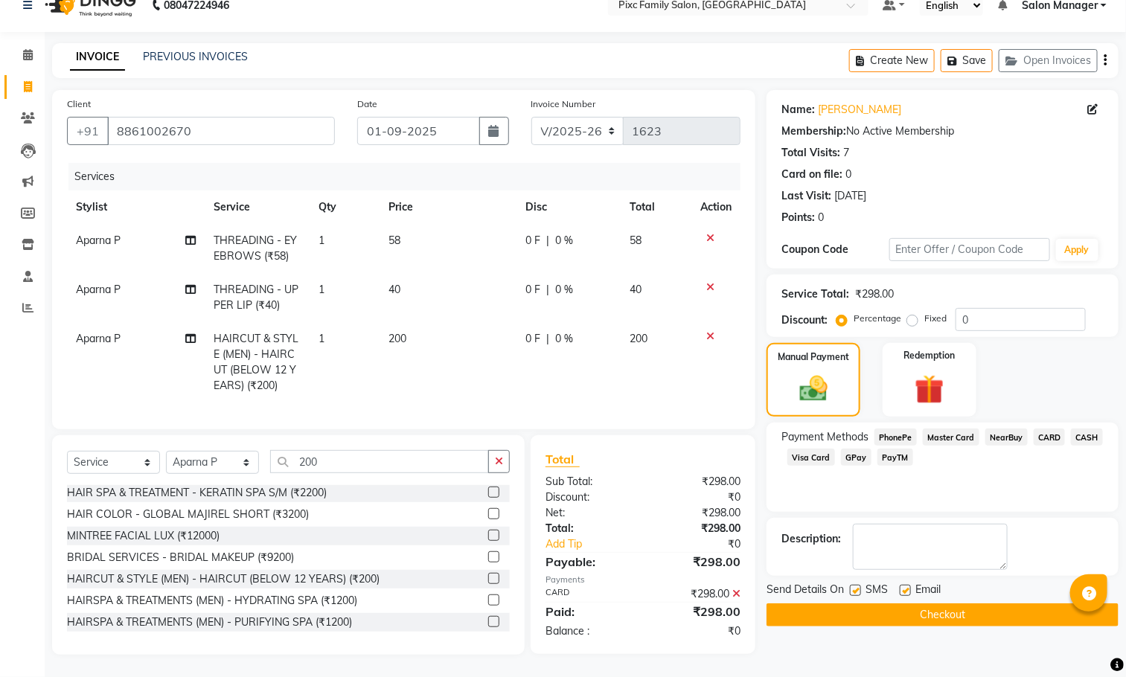
scroll to position [39, 0]
click at [958, 604] on button "Checkout" at bounding box center [943, 615] width 352 height 23
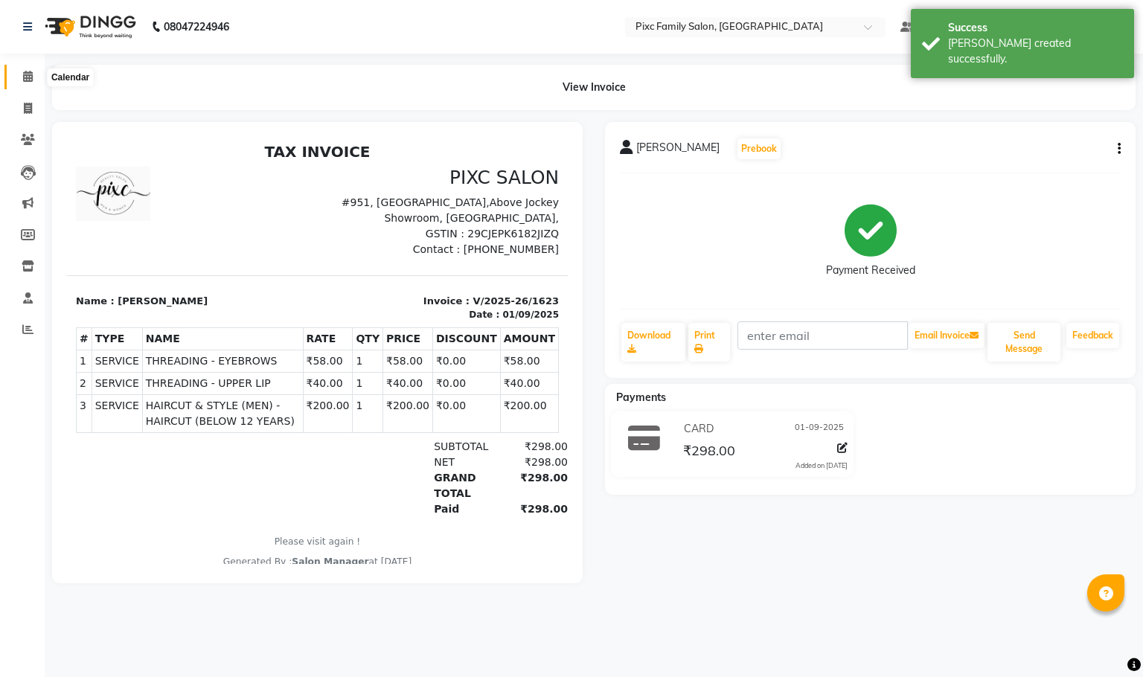
click at [23, 74] on icon at bounding box center [28, 76] width 10 height 11
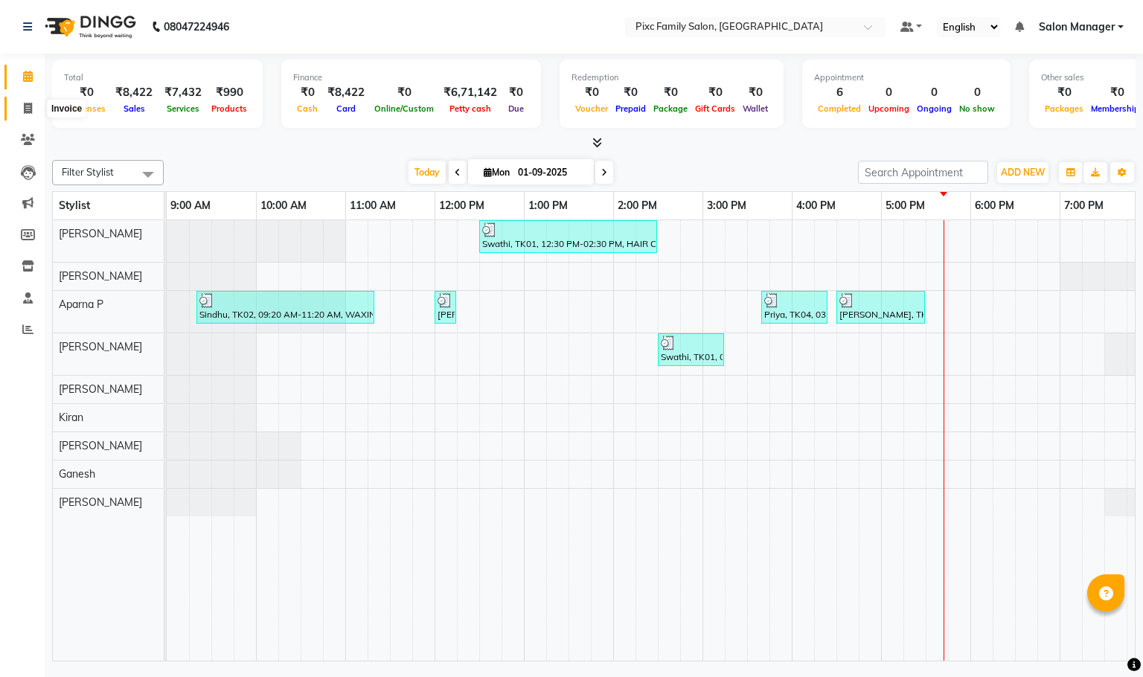
click at [28, 105] on icon at bounding box center [28, 108] width 8 height 11
select select "service"
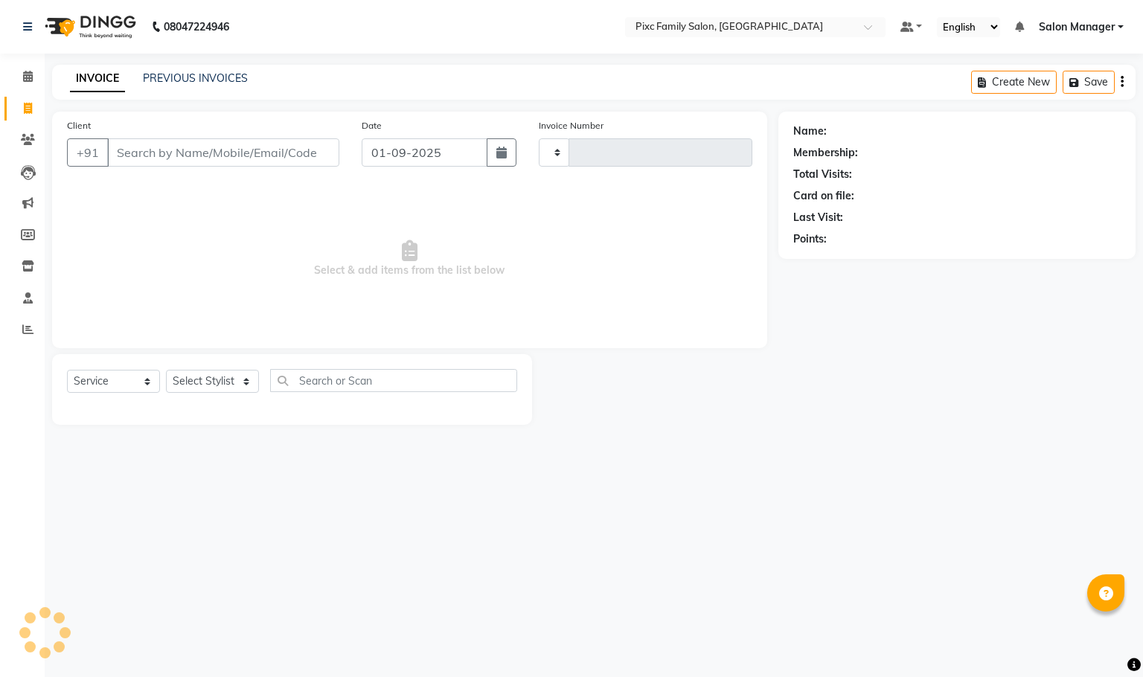
type input "1624"
select select "3509"
click at [193, 147] on input "Client" at bounding box center [223, 152] width 232 height 28
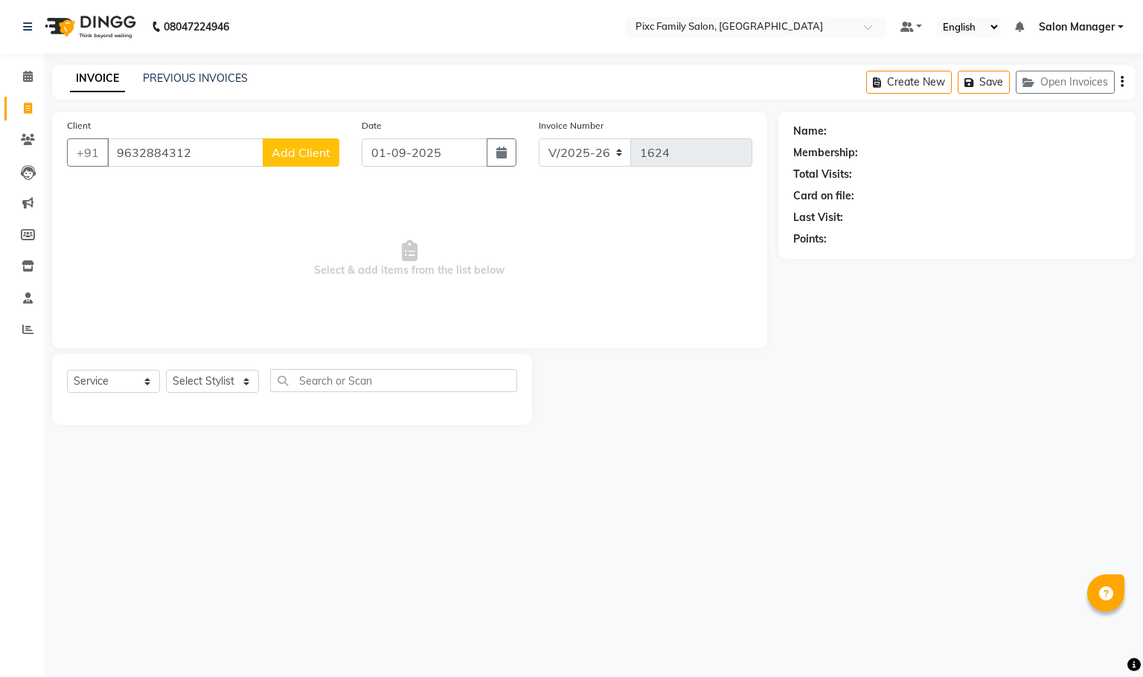
type input "9632884312"
click at [308, 156] on span "Add Client" at bounding box center [301, 152] width 59 height 15
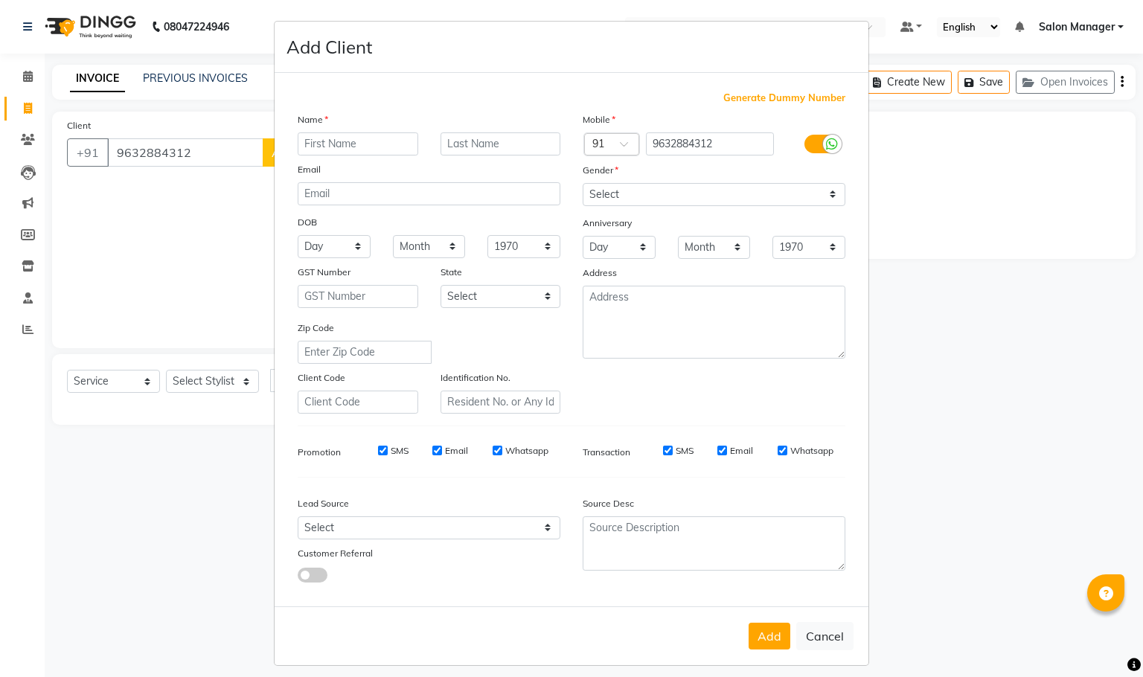
click at [374, 143] on input "text" at bounding box center [358, 143] width 121 height 23
type input "diksha"
drag, startPoint x: 395, startPoint y: 531, endPoint x: 396, endPoint y: 519, distance: 12.7
click at [395, 531] on select "Select Walk-in Referral Internet Friend Word of Mouth Advertisement Facebook Ju…" at bounding box center [429, 528] width 263 height 23
select select "26026"
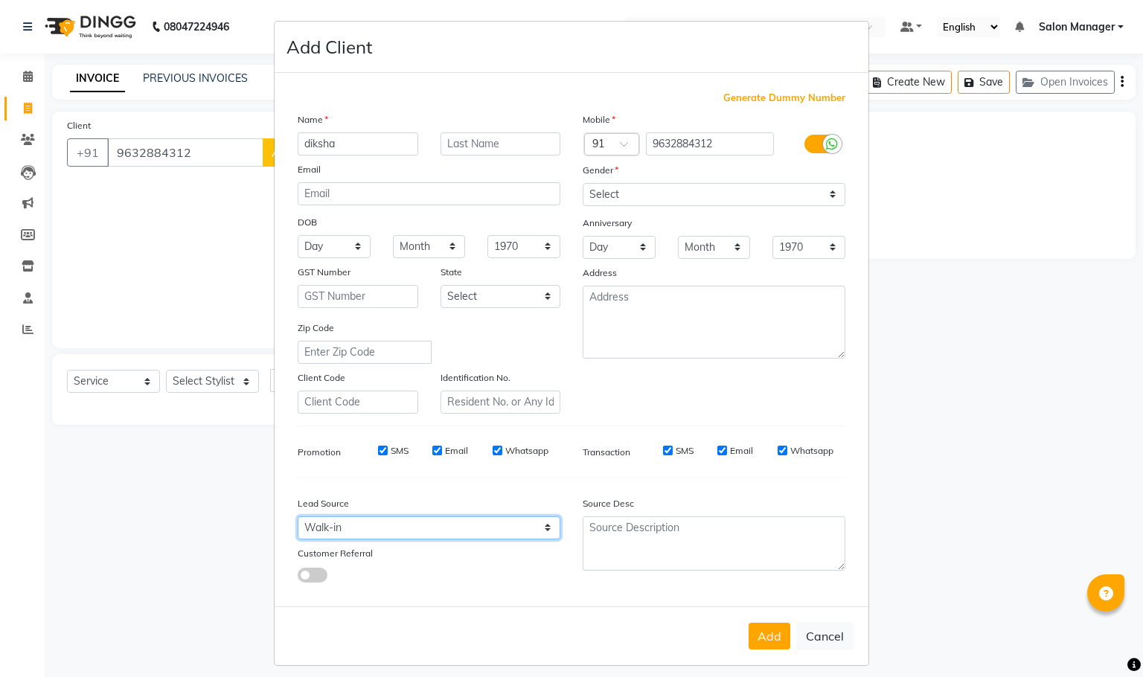
click at [298, 517] on select "Select Walk-in Referral Internet Friend Word of Mouth Advertisement Facebook Ju…" at bounding box center [429, 528] width 263 height 23
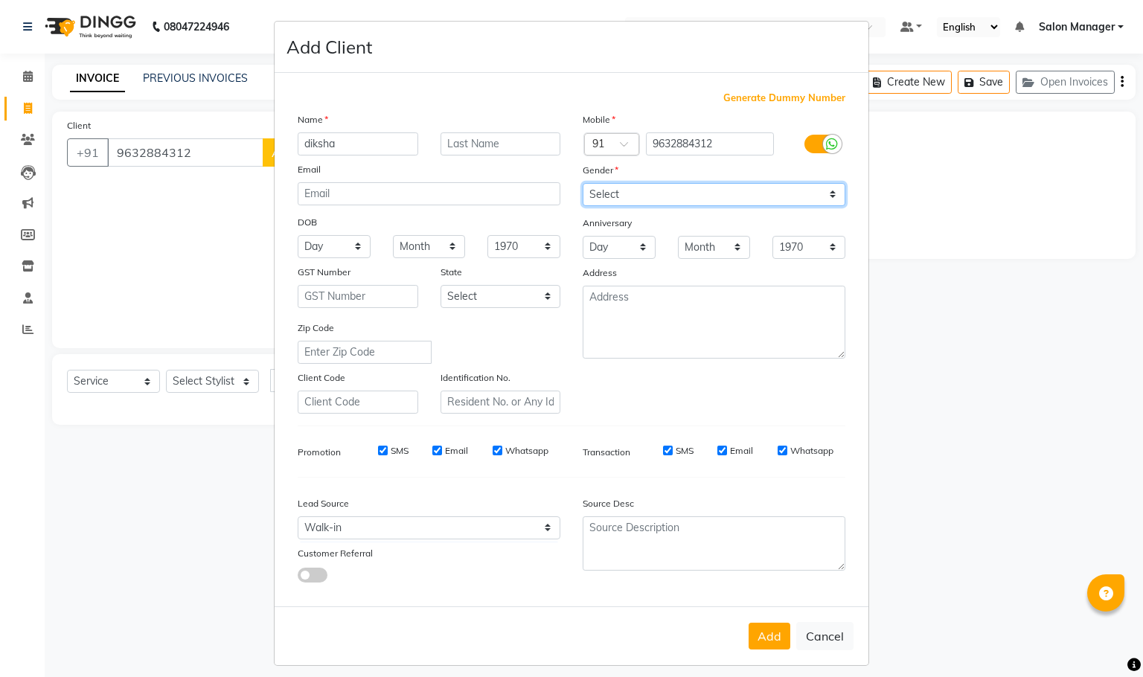
click at [615, 192] on select "Select [DEMOGRAPHIC_DATA] [DEMOGRAPHIC_DATA] Other Prefer Not To Say" at bounding box center [714, 194] width 263 height 23
select select "[DEMOGRAPHIC_DATA]"
click at [583, 183] on select "Select [DEMOGRAPHIC_DATA] [DEMOGRAPHIC_DATA] Other Prefer Not To Say" at bounding box center [714, 194] width 263 height 23
click at [753, 625] on button "Add" at bounding box center [770, 636] width 42 height 27
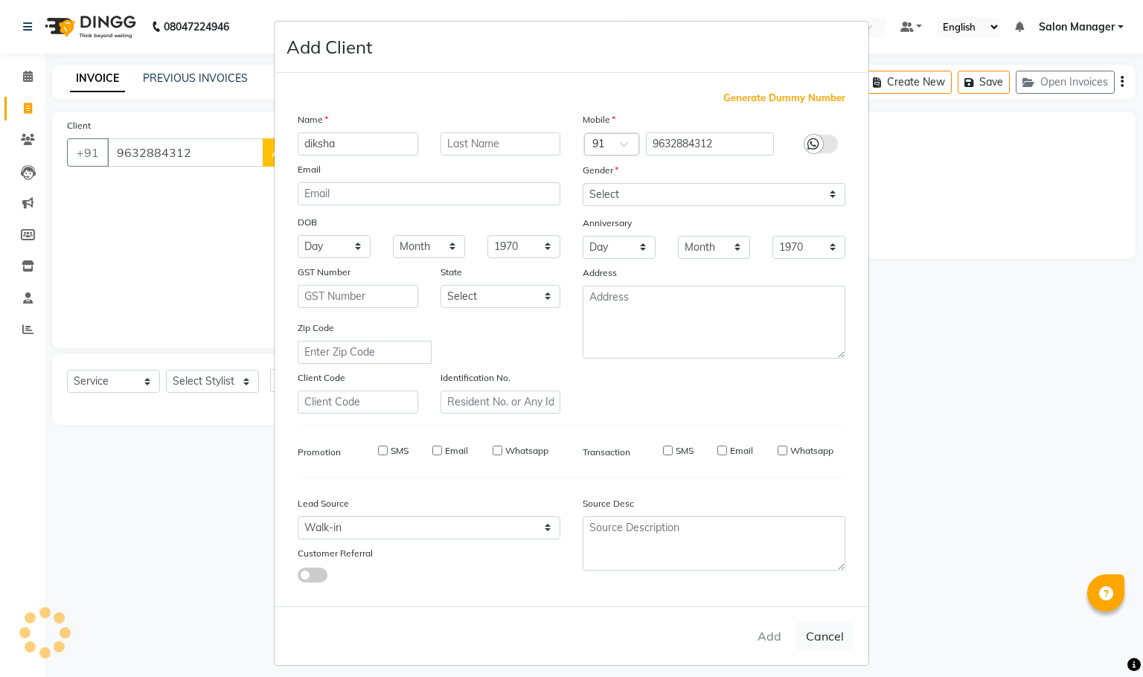
select select
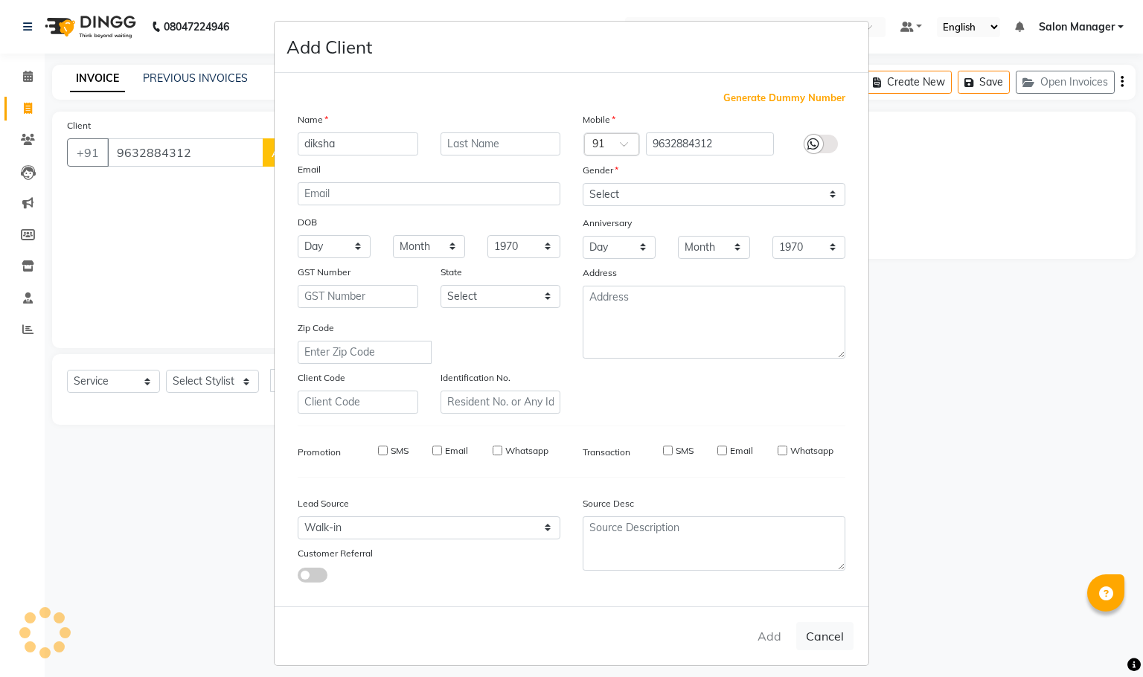
select select
checkbox input "false"
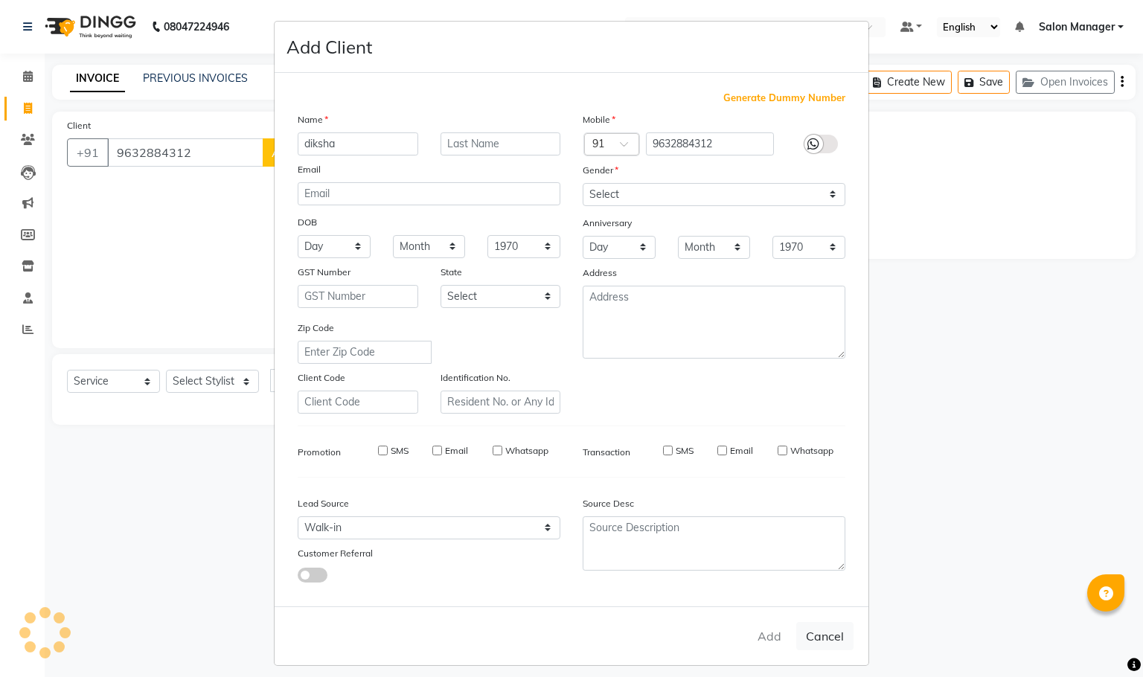
checkbox input "false"
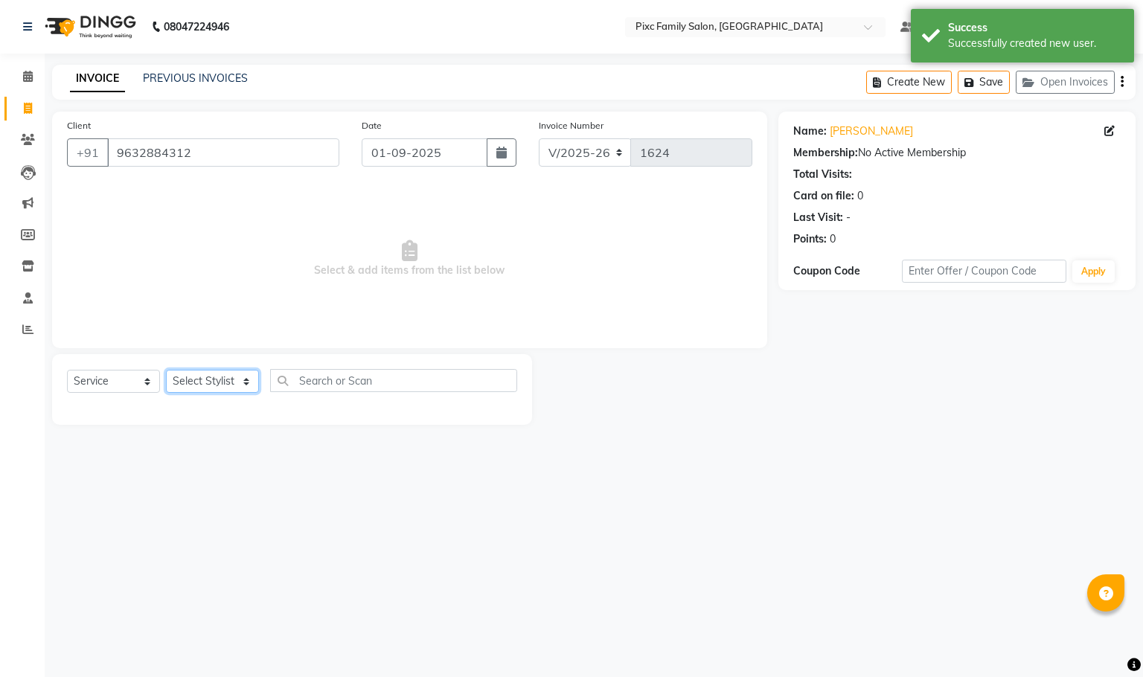
click at [203, 371] on select "Select Stylist [PERSON_NAME] [PERSON_NAME] [PERSON_NAME] [PERSON_NAME] Kiran [P…" at bounding box center [212, 381] width 93 height 23
select select "16506"
click at [166, 371] on select "Select Stylist [PERSON_NAME] [PERSON_NAME] [PERSON_NAME] [PERSON_NAME] Kiran [P…" at bounding box center [212, 381] width 93 height 23
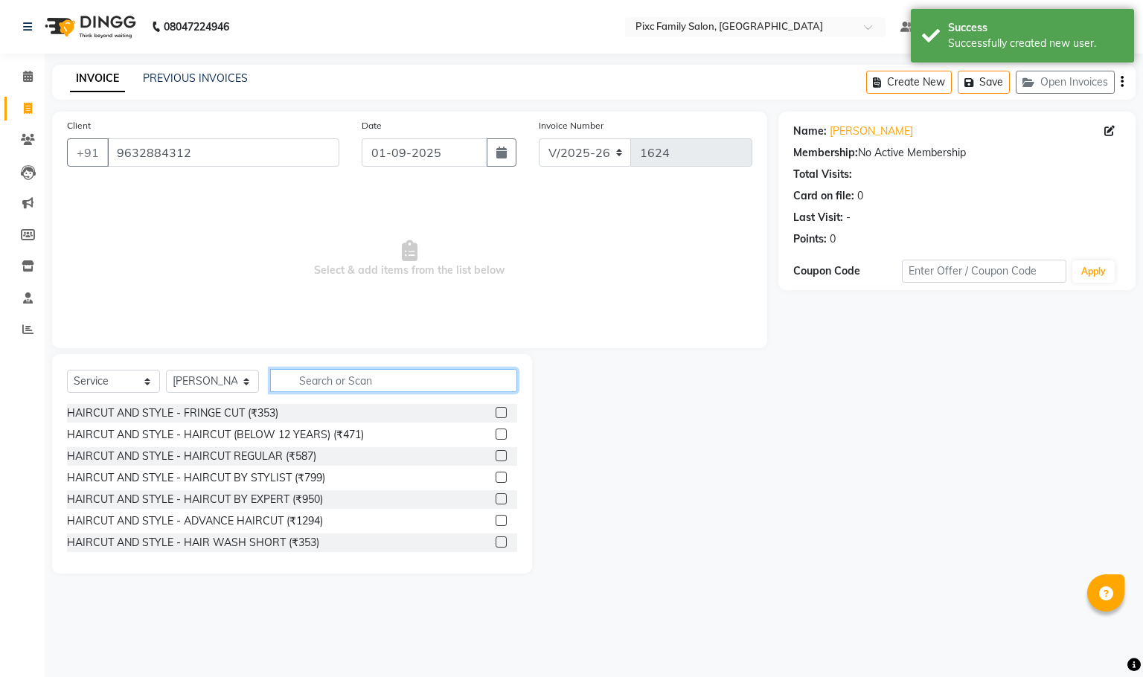
click at [360, 383] on input "text" at bounding box center [393, 380] width 247 height 23
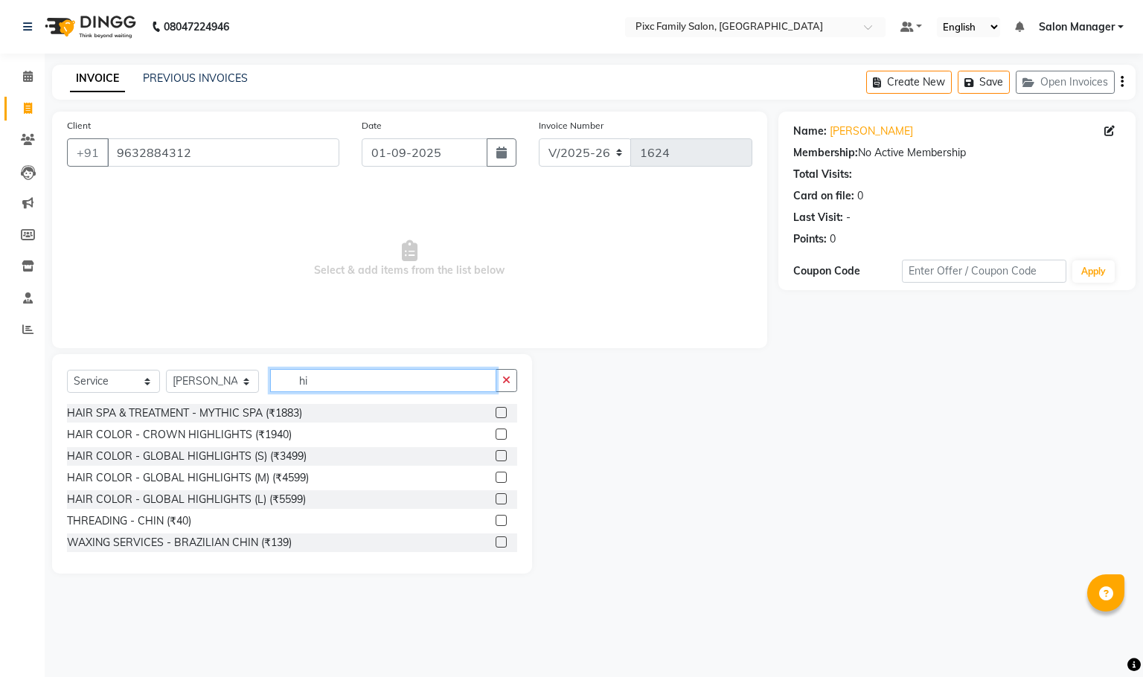
type input "hi"
click at [496, 498] on label at bounding box center [501, 499] width 11 height 11
click at [496, 498] on input "checkbox" at bounding box center [501, 500] width 10 height 10
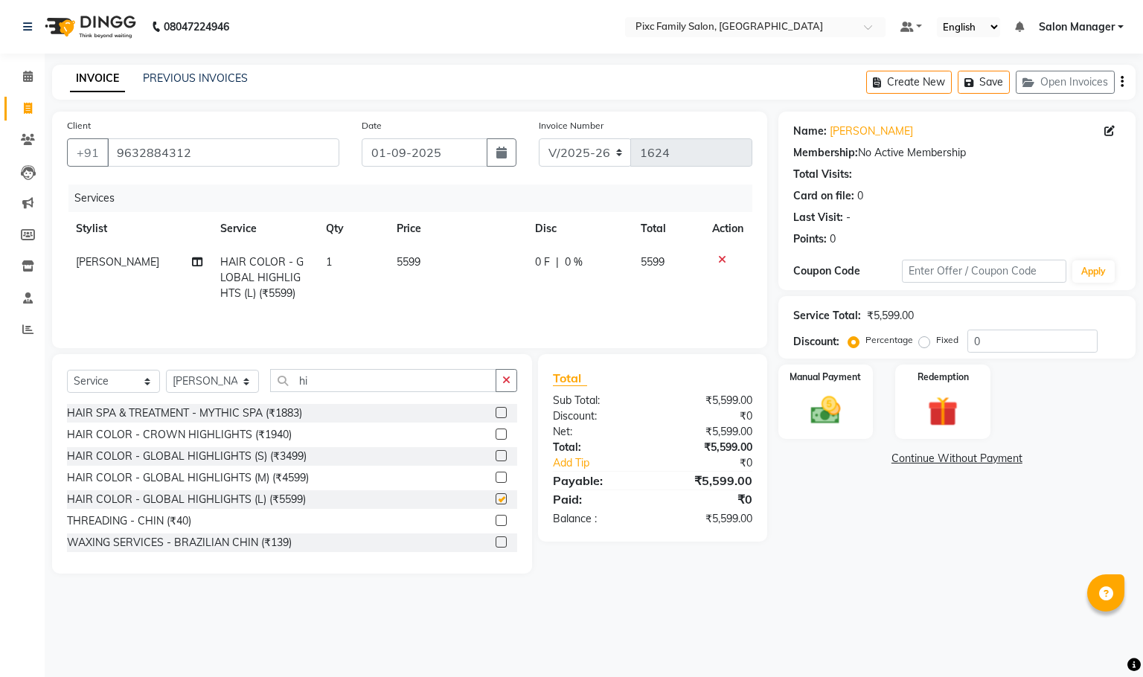
checkbox input "false"
click at [537, 301] on td "0 F | 0 %" at bounding box center [579, 278] width 106 height 65
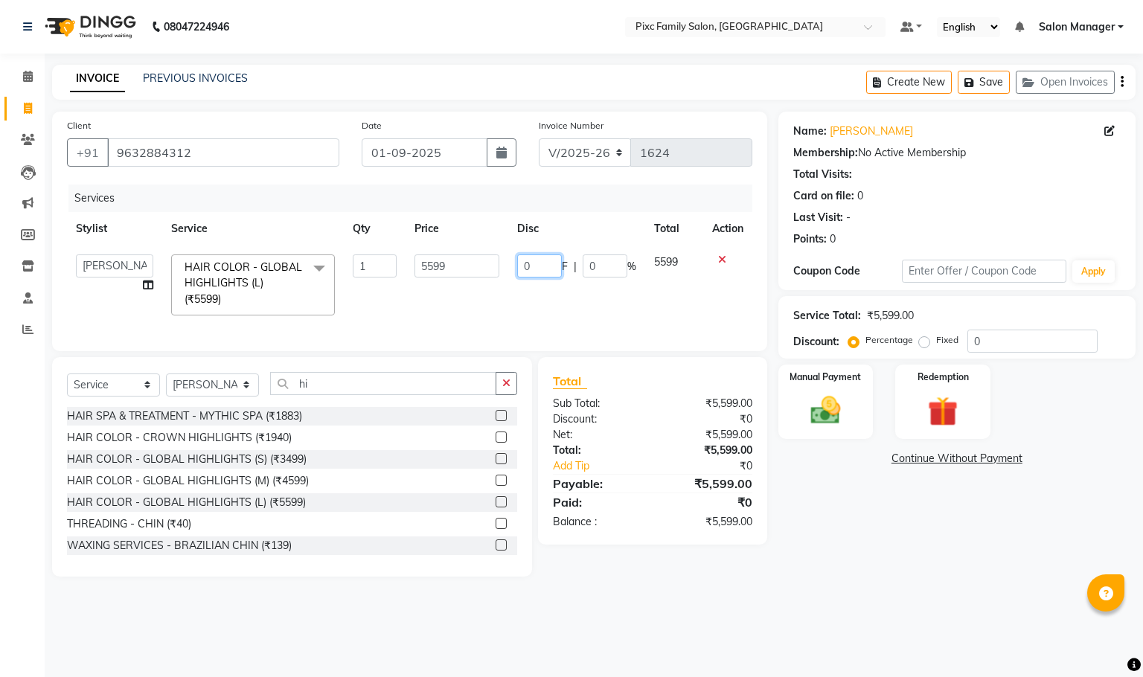
click at [540, 268] on input "0" at bounding box center [539, 266] width 45 height 23
type input "1600"
click at [545, 293] on td "1600 F | 0 %" at bounding box center [576, 285] width 137 height 79
click at [823, 411] on img at bounding box center [825, 411] width 51 height 36
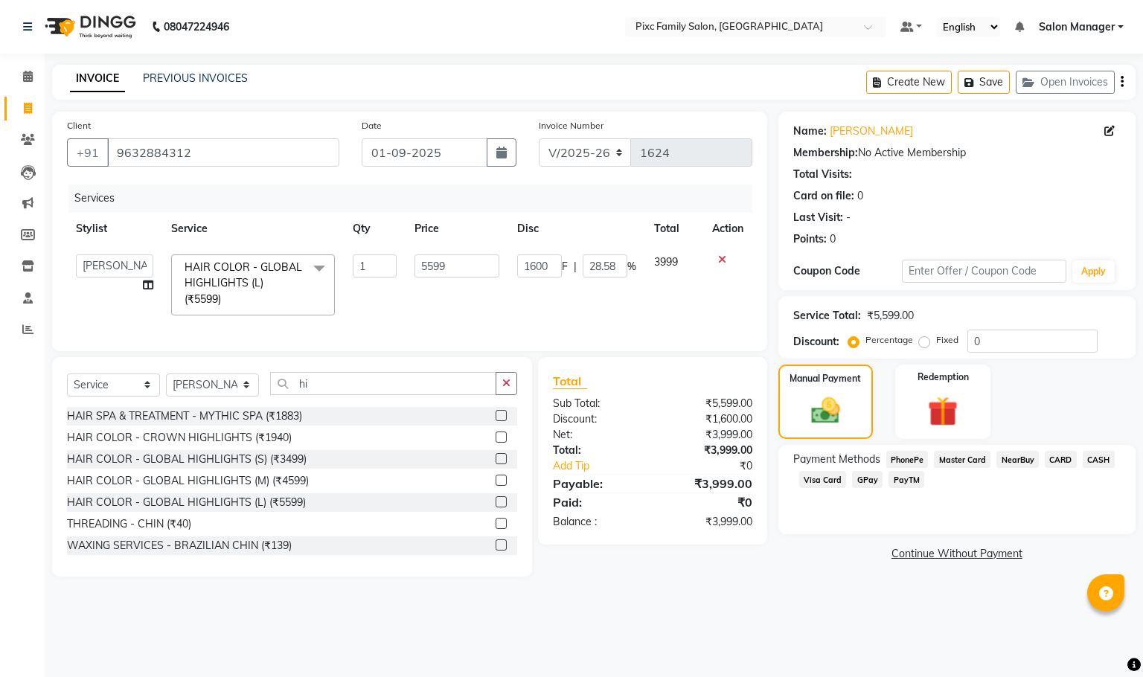
click at [1103, 456] on span "CASH" at bounding box center [1099, 459] width 32 height 17
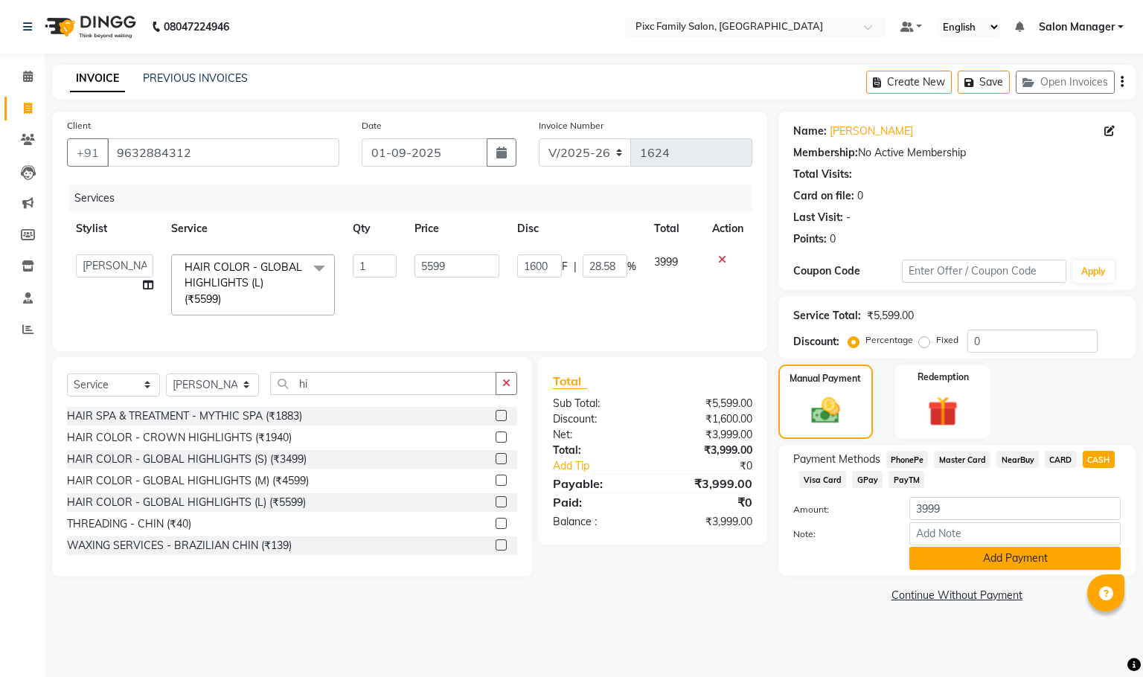
click at [947, 552] on button "Add Payment" at bounding box center [1015, 558] width 211 height 23
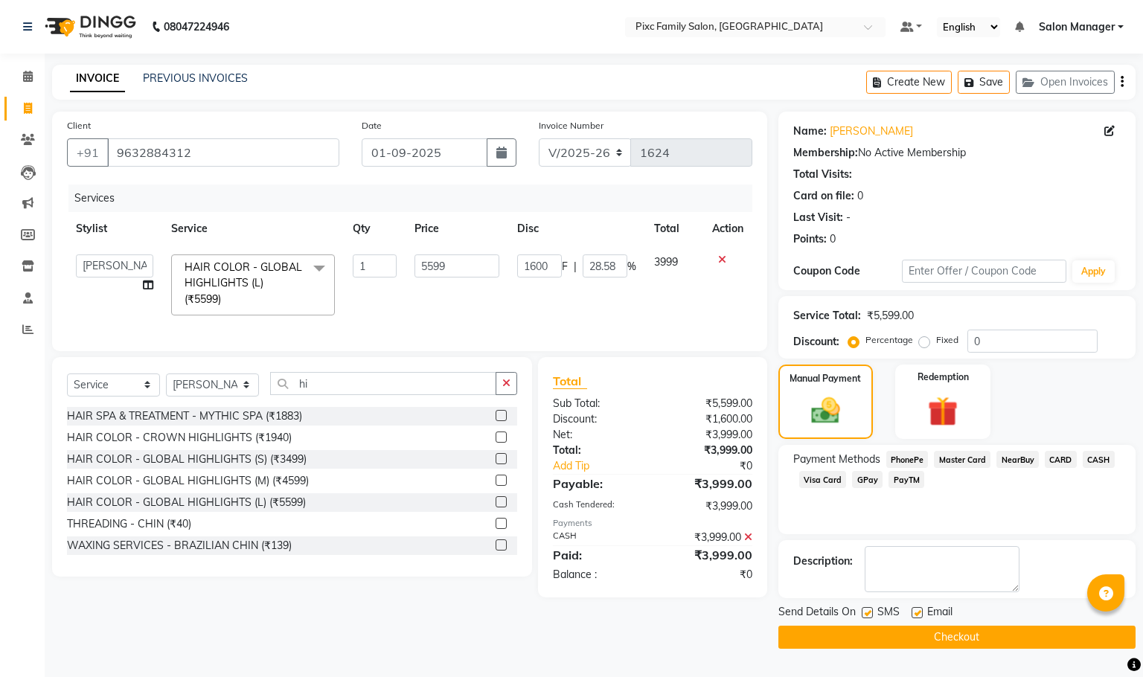
click at [991, 639] on button "Checkout" at bounding box center [957, 637] width 357 height 23
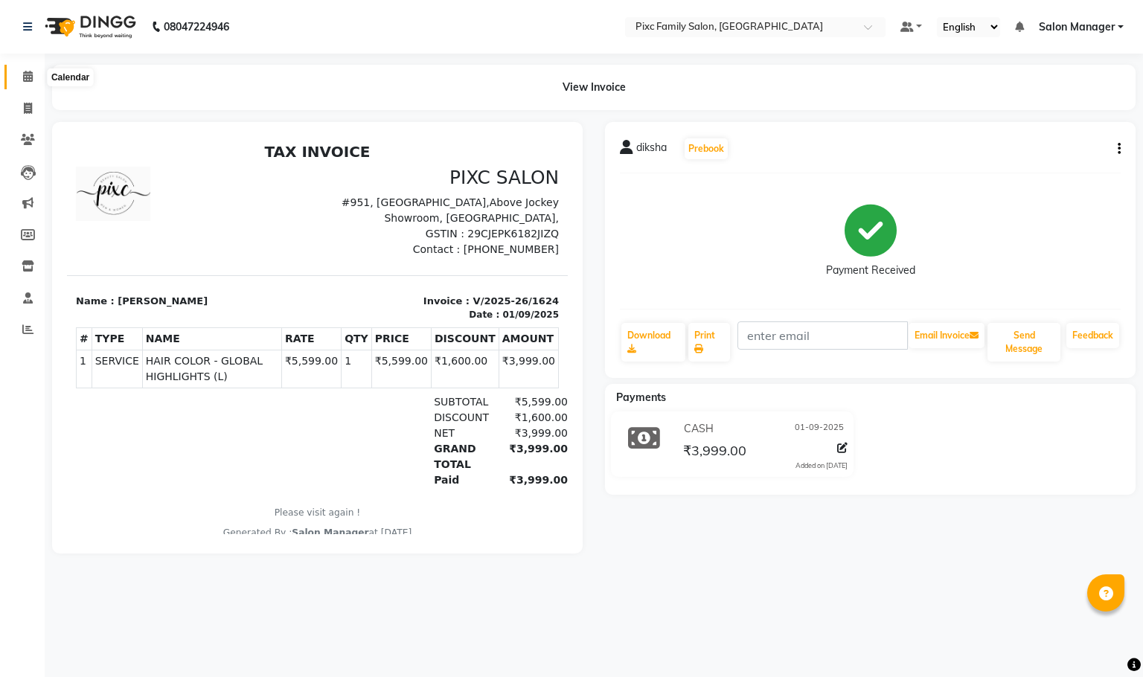
click at [23, 72] on icon at bounding box center [28, 76] width 10 height 11
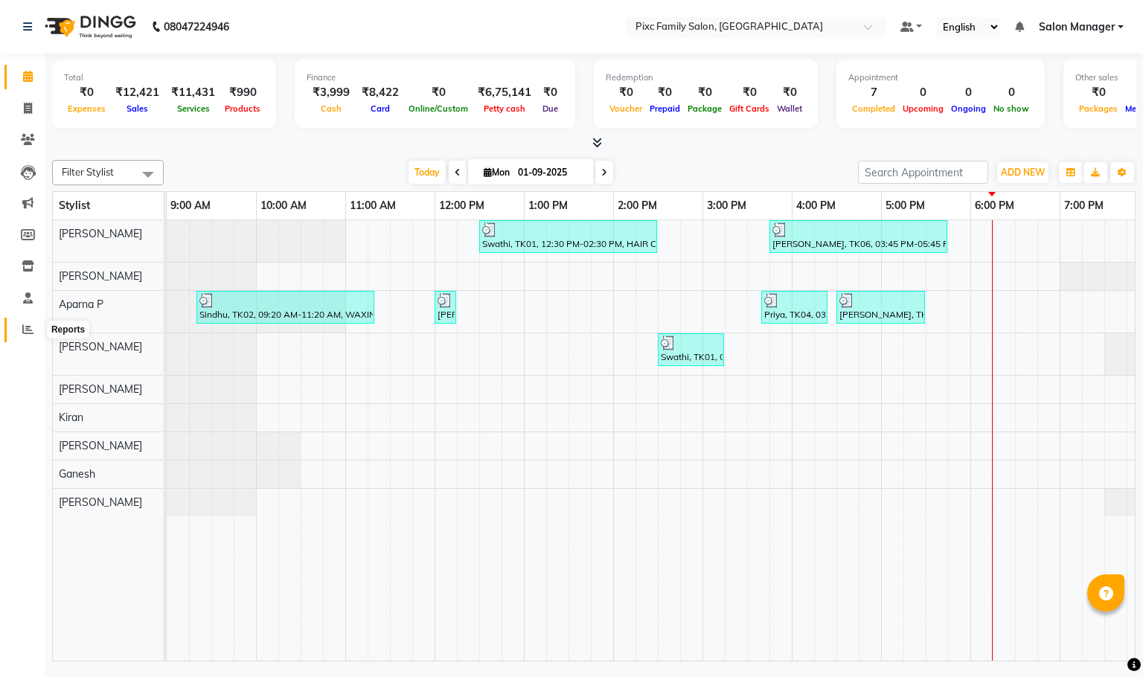
click at [22, 328] on icon at bounding box center [27, 329] width 11 height 11
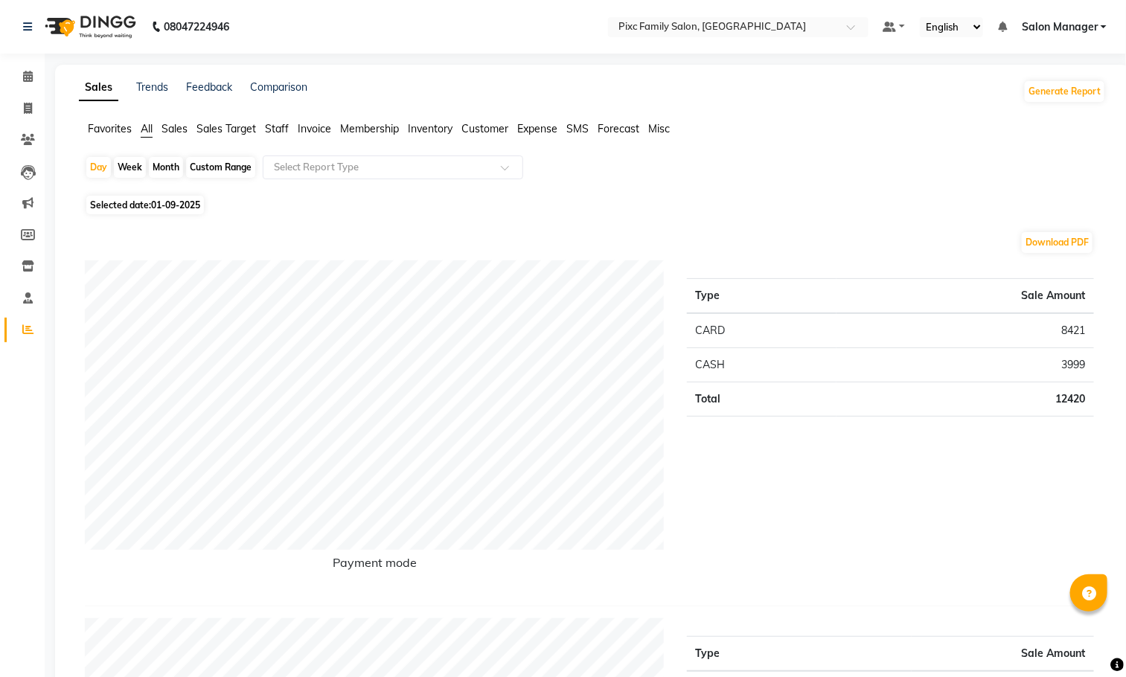
click at [284, 130] on span "Staff" at bounding box center [277, 128] width 24 height 13
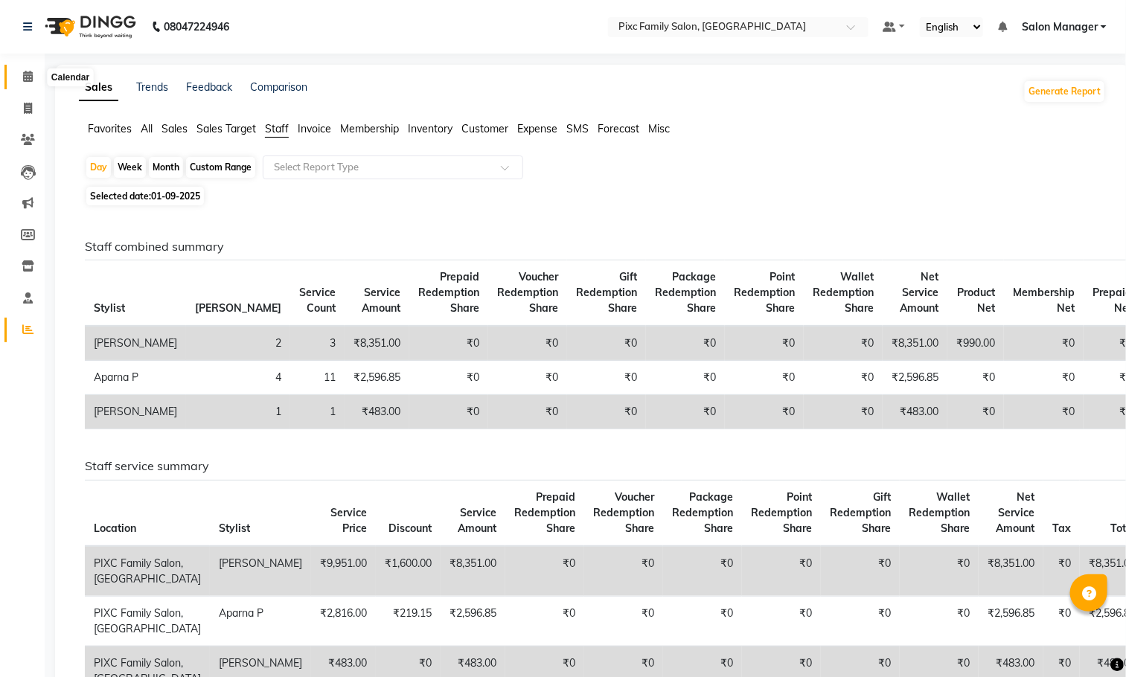
click at [21, 80] on span at bounding box center [28, 76] width 26 height 17
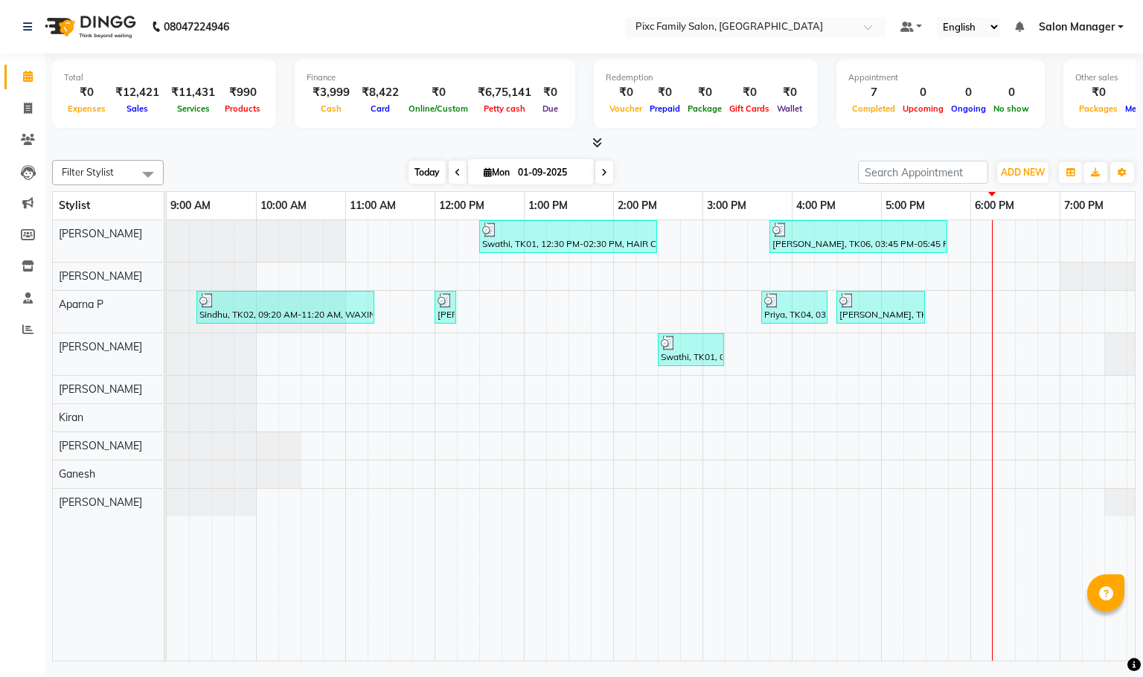
click at [418, 174] on span "Today" at bounding box center [427, 172] width 37 height 23
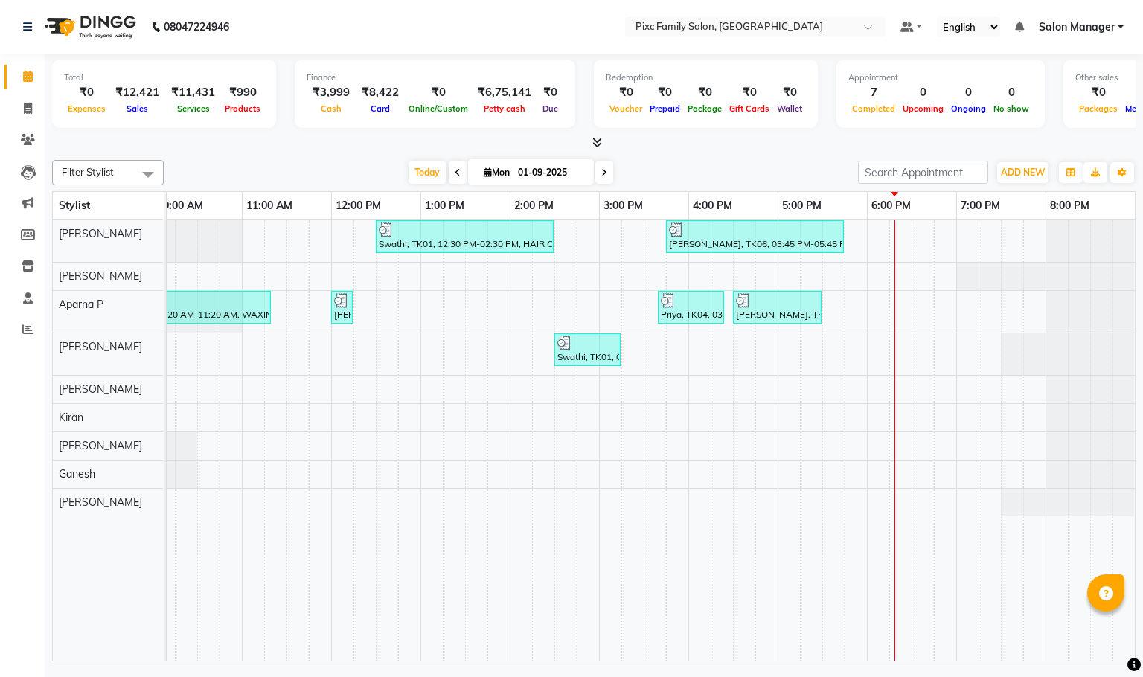
click at [601, 170] on icon at bounding box center [604, 172] width 6 height 9
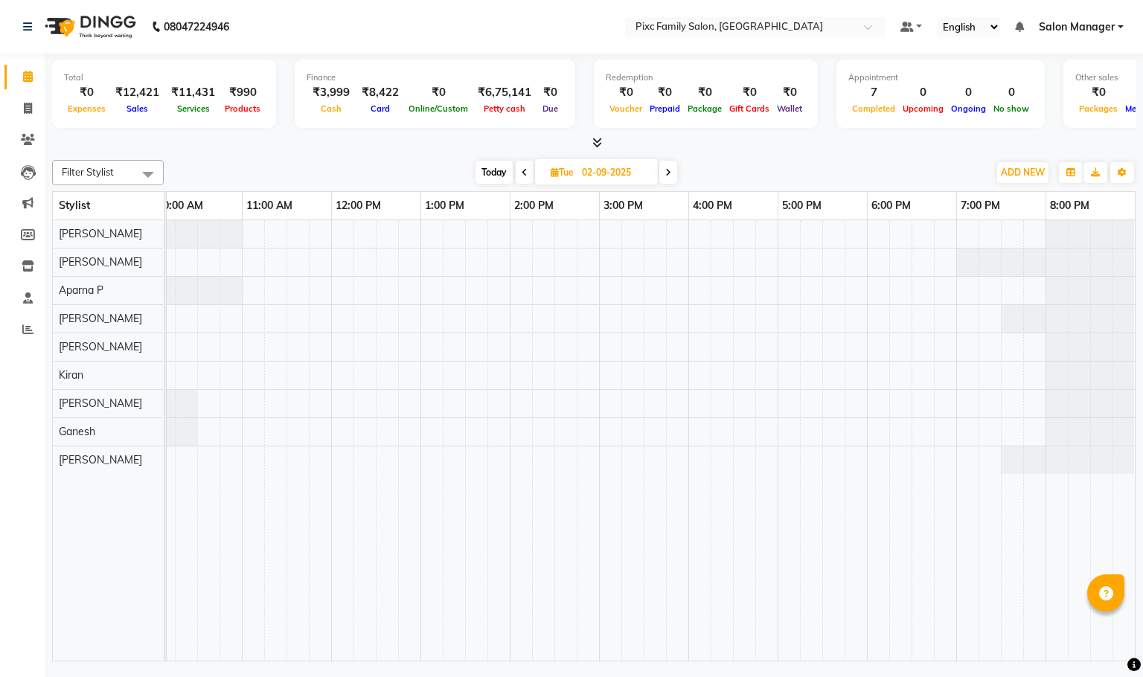
click at [519, 170] on span at bounding box center [525, 172] width 18 height 23
type input "01-09-2025"
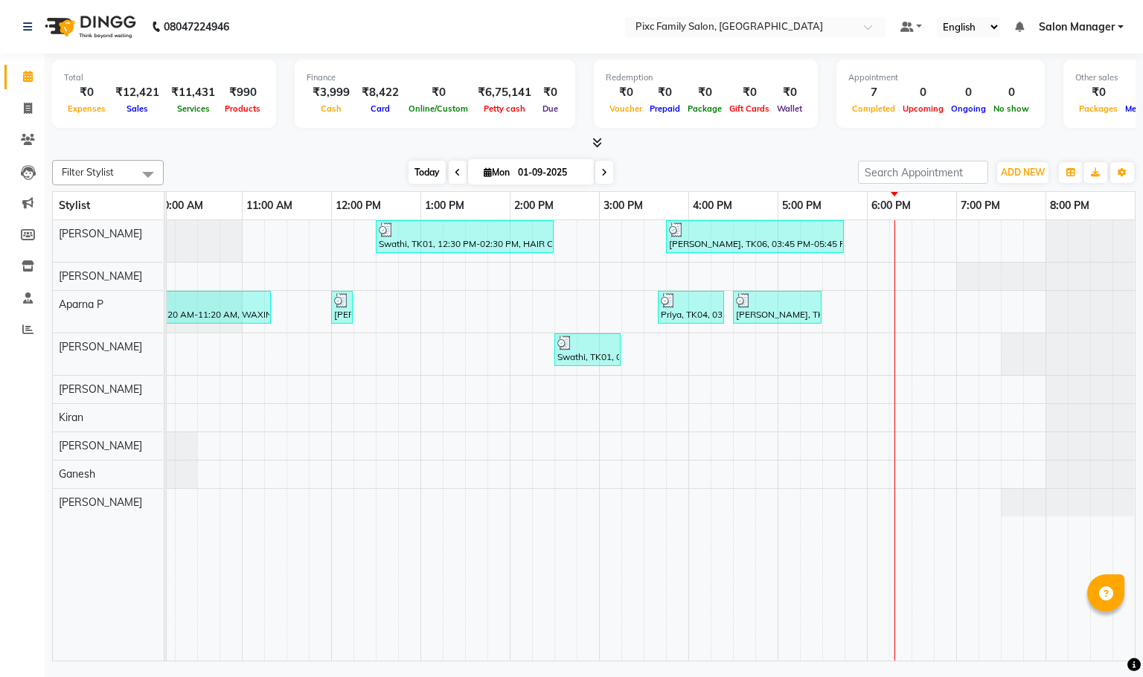
click at [420, 167] on span "Today" at bounding box center [427, 172] width 37 height 23
click at [409, 166] on span "Today" at bounding box center [427, 172] width 37 height 23
